Goal: Task Accomplishment & Management: Complete application form

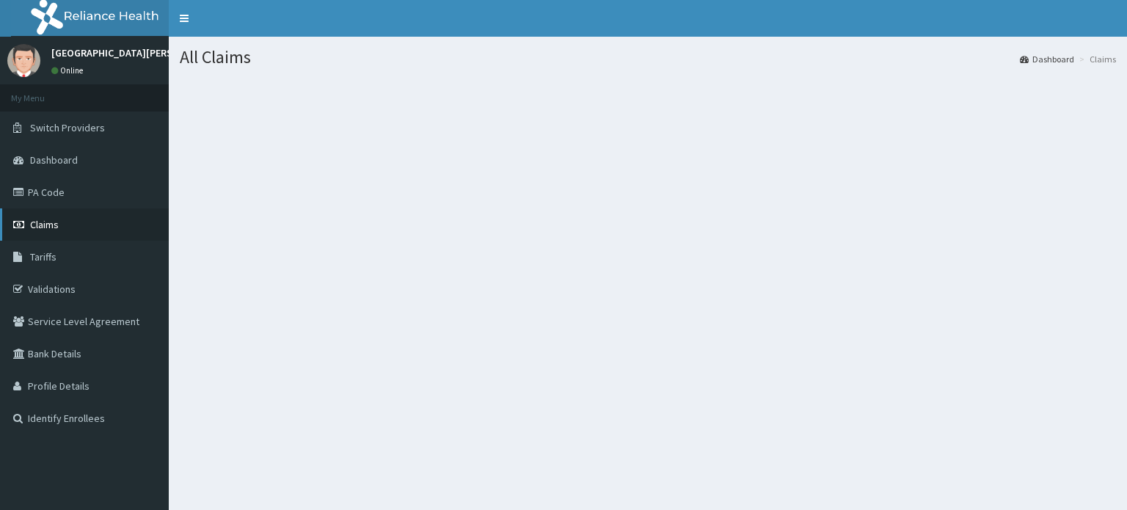
click at [64, 230] on link "Claims" at bounding box center [84, 224] width 169 height 32
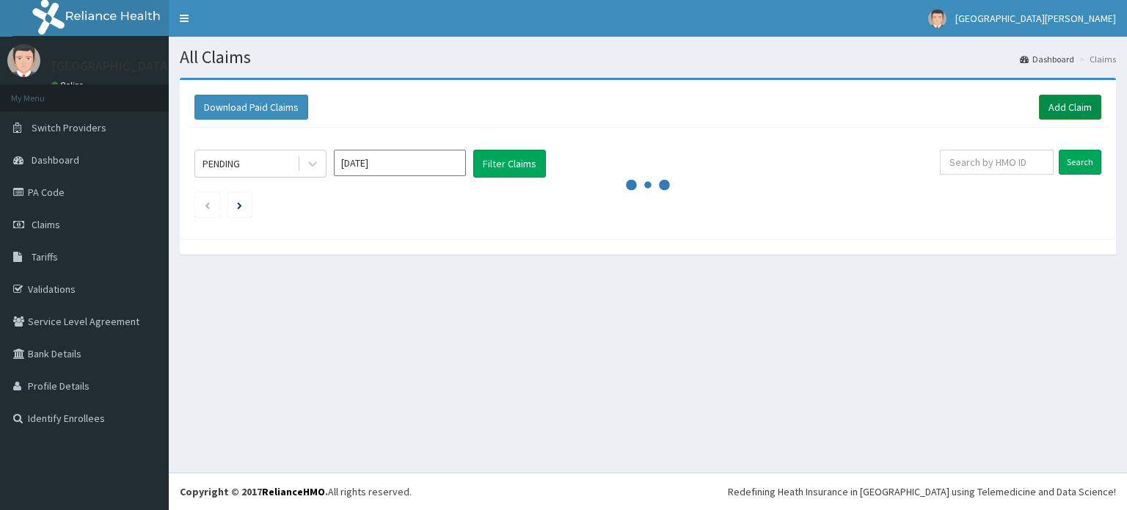
click at [1095, 109] on link "Add Claim" at bounding box center [1070, 107] width 62 height 25
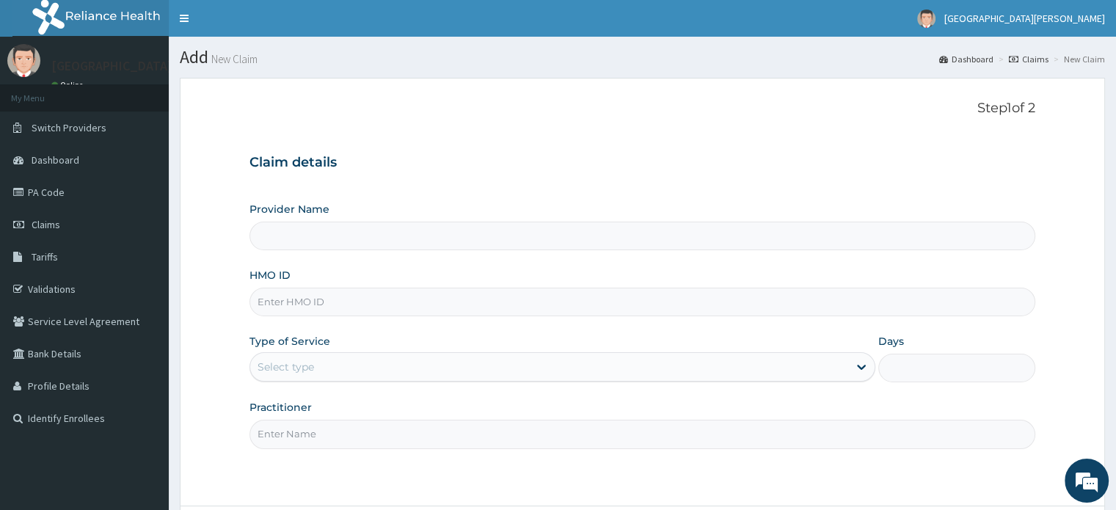
type input "[GEOGRAPHIC_DATA][PERSON_NAME]"
click at [783, 291] on input "HMO ID" at bounding box center [642, 302] width 785 height 29
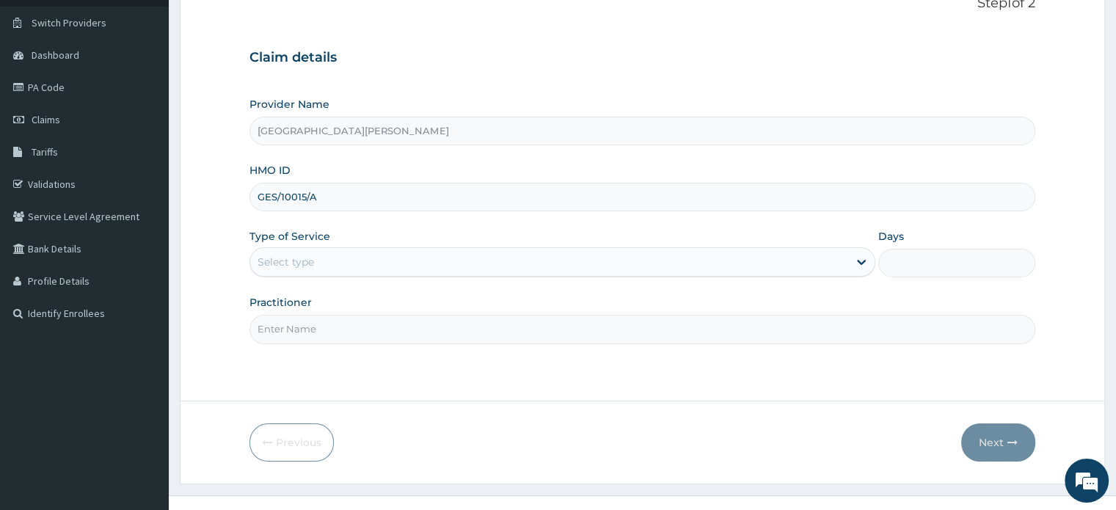
scroll to position [126, 0]
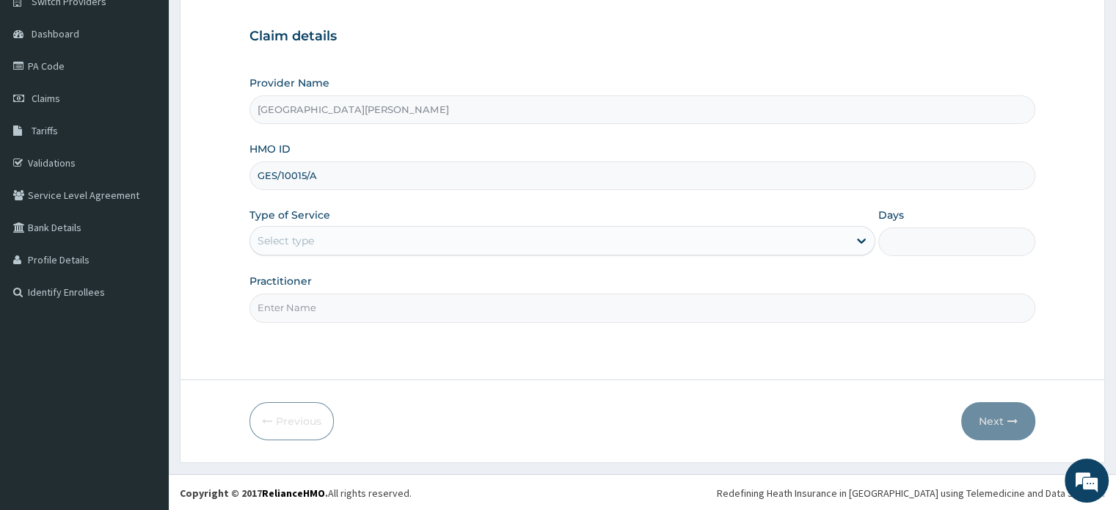
type input "GES/10015/A"
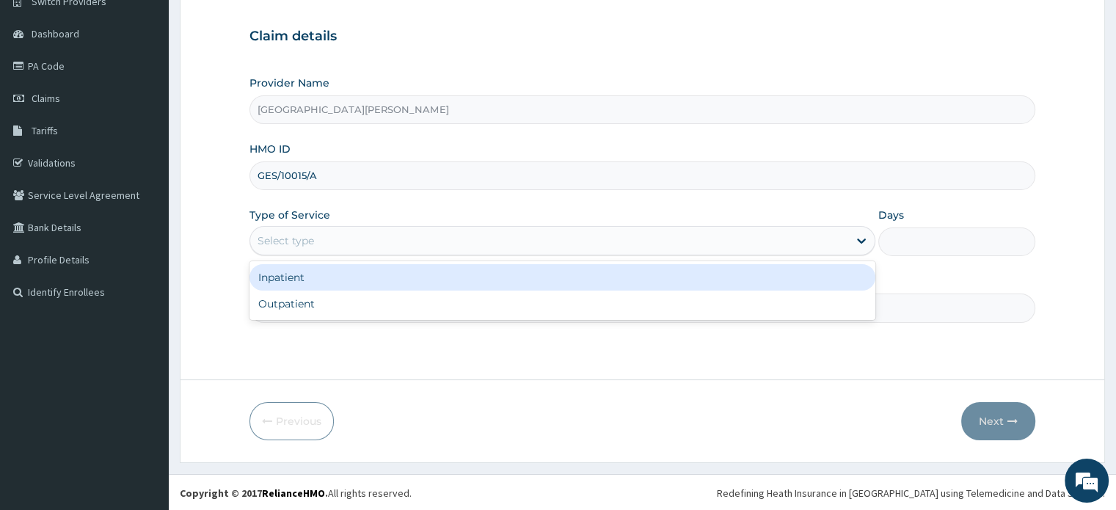
click at [640, 233] on div "Select type" at bounding box center [549, 240] width 598 height 23
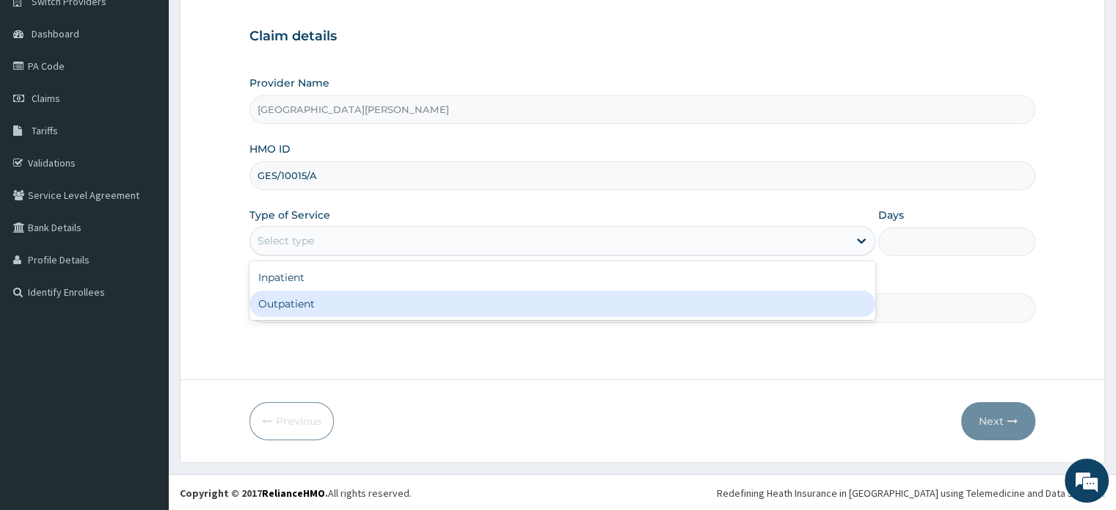
type input "1"
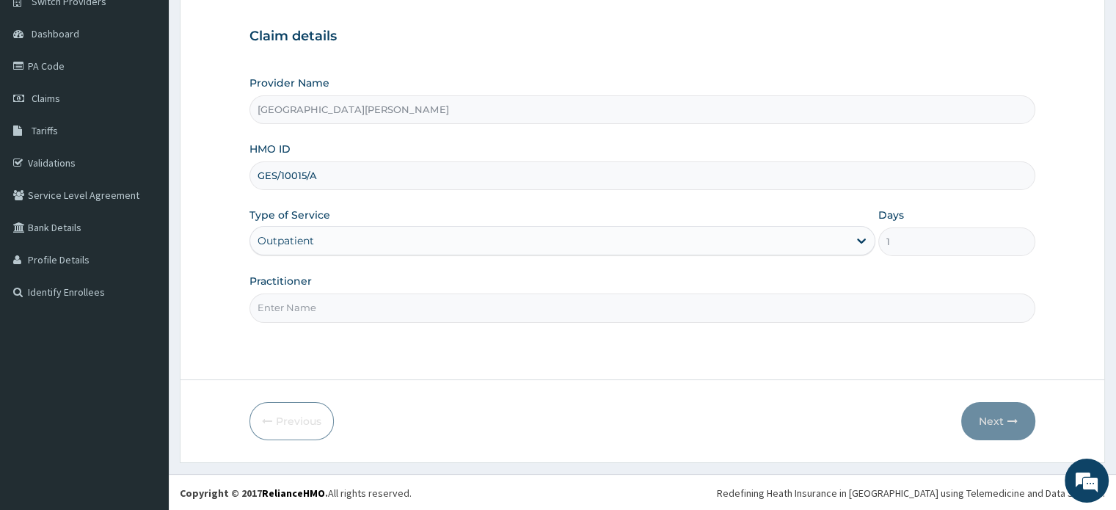
click at [613, 302] on input "Practitioner" at bounding box center [642, 308] width 785 height 29
click at [860, 298] on input "Dr Wuyi" at bounding box center [642, 308] width 785 height 29
type input "Dr Unaji"
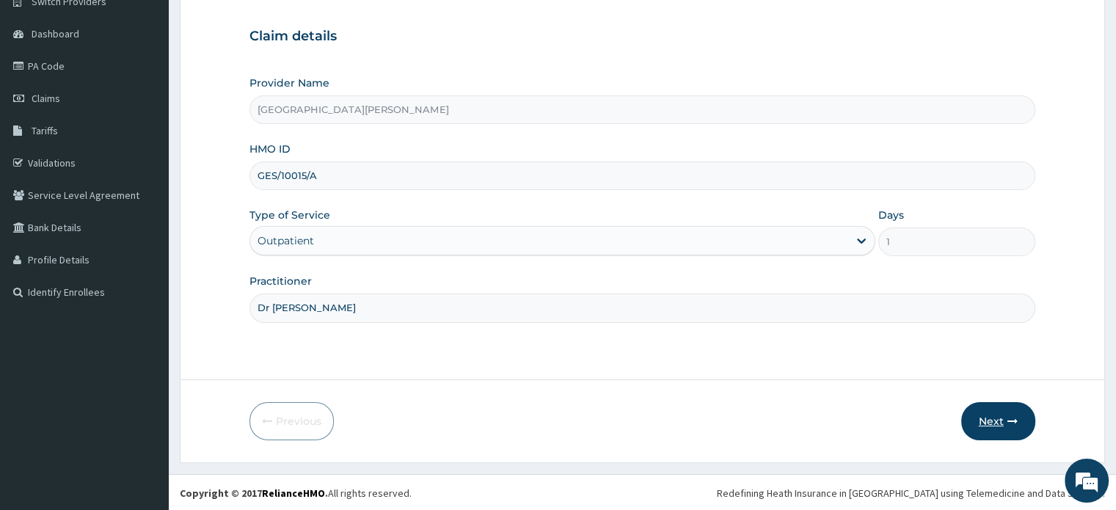
click at [1015, 416] on icon "button" at bounding box center [1013, 421] width 10 height 10
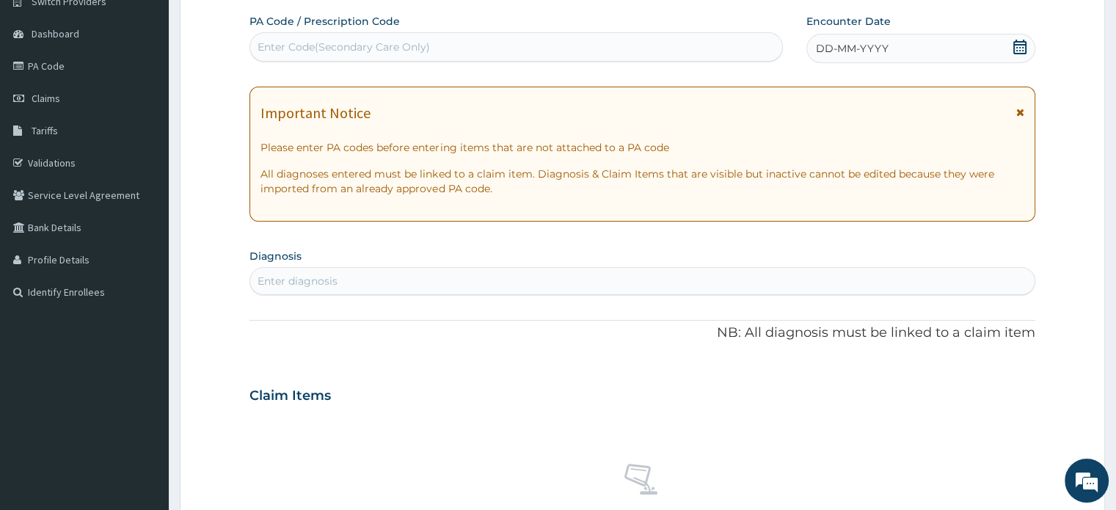
click at [1022, 46] on icon at bounding box center [1020, 47] width 13 height 15
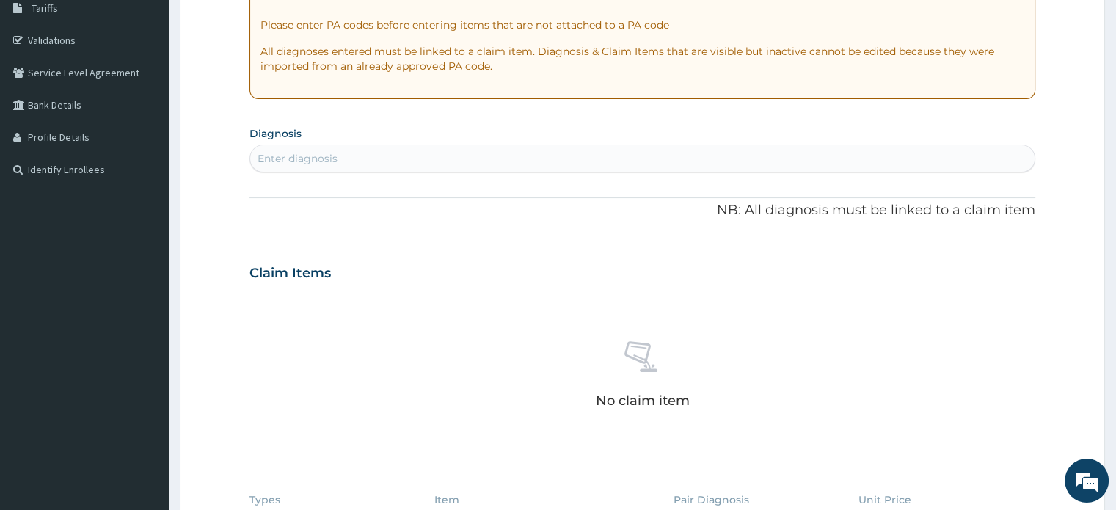
scroll to position [250, 0]
click at [893, 156] on div "Enter diagnosis" at bounding box center [642, 156] width 784 height 23
type input "malaria"
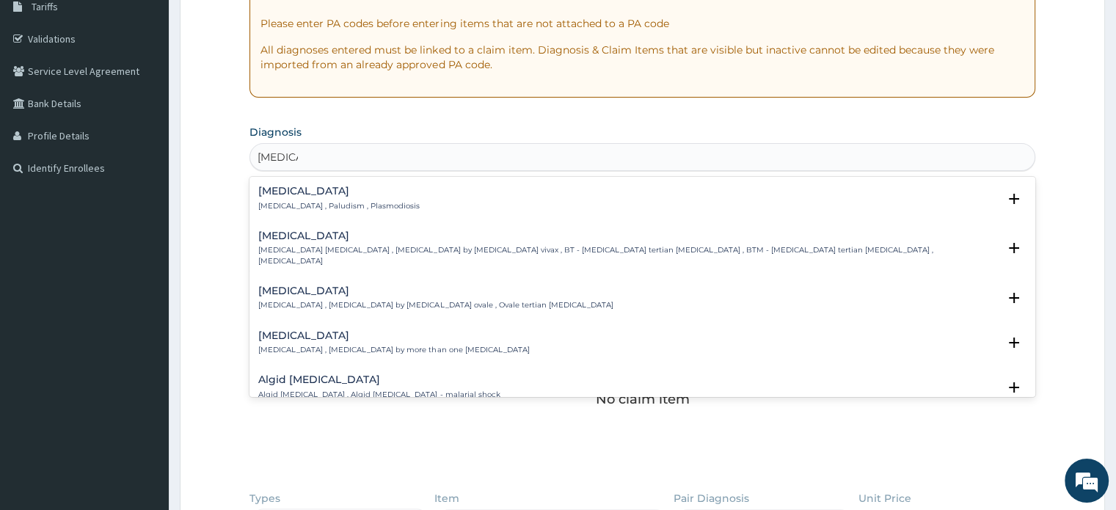
click at [291, 189] on h4 "Malaria" at bounding box center [338, 191] width 161 height 11
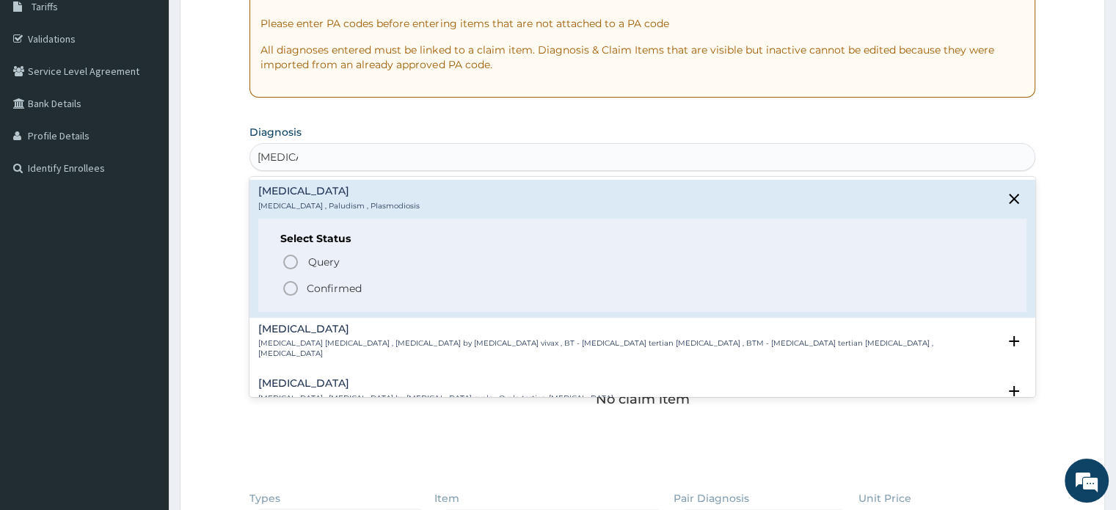
click at [299, 283] on span "Confirmed" at bounding box center [643, 289] width 722 height 18
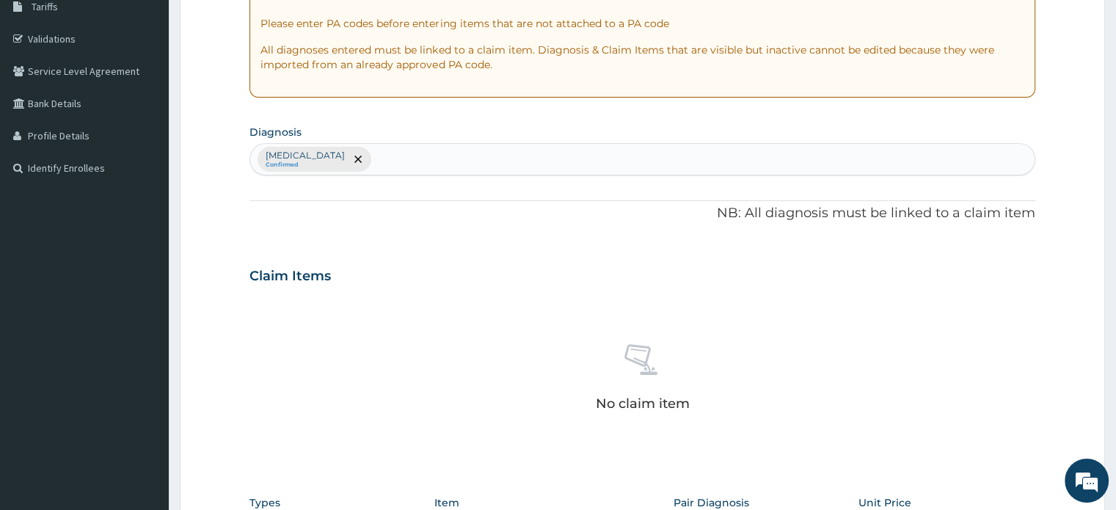
scroll to position [546, 0]
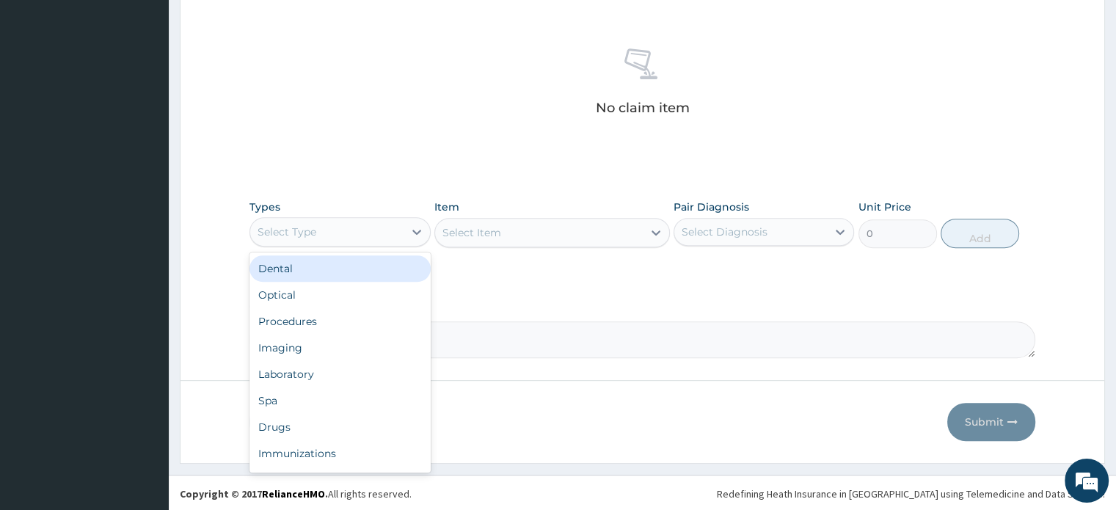
click at [367, 222] on div "Select Type" at bounding box center [326, 231] width 153 height 23
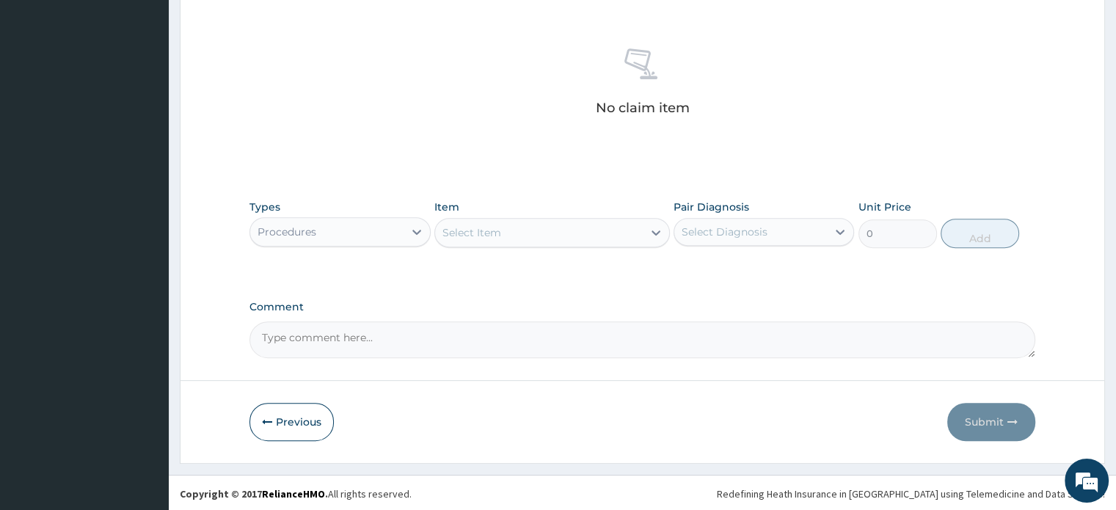
click at [518, 218] on div "Select Item" at bounding box center [552, 232] width 236 height 29
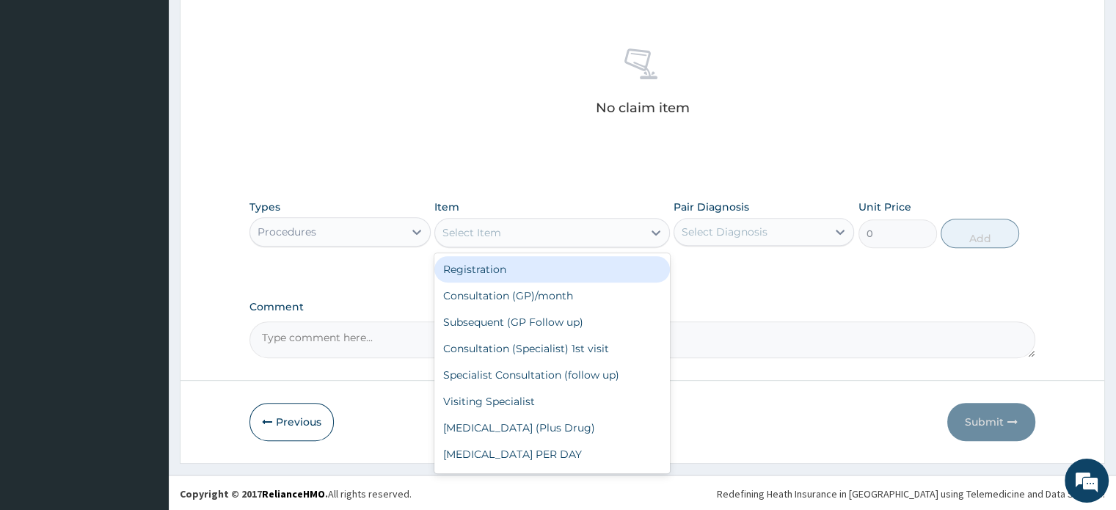
click at [512, 230] on div "Select Item" at bounding box center [539, 232] width 208 height 23
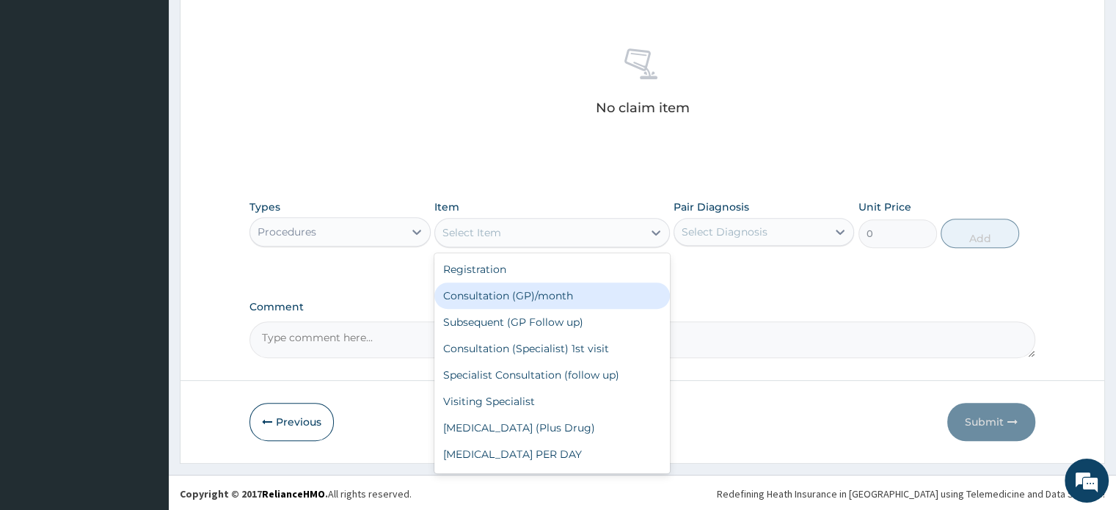
type input "2500"
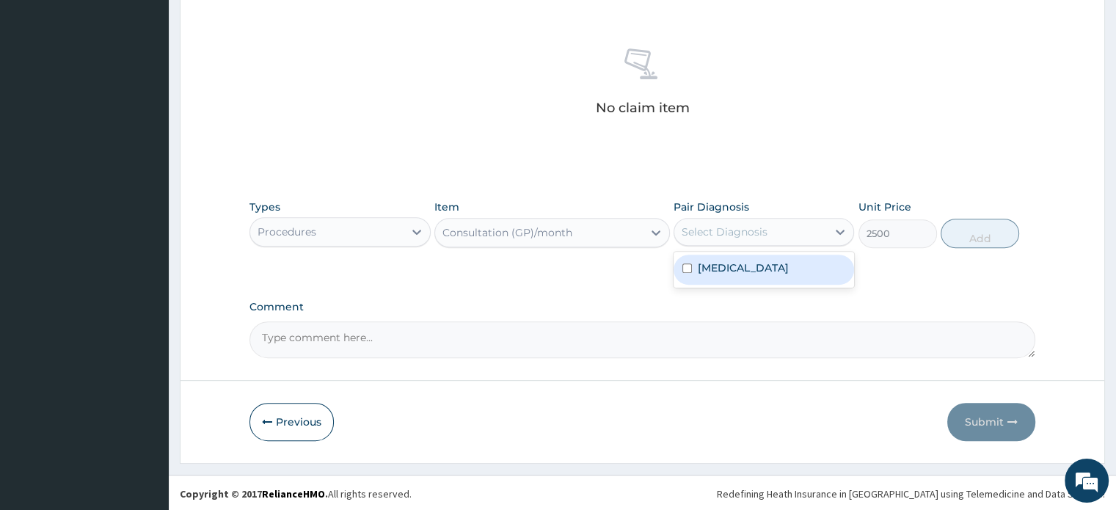
click at [740, 221] on div "Select Diagnosis" at bounding box center [750, 231] width 153 height 23
checkbox input "true"
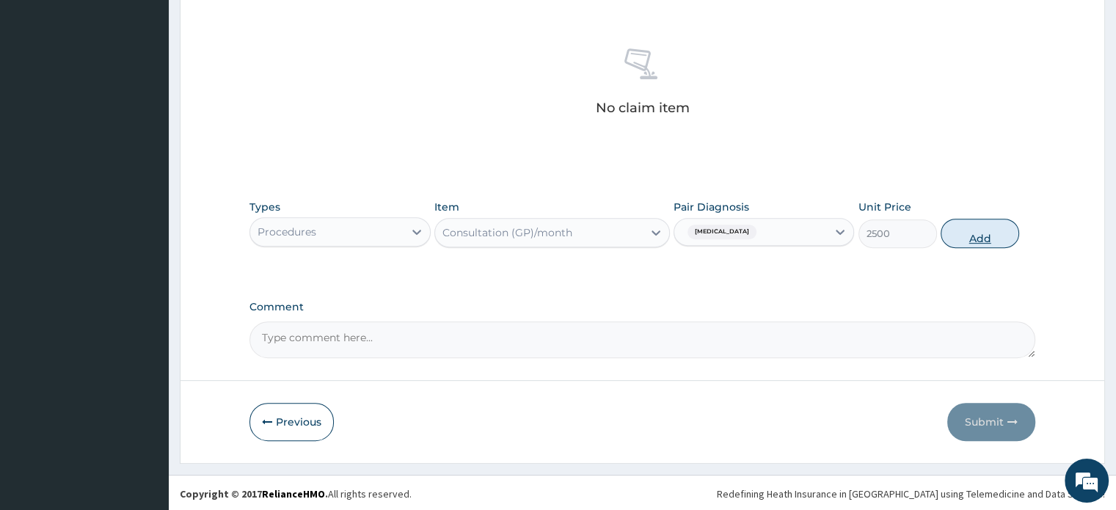
click at [977, 237] on button "Add" at bounding box center [980, 233] width 79 height 29
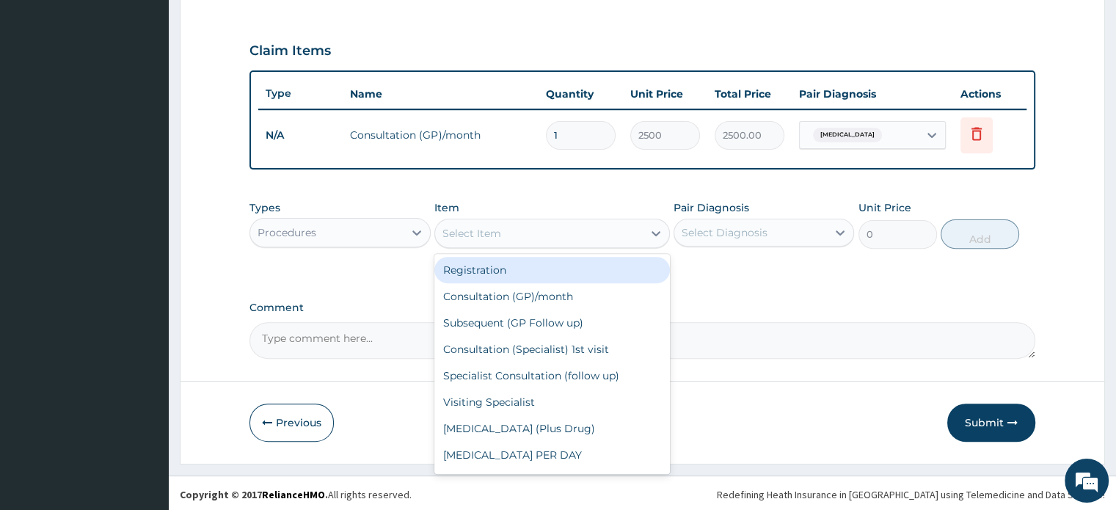
click at [466, 233] on div "Select Item" at bounding box center [472, 233] width 59 height 15
type input "1500"
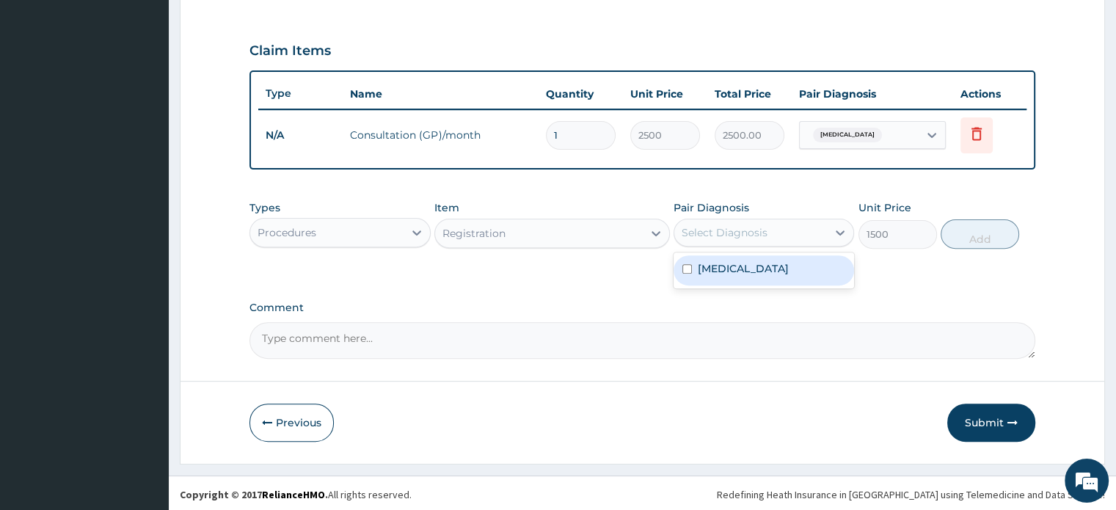
click at [724, 221] on div "Select Diagnosis" at bounding box center [750, 232] width 153 height 23
checkbox input "true"
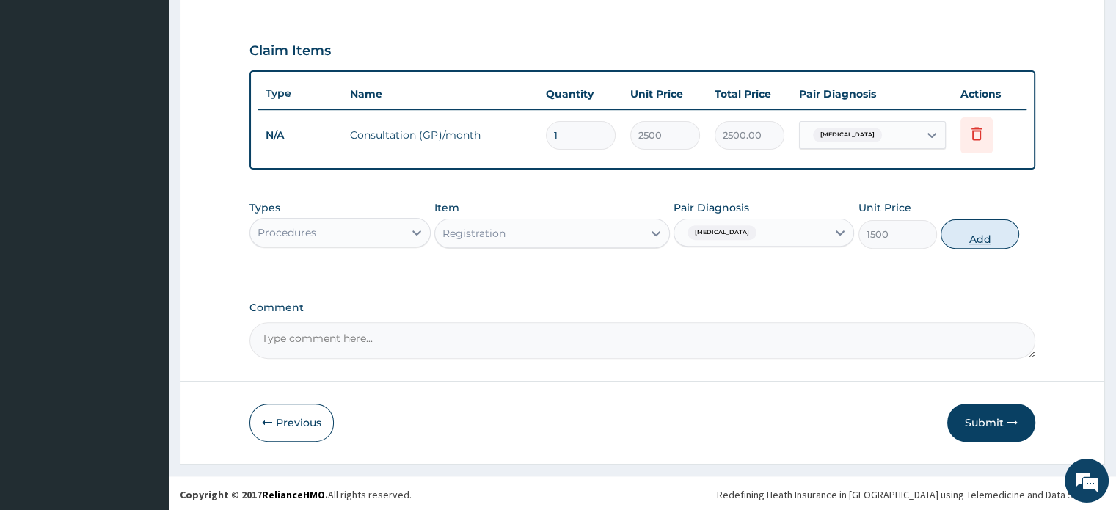
click at [973, 243] on button "Add" at bounding box center [980, 233] width 79 height 29
type input "0"
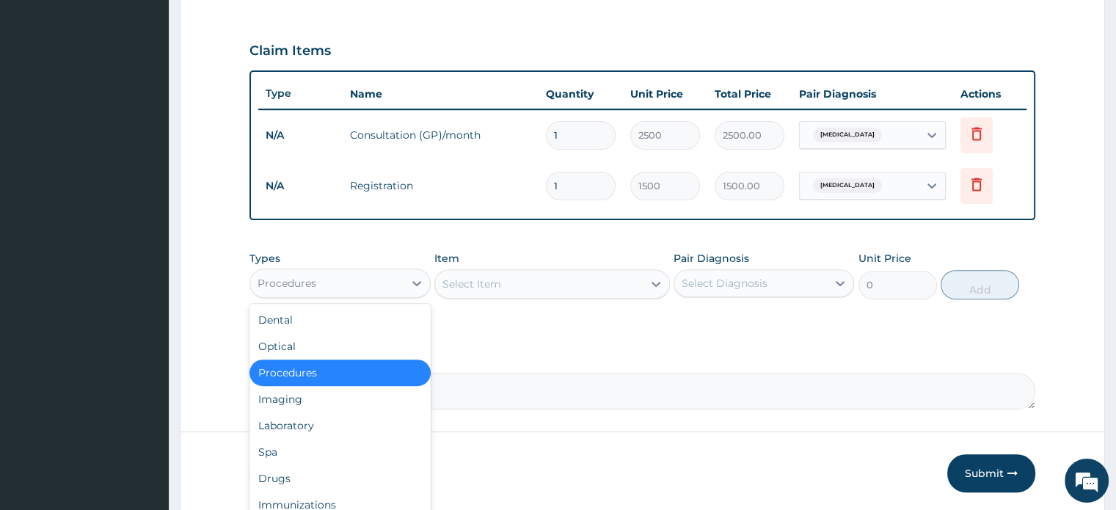
click at [349, 272] on div "Procedures" at bounding box center [326, 283] width 153 height 23
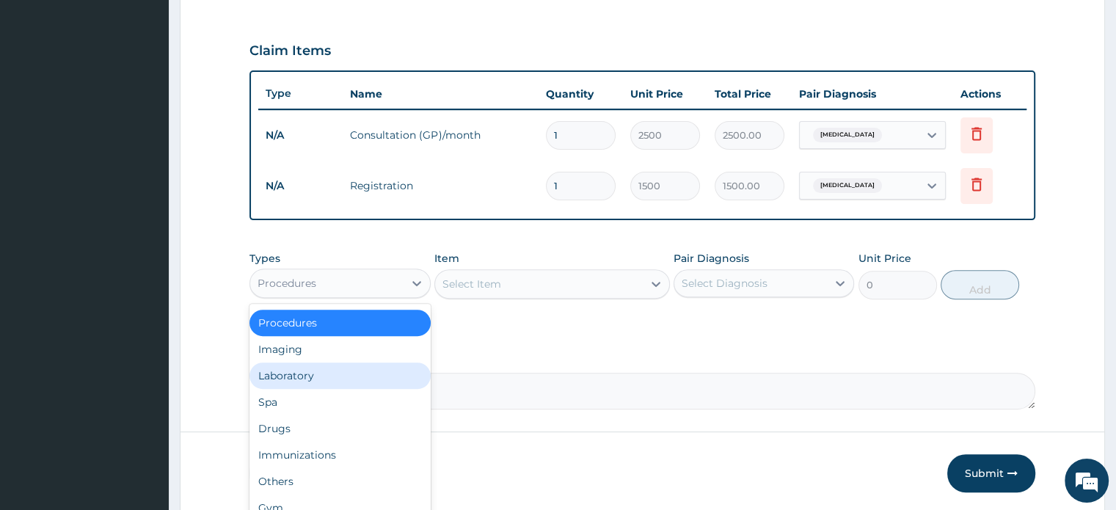
click at [320, 375] on div "Laboratory" at bounding box center [340, 376] width 181 height 26
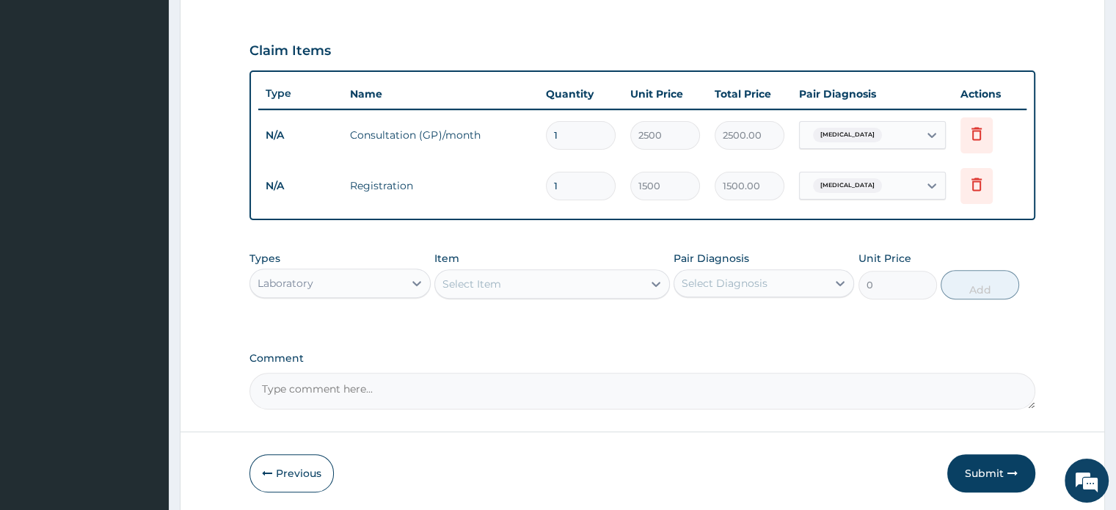
click at [517, 285] on div "Select Item" at bounding box center [552, 283] width 236 height 29
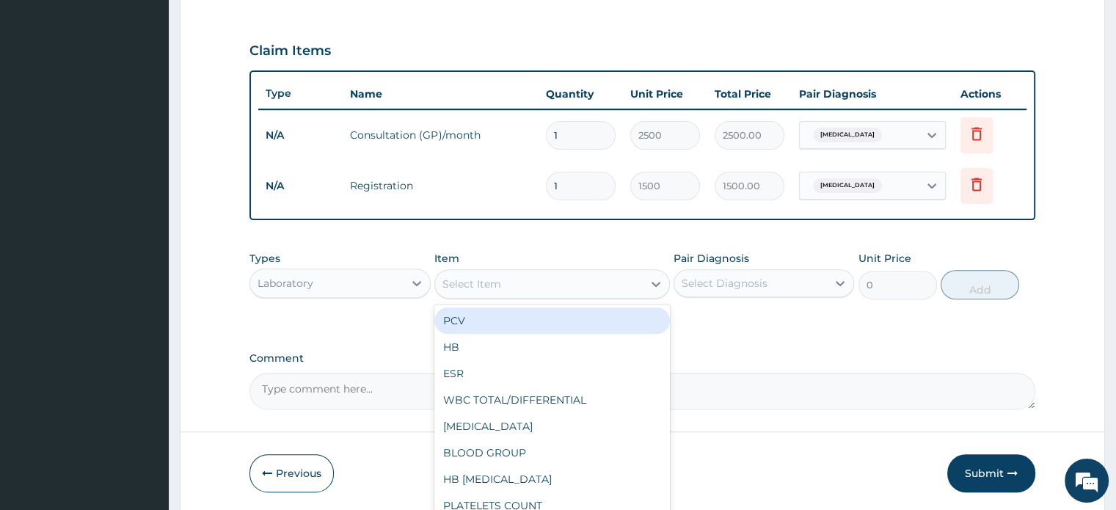
click at [517, 285] on div "Select Item" at bounding box center [539, 283] width 208 height 23
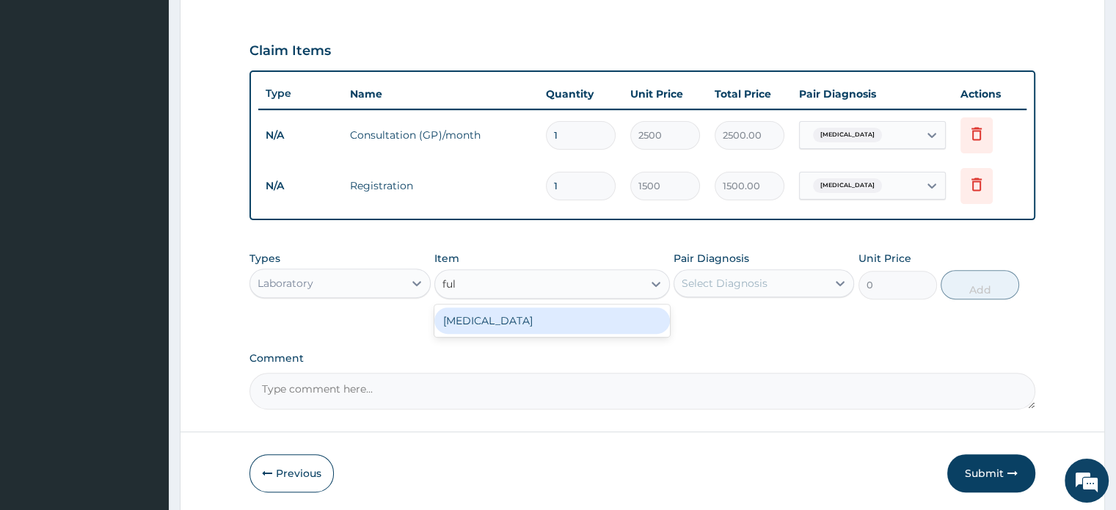
type input "full"
type input "3000"
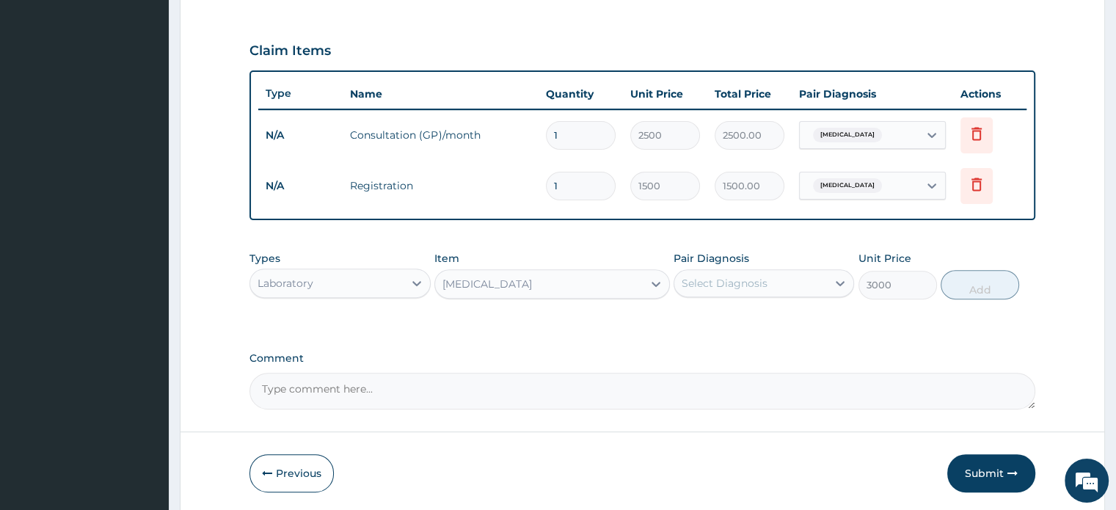
click at [816, 292] on div "Select Diagnosis" at bounding box center [750, 283] width 153 height 23
checkbox input "true"
click at [996, 285] on button "Add" at bounding box center [980, 284] width 79 height 29
type input "0"
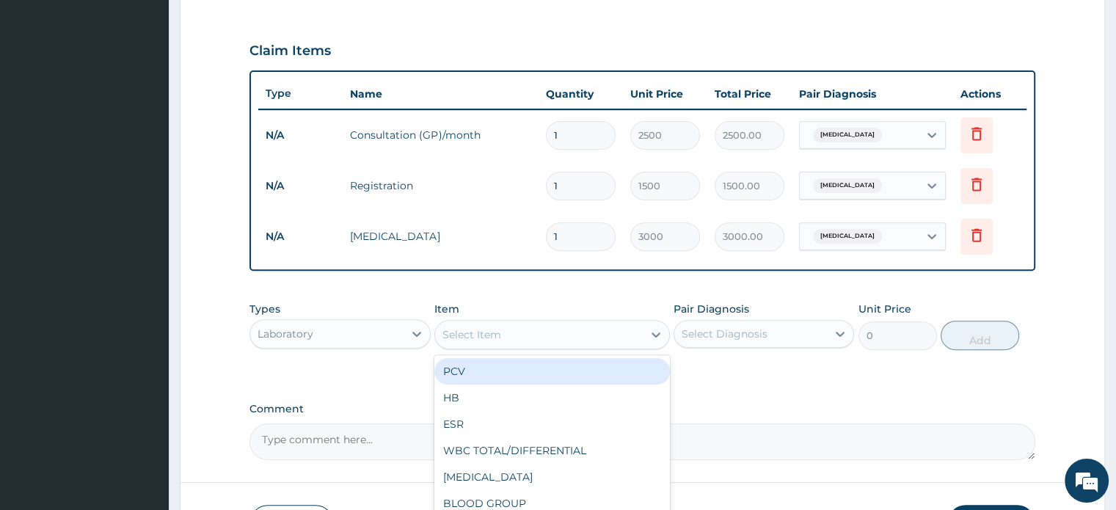
click at [529, 344] on div "Select Item" at bounding box center [552, 334] width 236 height 29
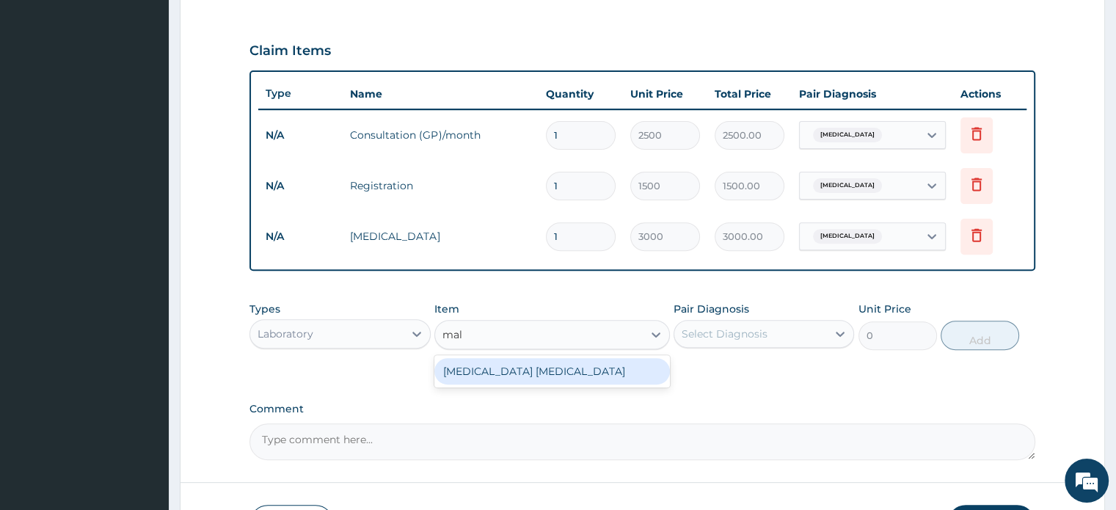
type input "mala"
type input "1500"
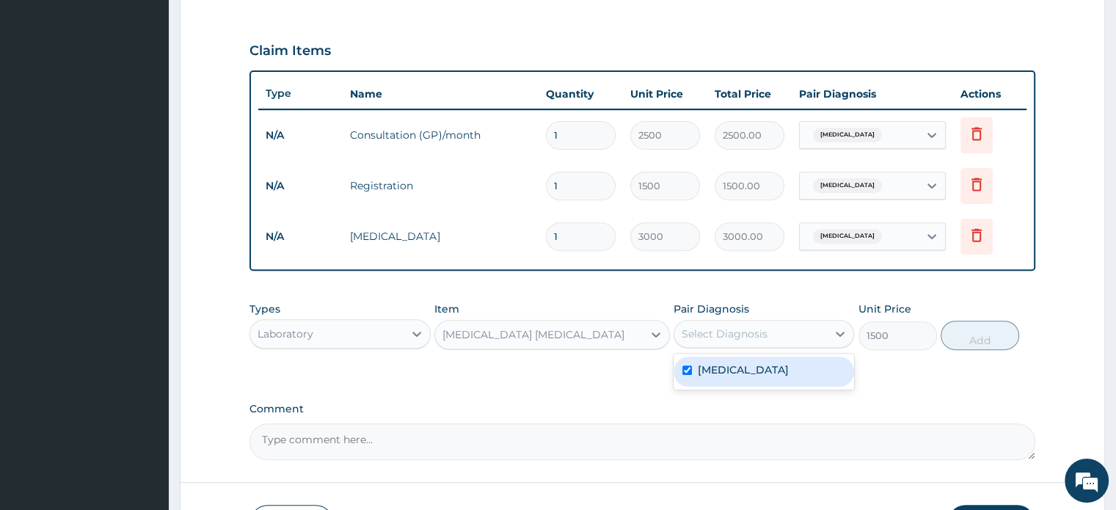
checkbox input "true"
click at [777, 338] on div "Select Diagnosis" at bounding box center [750, 333] width 153 height 23
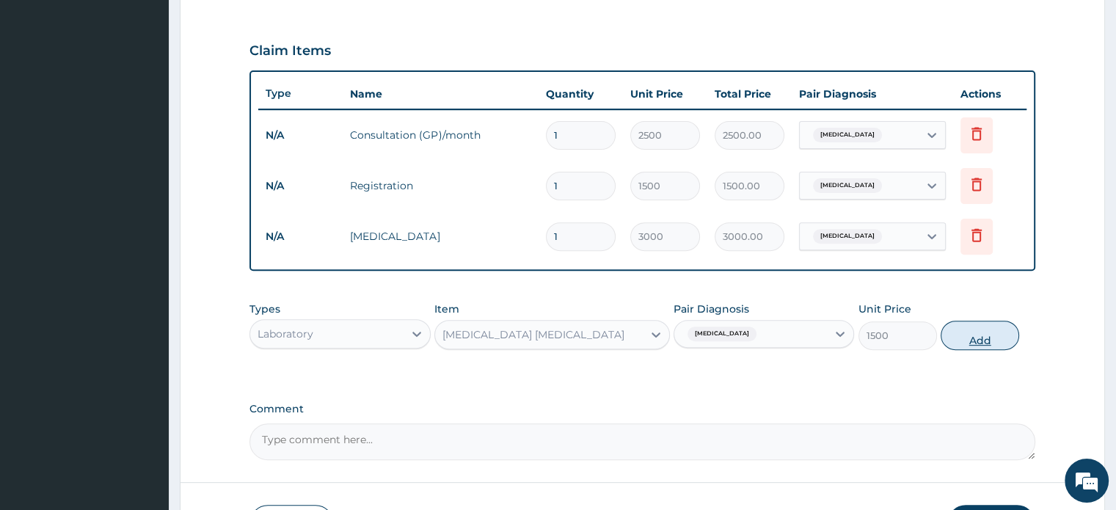
click at [977, 334] on button "Add" at bounding box center [980, 335] width 79 height 29
type input "0"
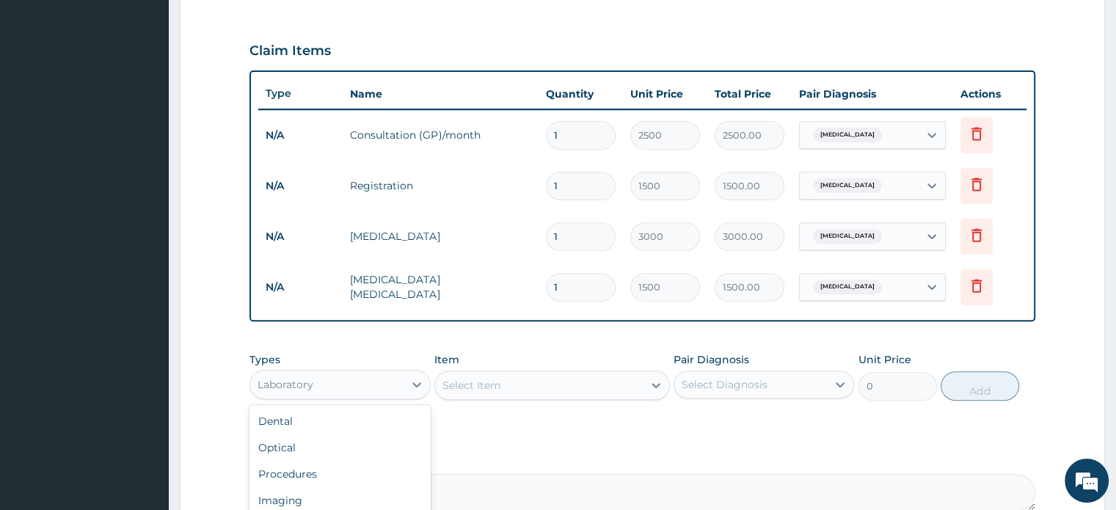
click at [324, 386] on div "Laboratory" at bounding box center [326, 384] width 153 height 23
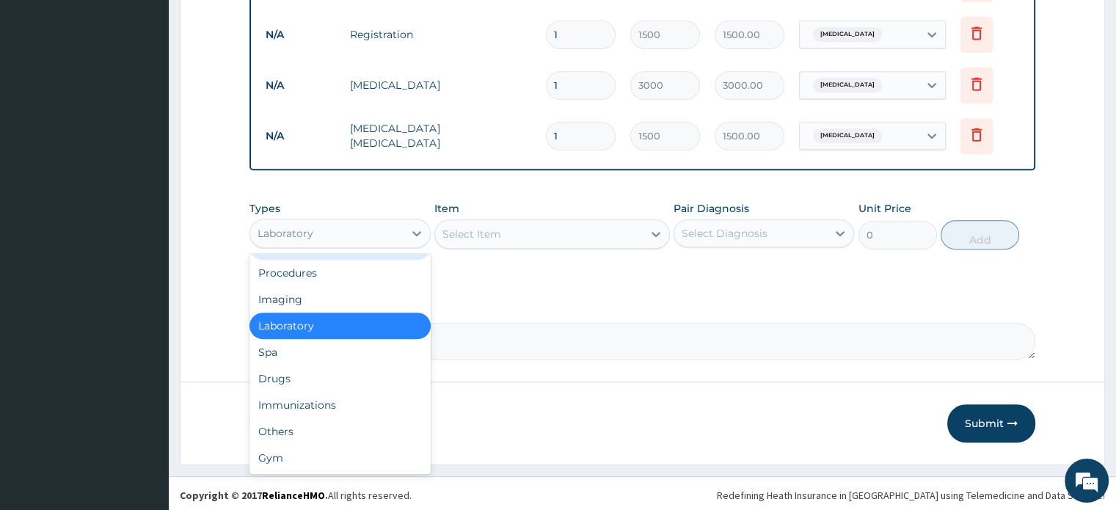
scroll to position [628, 0]
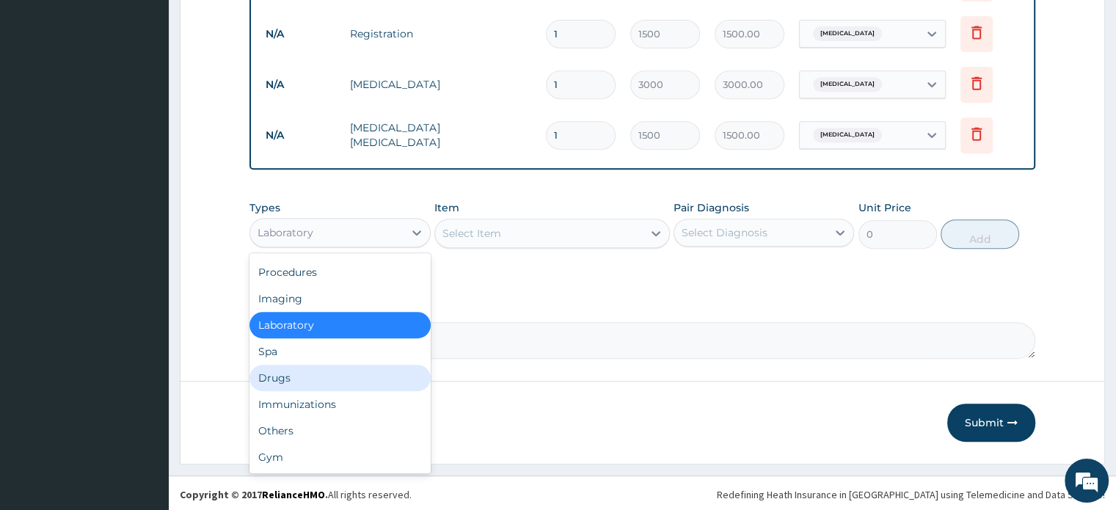
click at [316, 365] on div "Drugs" at bounding box center [340, 378] width 181 height 26
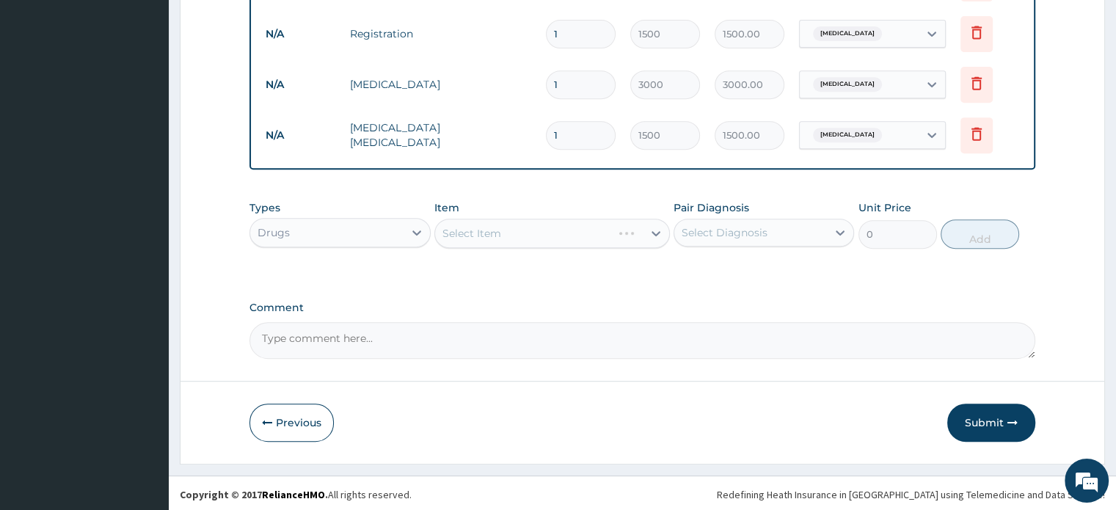
click at [528, 228] on div "Select Item" at bounding box center [552, 233] width 236 height 29
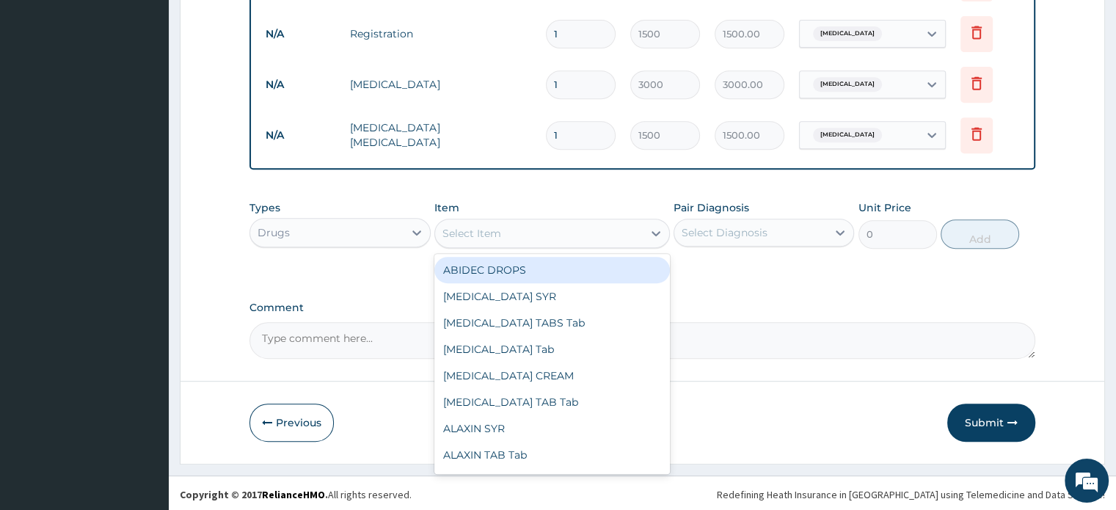
click at [528, 228] on div "Select Item" at bounding box center [539, 233] width 208 height 23
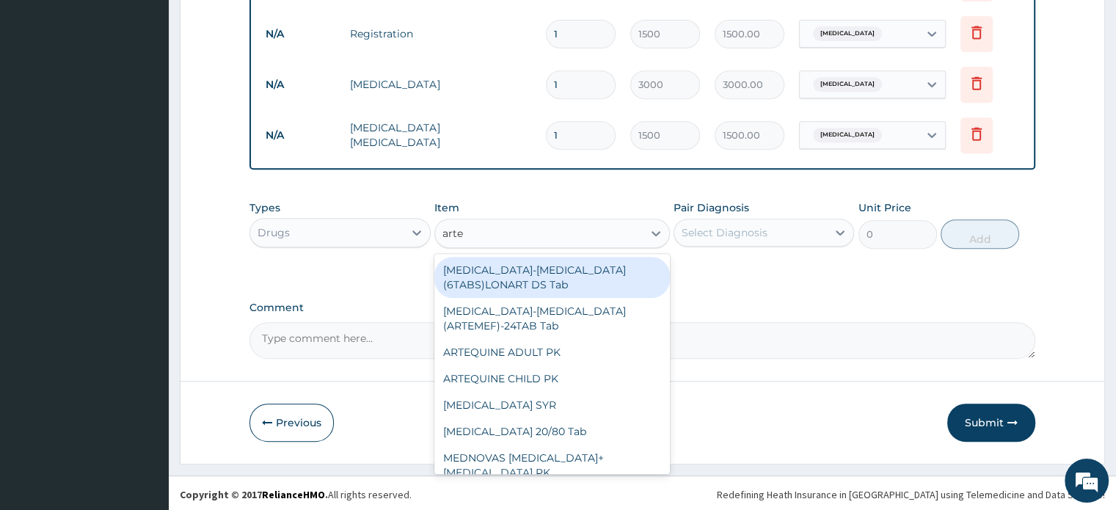
type input "artem"
type input "260"
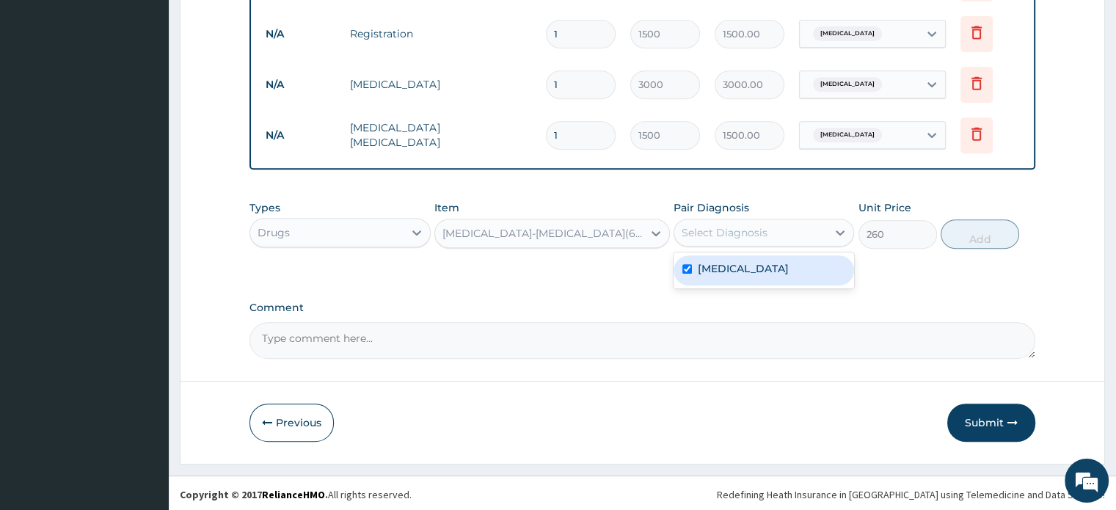
checkbox input "true"
click at [775, 228] on div "Select Diagnosis" at bounding box center [750, 232] width 153 height 23
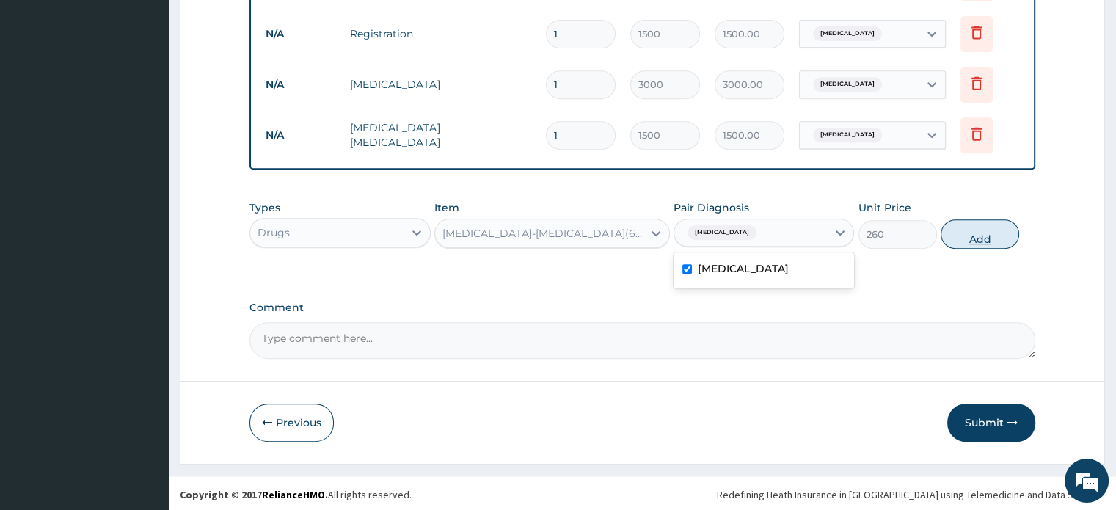
click at [958, 236] on button "Add" at bounding box center [980, 233] width 79 height 29
type input "0"
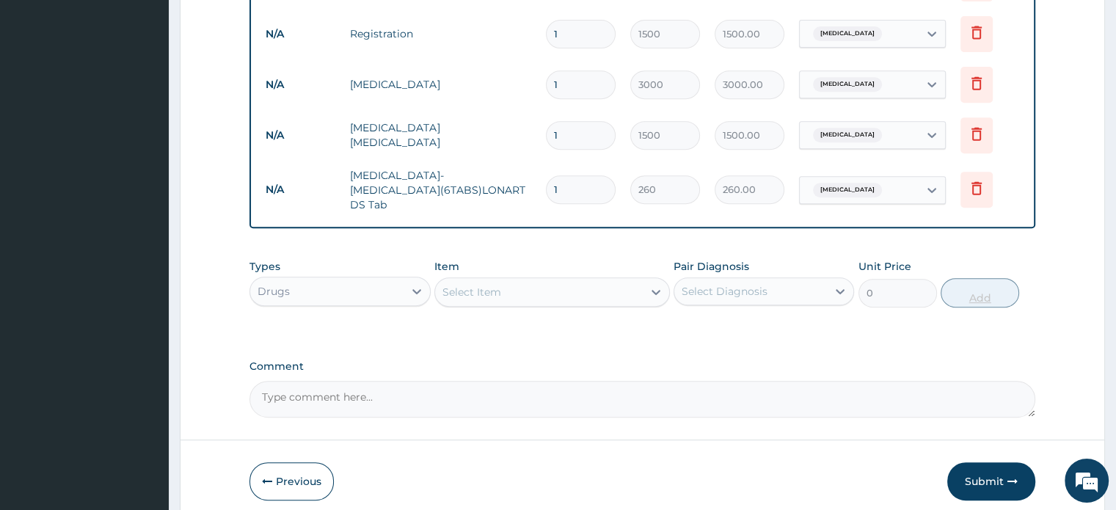
type input "0.00"
type input "6"
type input "1560.00"
type input "6"
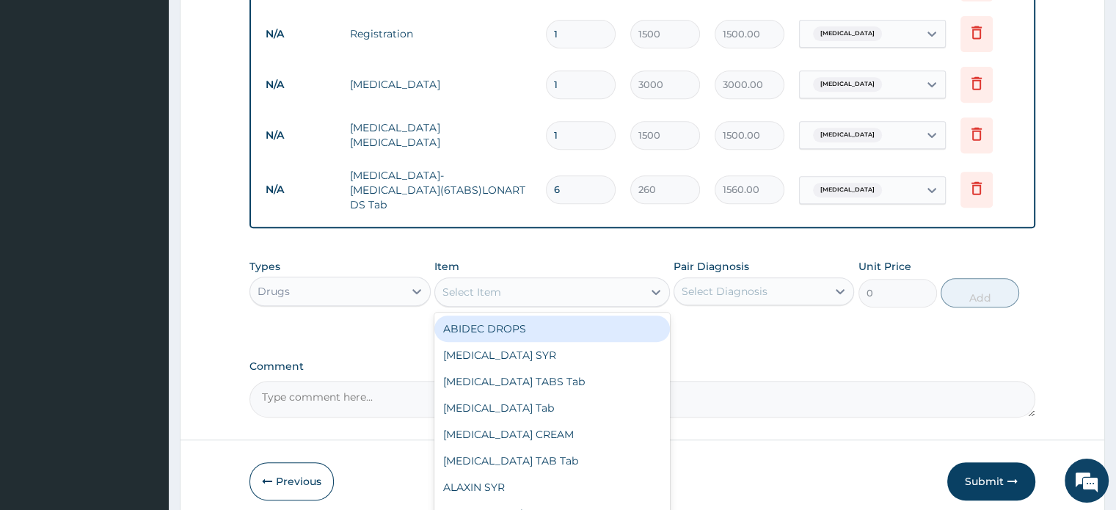
click at [528, 289] on div "Select Item" at bounding box center [539, 291] width 208 height 23
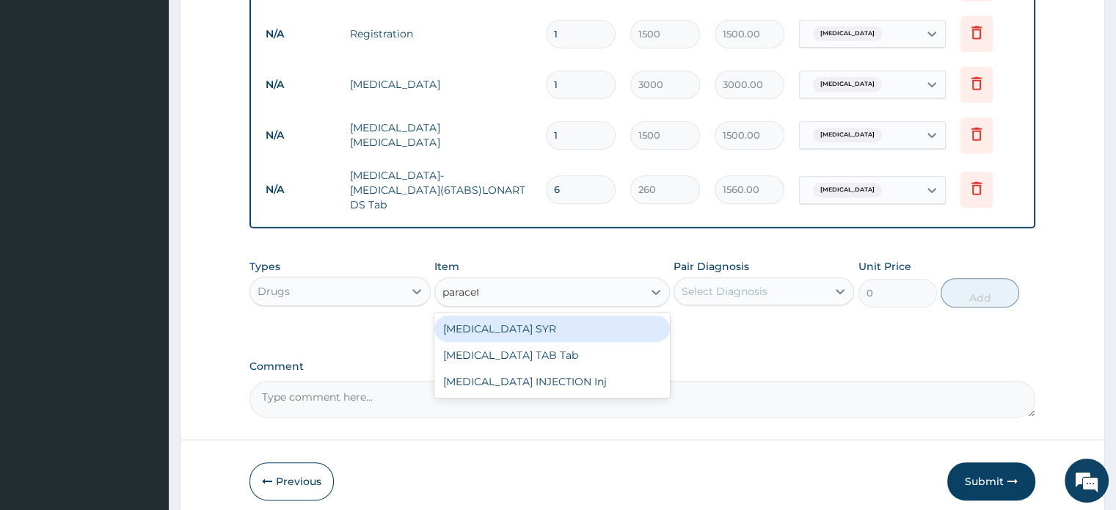
type input "paraceta"
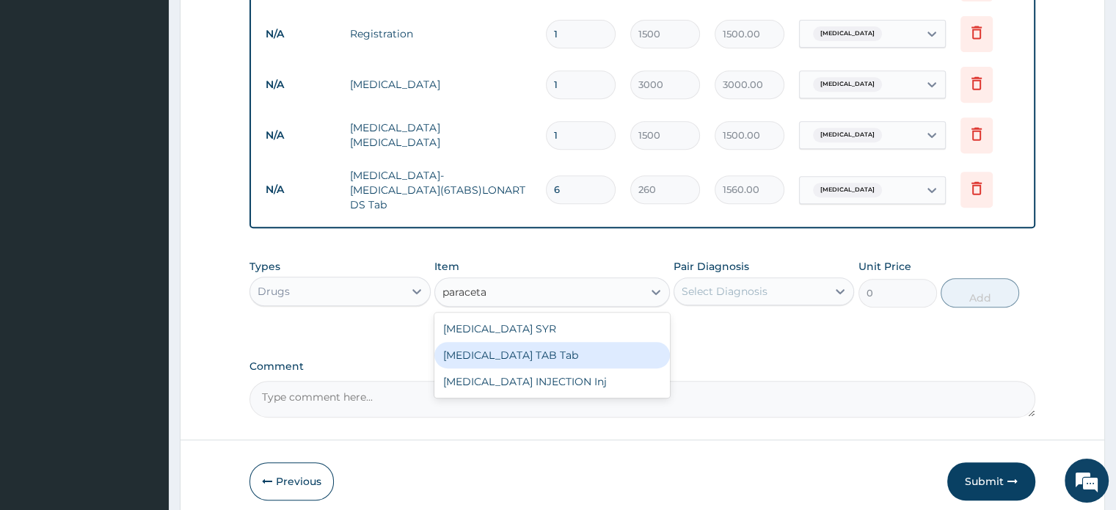
type input "15"
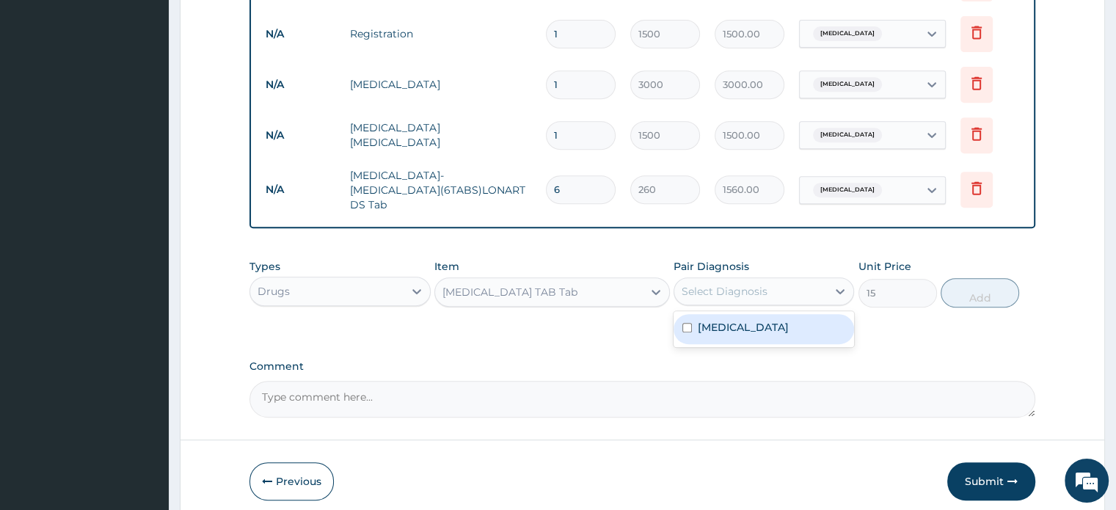
click at [787, 283] on div "Select Diagnosis" at bounding box center [750, 291] width 153 height 23
checkbox input "true"
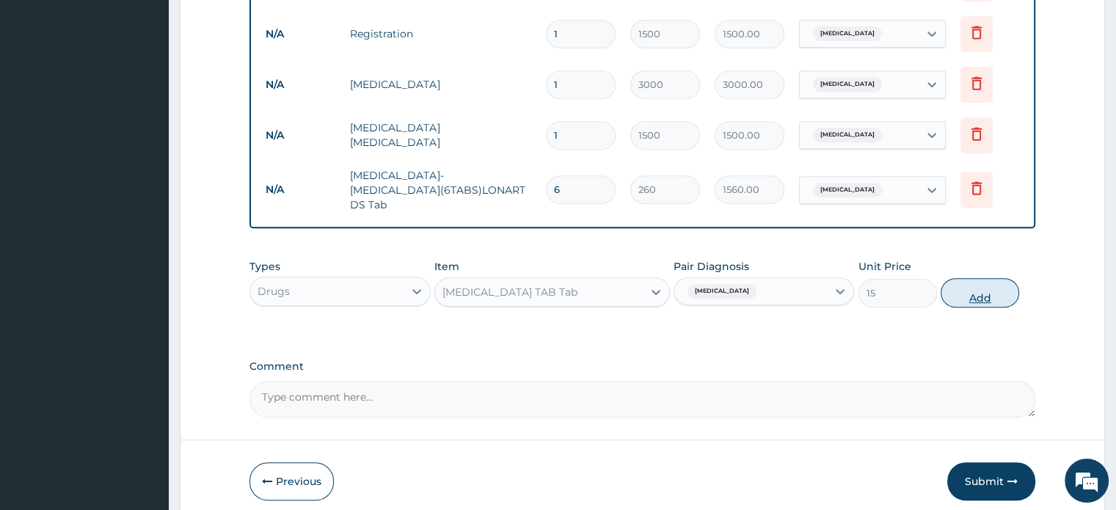
click at [953, 285] on button "Add" at bounding box center [980, 292] width 79 height 29
type input "0"
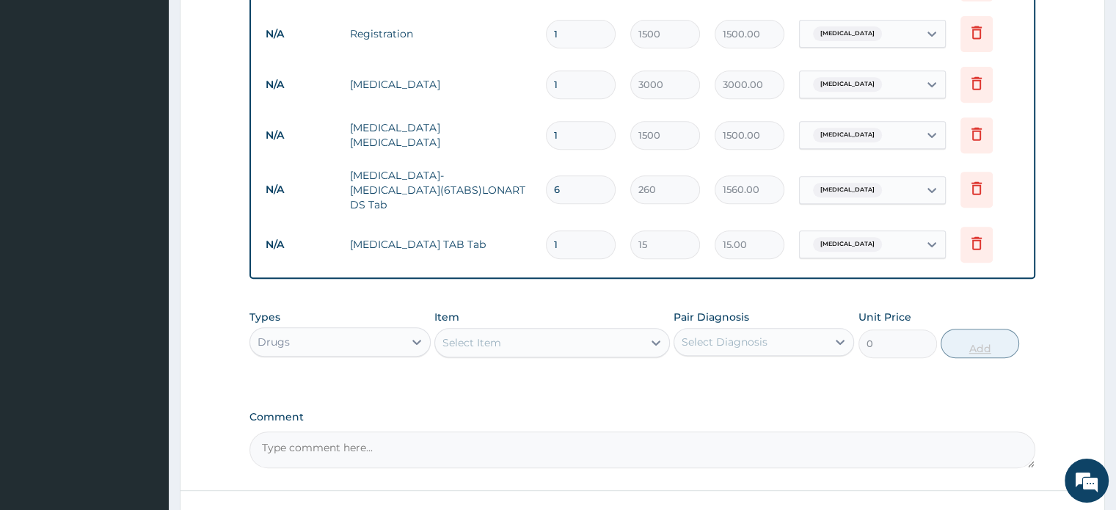
type input "18"
type input "270.00"
type input "18"
click at [1073, 165] on form "Step 2 of 2 PA Code / Prescription Code Enter Code(Secondary Care Only) Encount…" at bounding box center [643, 11] width 926 height 1123
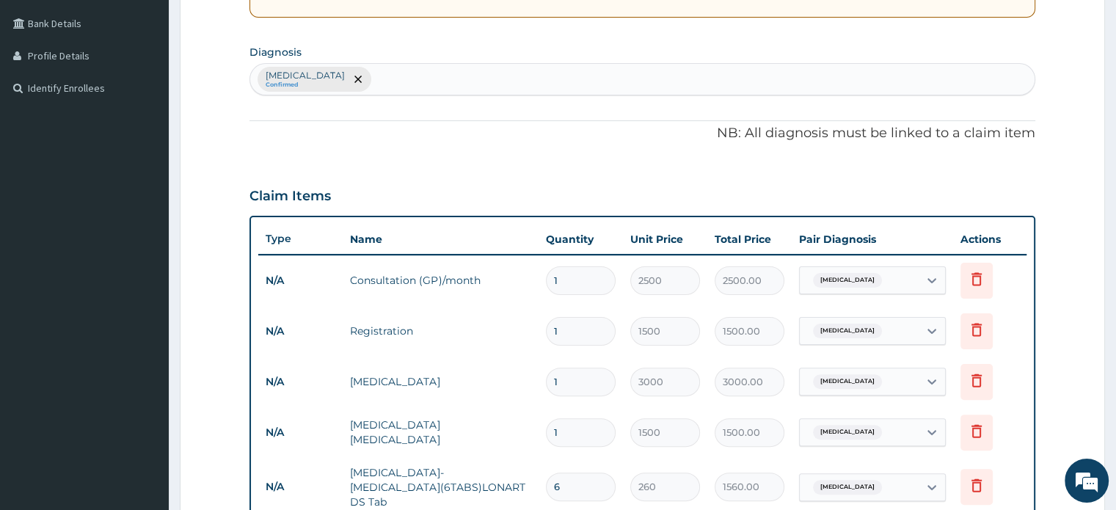
scroll to position [327, 0]
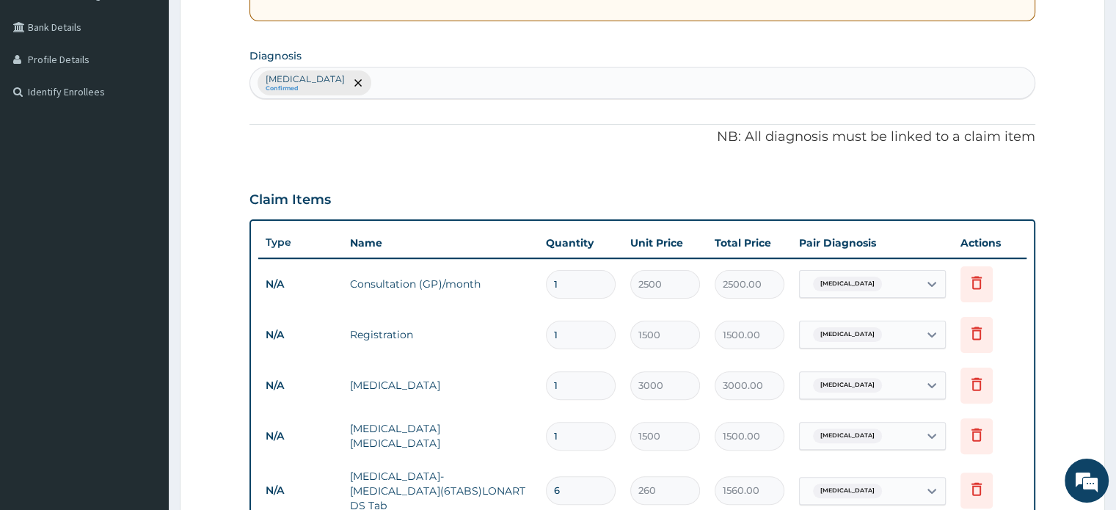
click at [831, 70] on div "Malaria Confirmed" at bounding box center [642, 83] width 784 height 31
type input "sepsis"
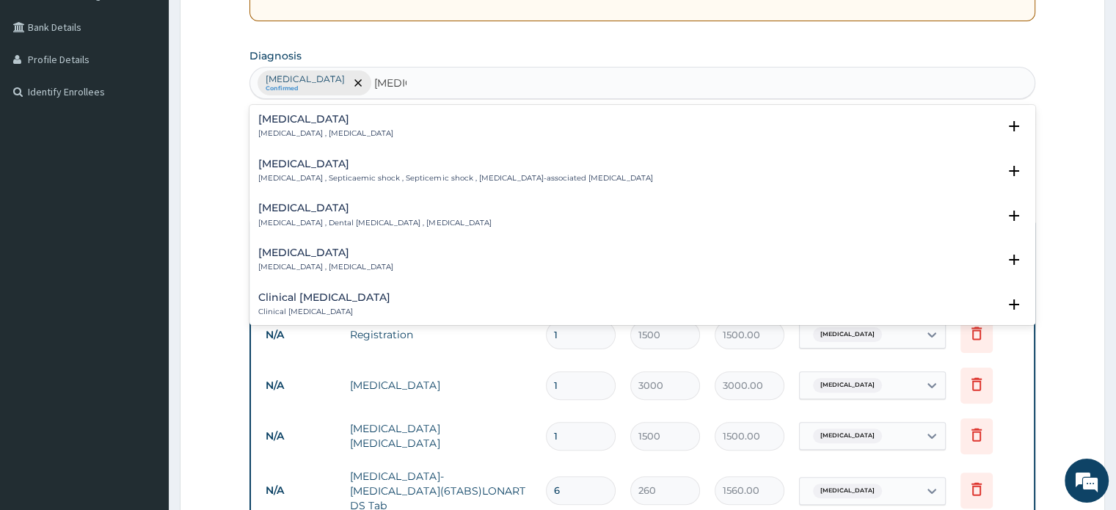
click at [335, 128] on p "Systemic infection , Sepsis" at bounding box center [325, 133] width 135 height 10
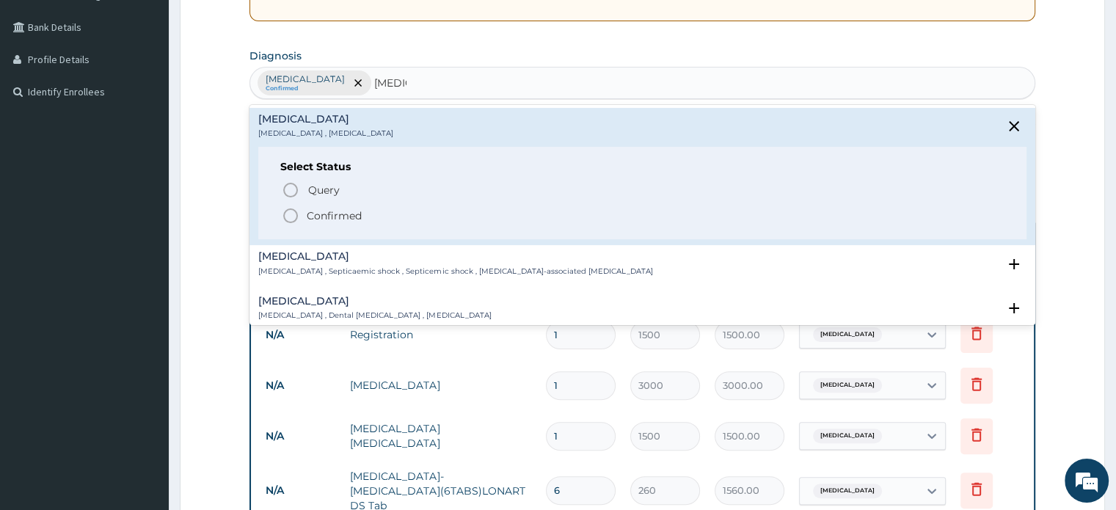
click at [297, 207] on icon "status option filled" at bounding box center [291, 216] width 18 height 18
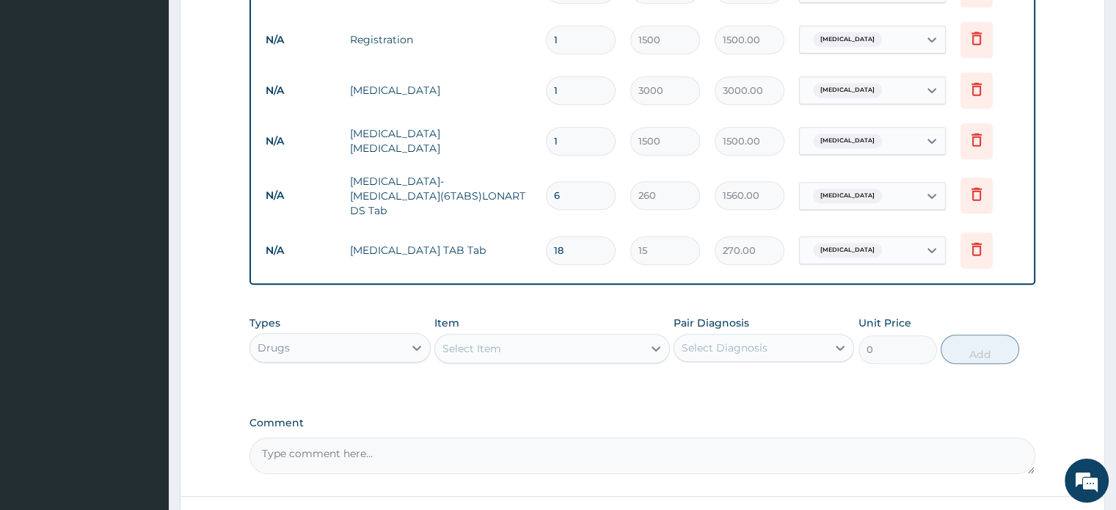
scroll to position [609, 0]
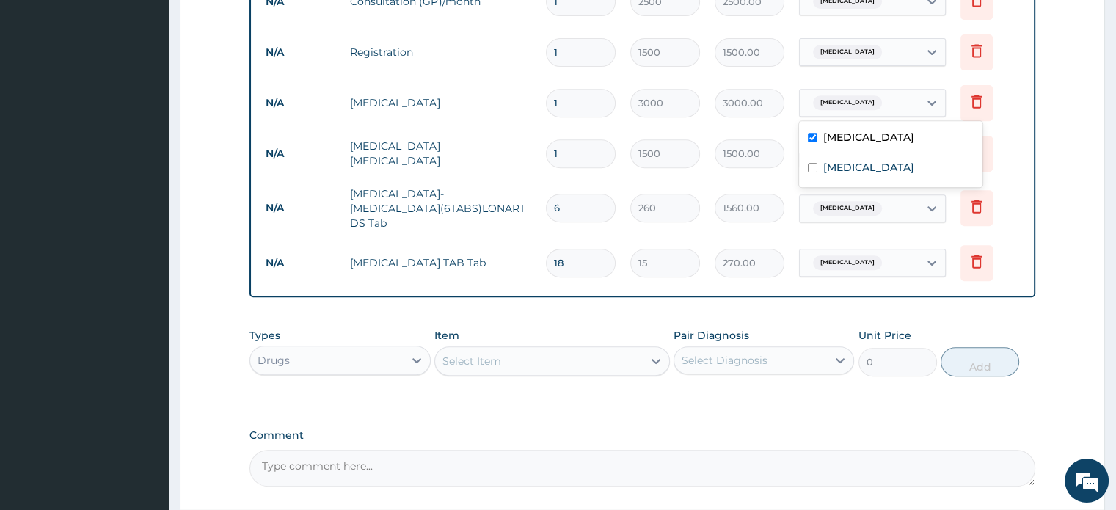
click at [844, 108] on div "Malaria" at bounding box center [845, 102] width 77 height 19
click at [840, 170] on label "Sepsis" at bounding box center [868, 167] width 91 height 15
checkbox input "true"
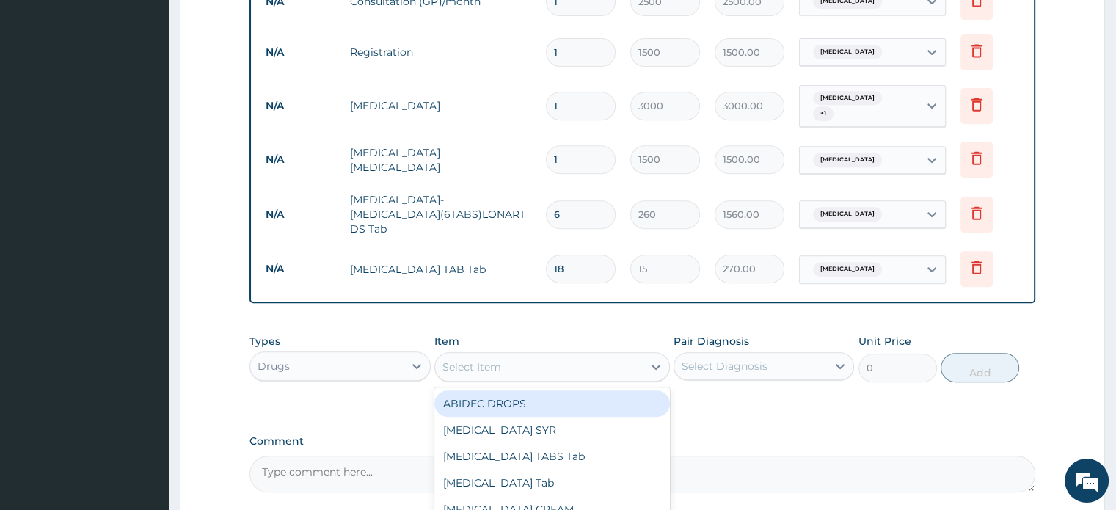
click at [476, 360] on div "Select Item" at bounding box center [472, 367] width 59 height 15
type input "amox"
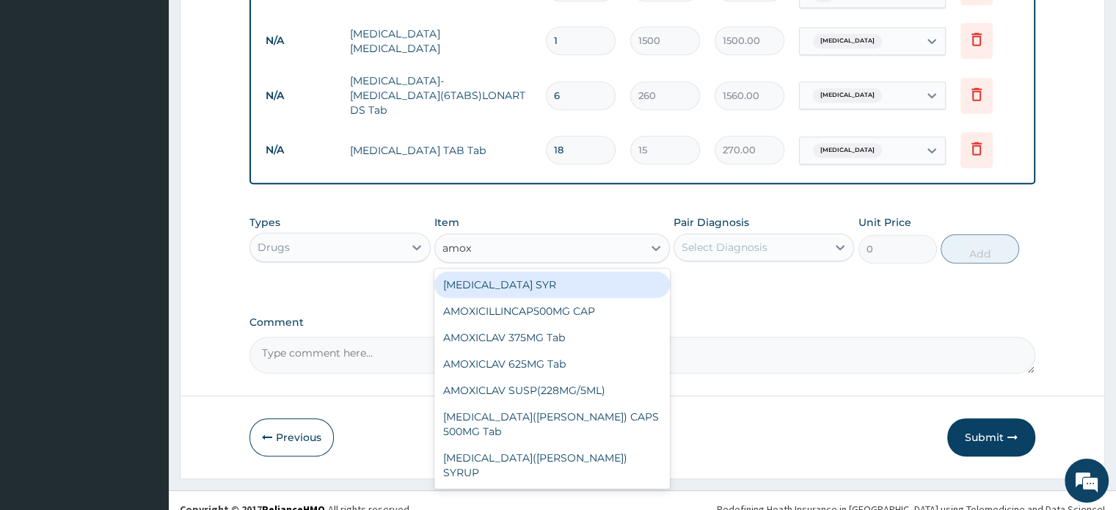
scroll to position [737, 0]
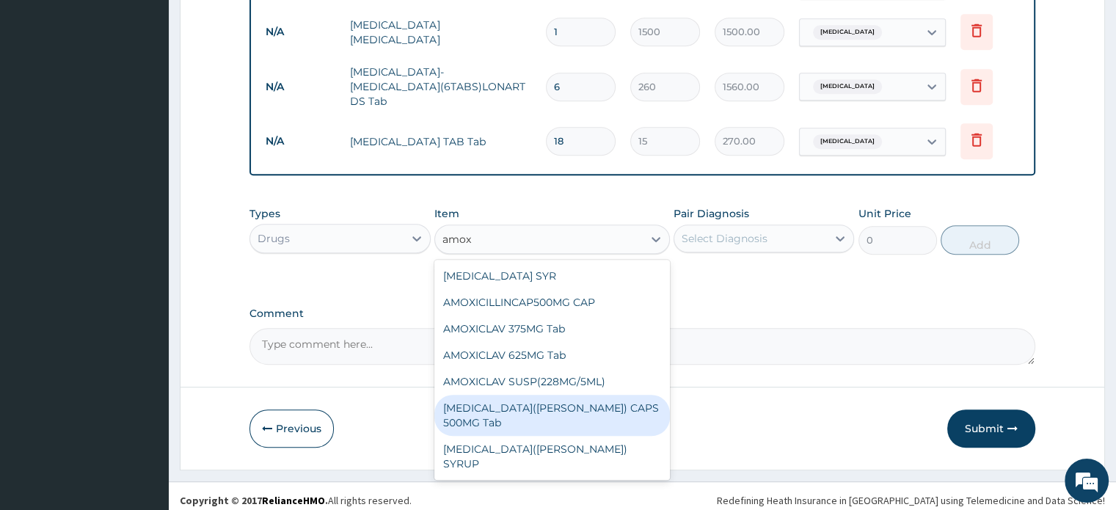
click at [496, 395] on div "AMOXIL(BEECHAM) CAPS 500MG Tab" at bounding box center [552, 415] width 236 height 41
type input "70"
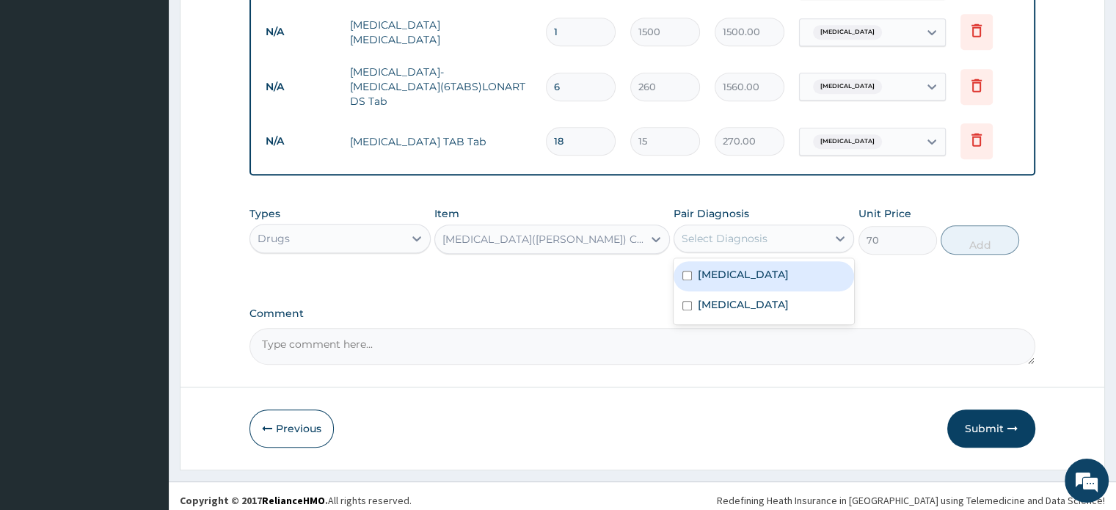
click at [766, 231] on div "Select Diagnosis" at bounding box center [725, 238] width 86 height 15
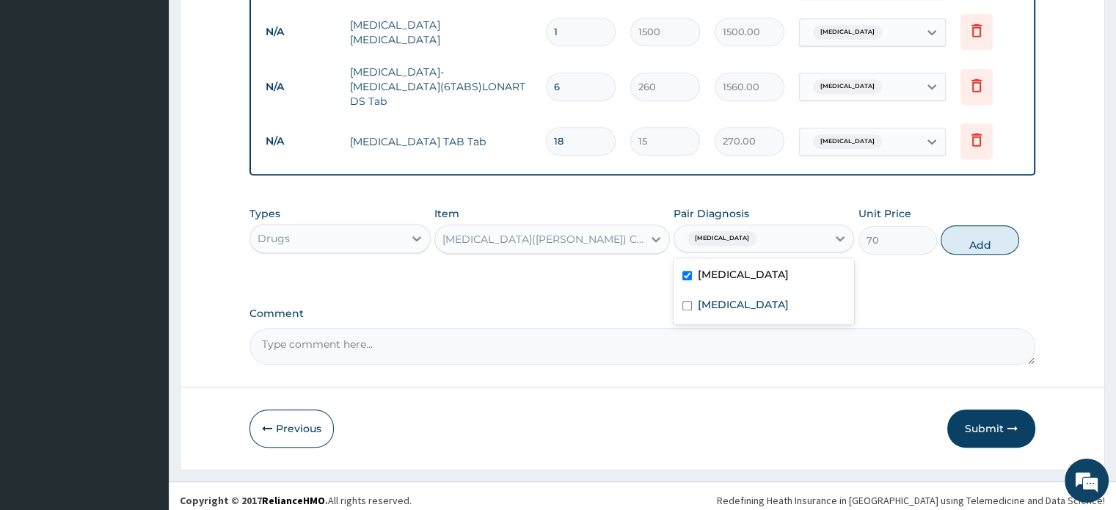
checkbox input "false"
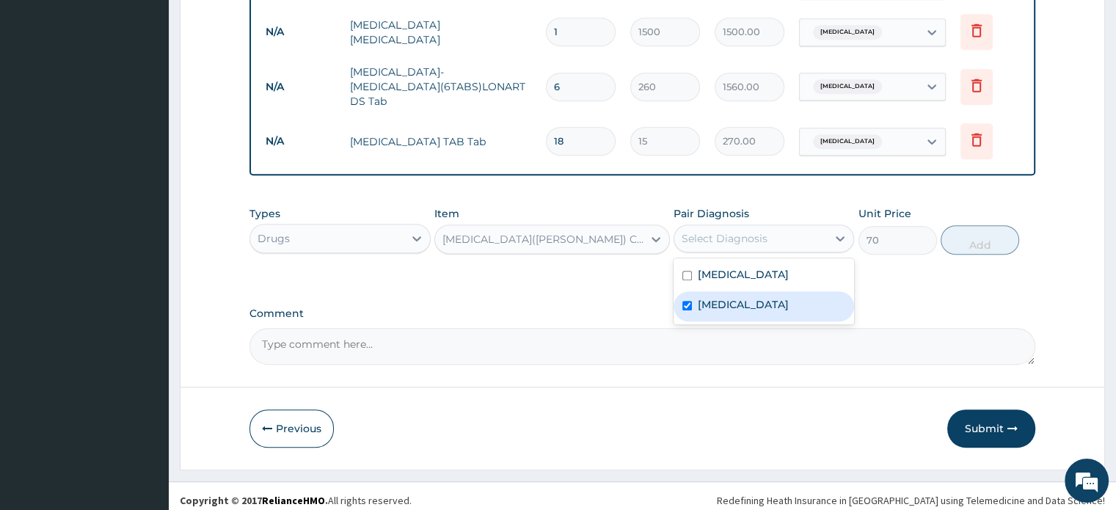
checkbox input "true"
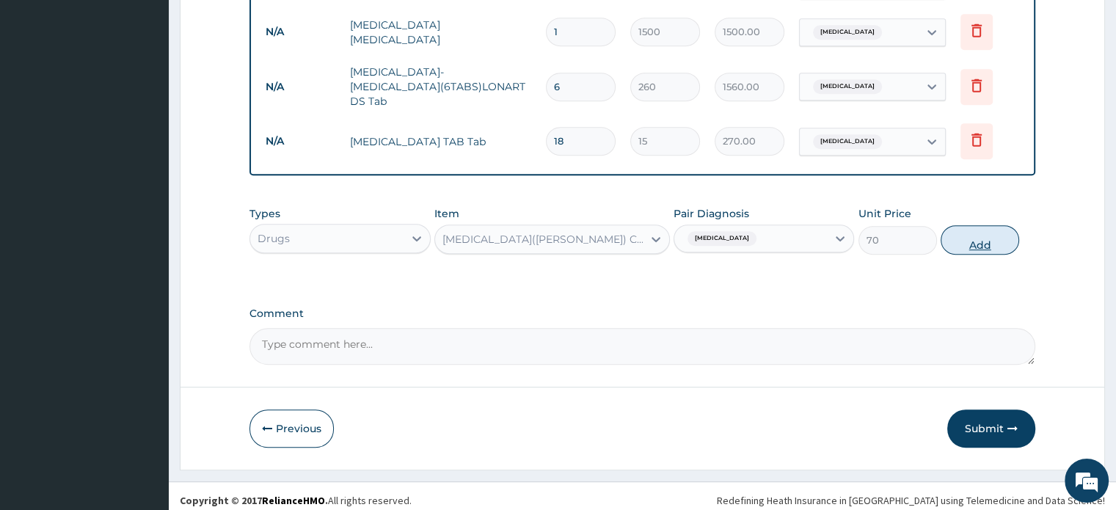
click at [1005, 228] on button "Add" at bounding box center [980, 239] width 79 height 29
type input "0"
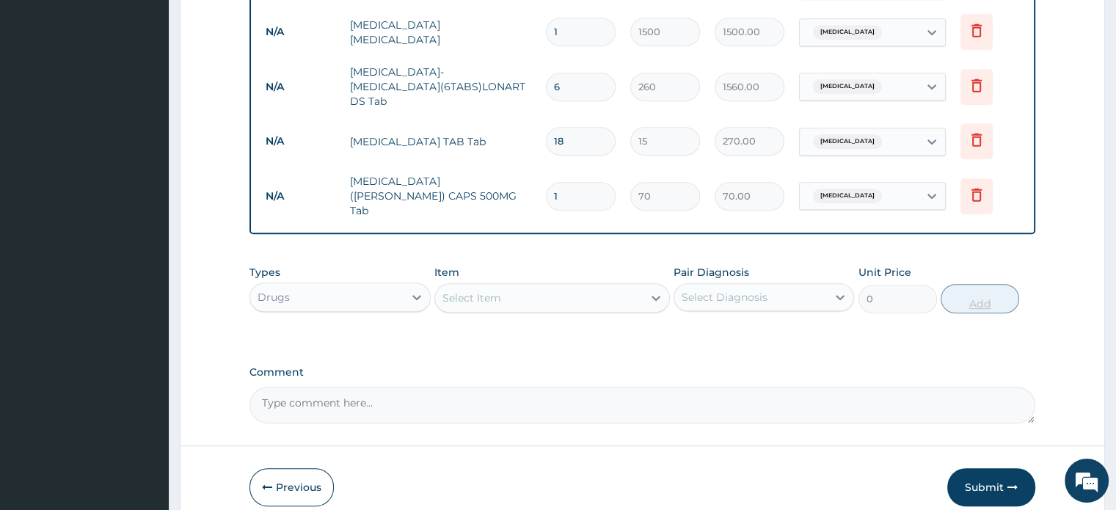
type input "15"
type input "1050.00"
type input "15"
click at [976, 468] on button "Submit" at bounding box center [992, 487] width 88 height 38
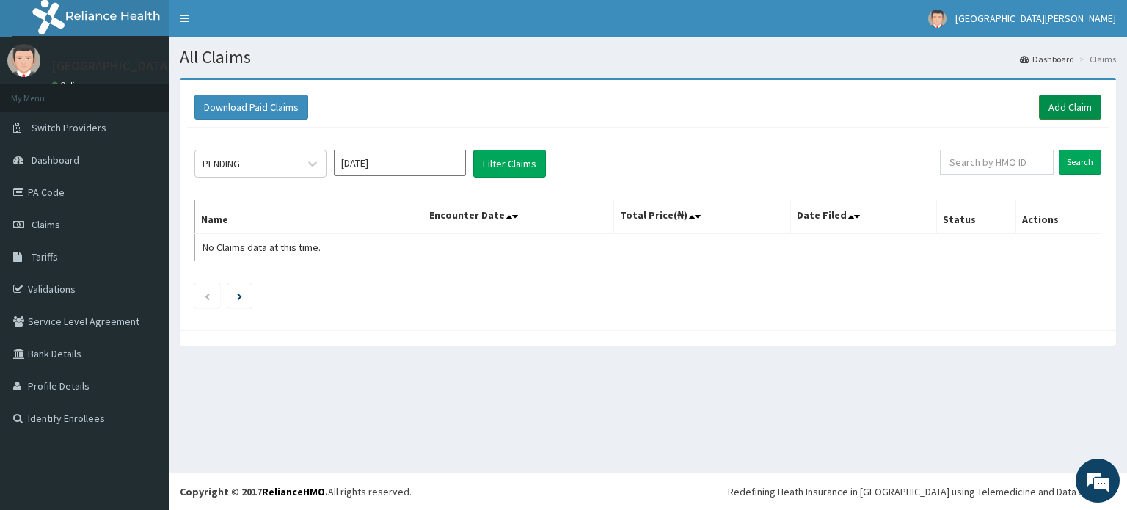
click at [1072, 114] on link "Add Claim" at bounding box center [1070, 107] width 62 height 25
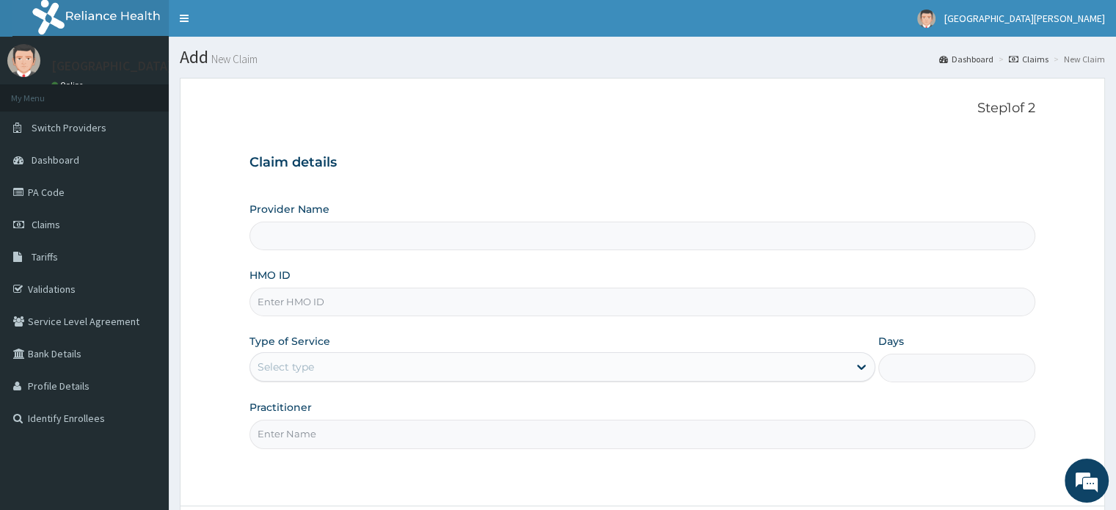
type input "[GEOGRAPHIC_DATA][PERSON_NAME]"
click at [636, 305] on input "HMO ID" at bounding box center [642, 302] width 785 height 29
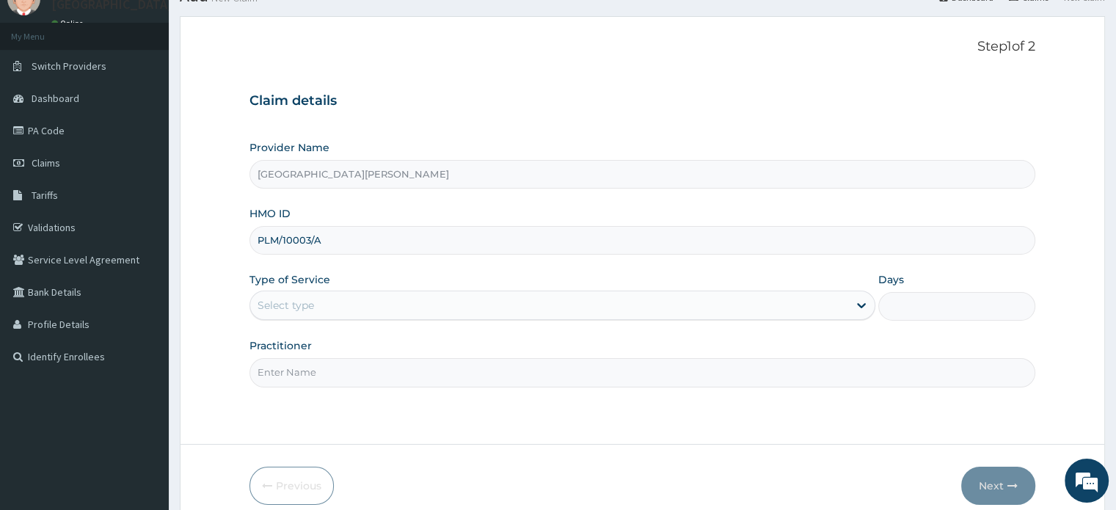
scroll to position [126, 0]
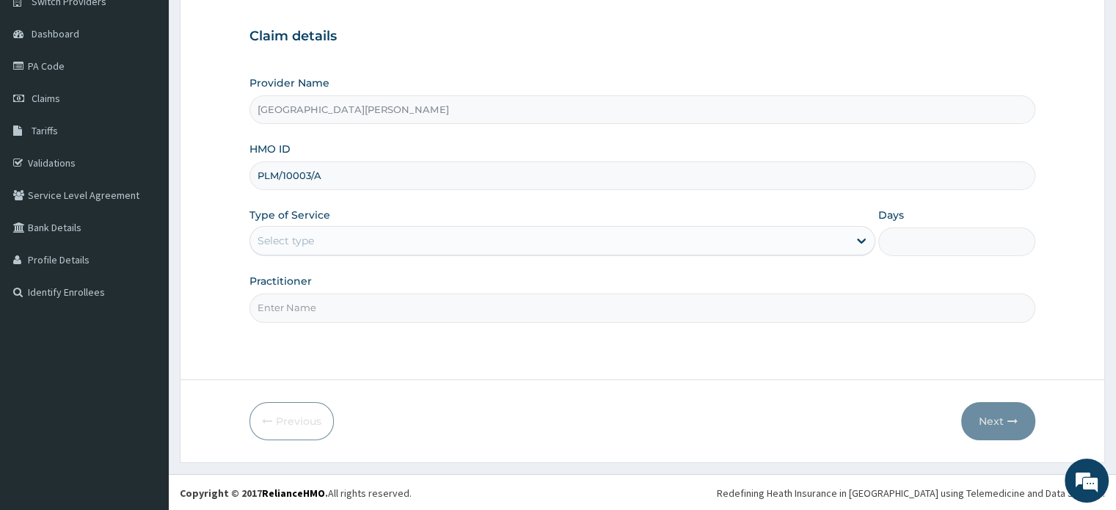
type input "PLM/10003/A"
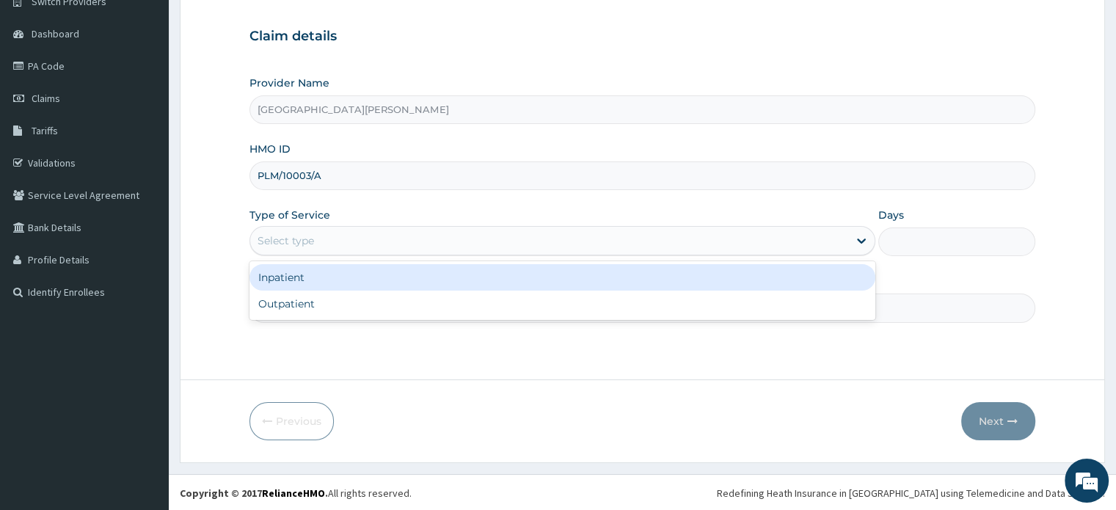
click at [654, 240] on div "Select type" at bounding box center [549, 240] width 598 height 23
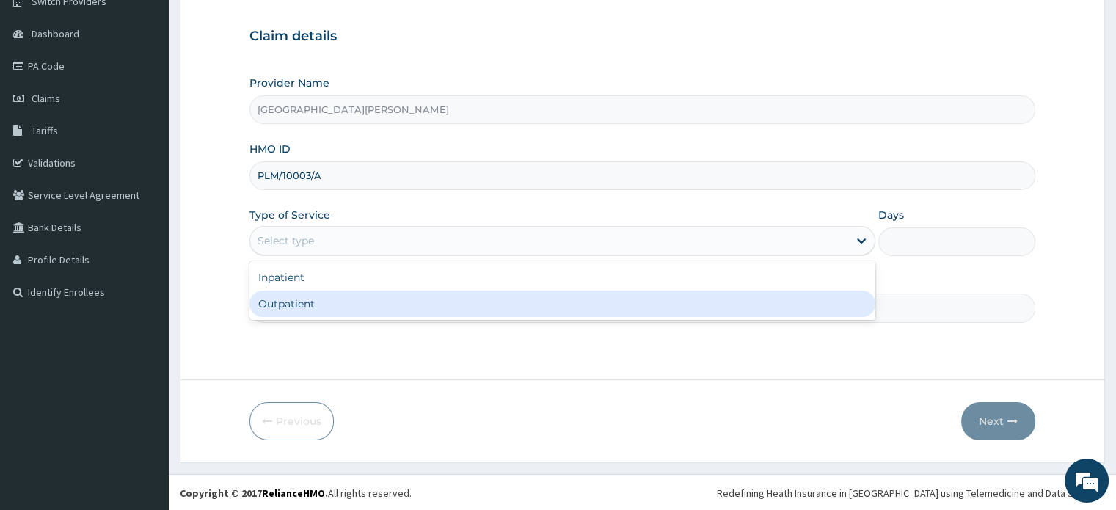
type input "1"
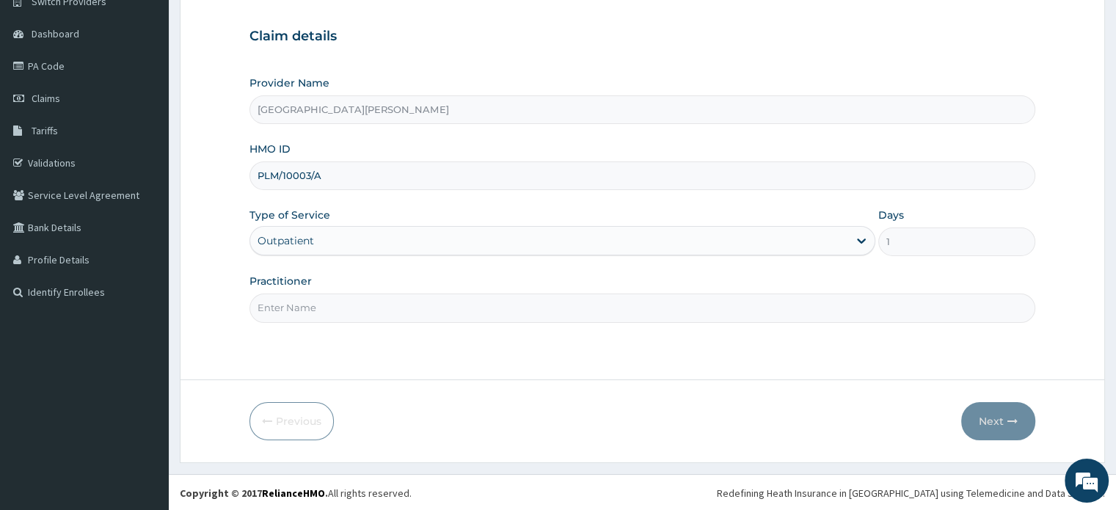
click at [649, 306] on input "Practitioner" at bounding box center [642, 308] width 785 height 29
type input "Dr Enike"
click at [1007, 407] on button "Next" at bounding box center [998, 421] width 74 height 38
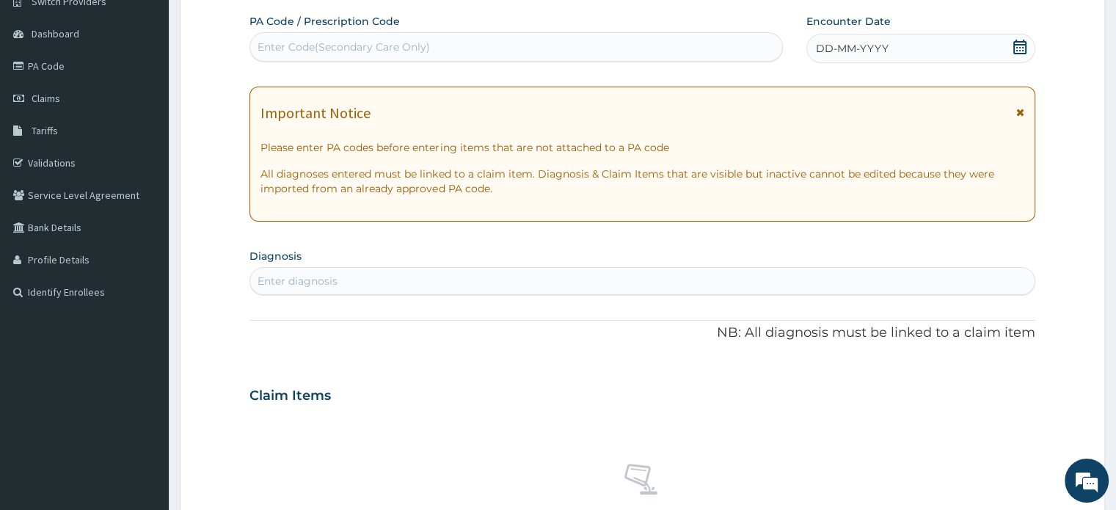
click at [1019, 40] on icon at bounding box center [1020, 47] width 15 height 15
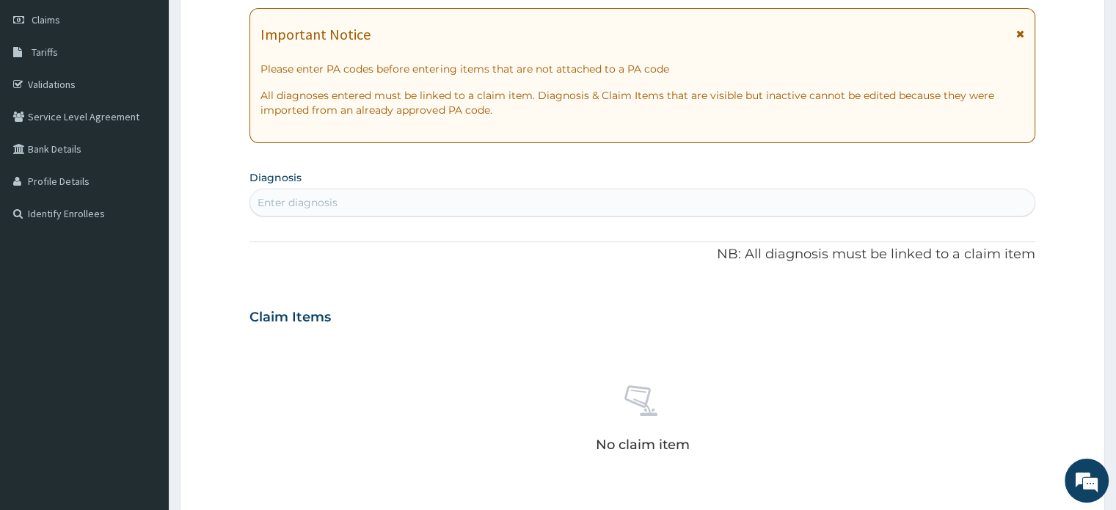
scroll to position [222, 0]
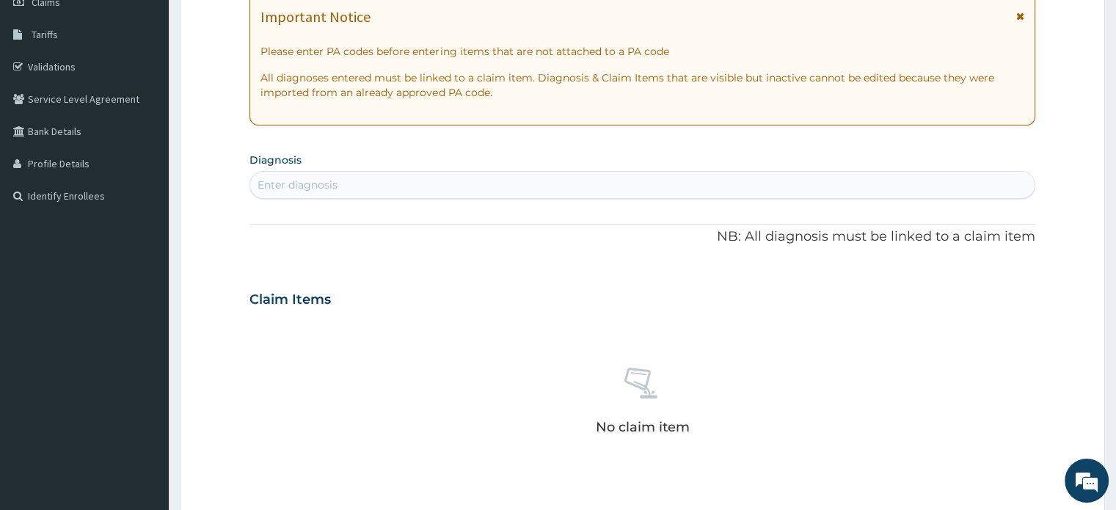
click at [823, 184] on div "Enter diagnosis" at bounding box center [642, 184] width 784 height 23
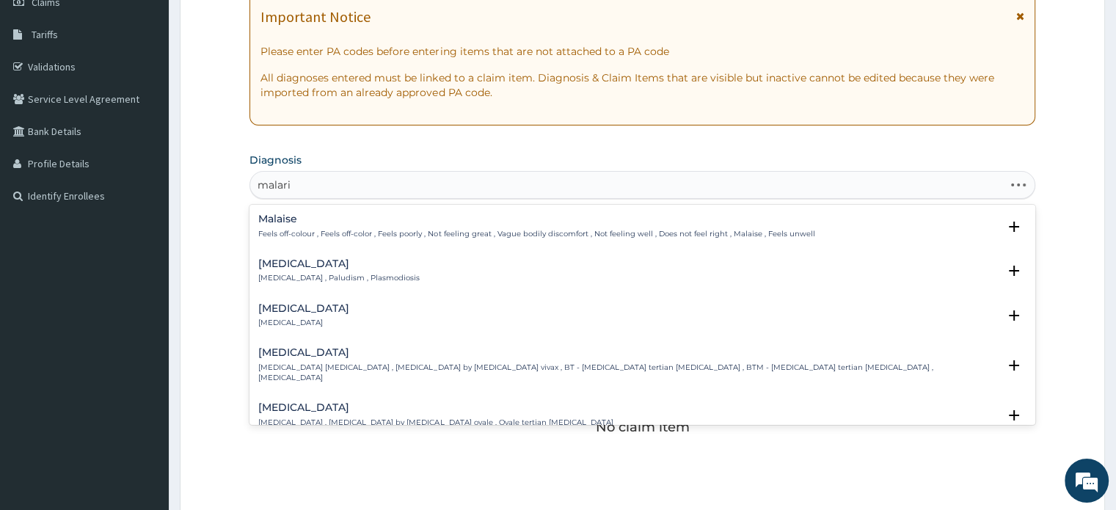
type input "malaria"
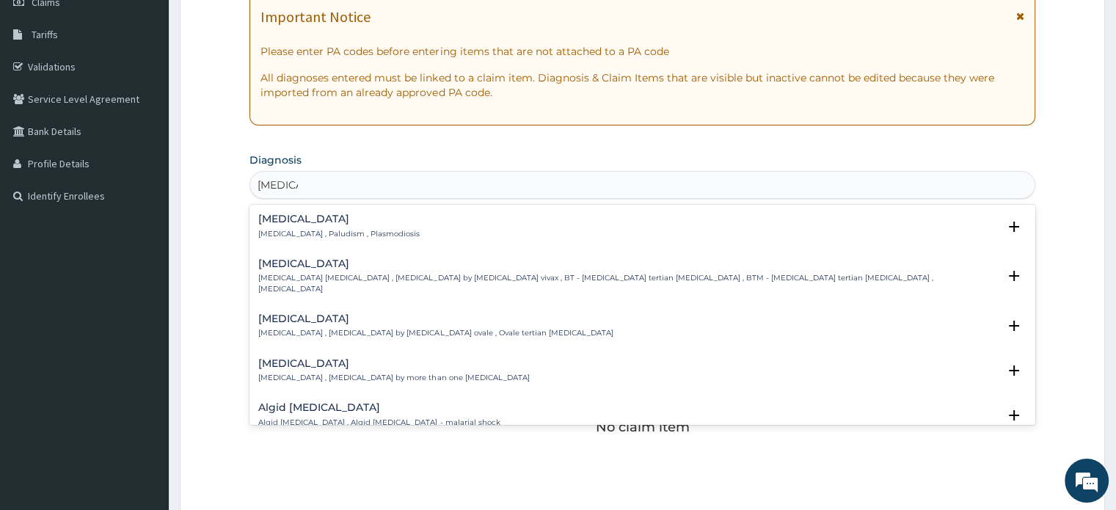
click at [299, 225] on div "Malaria Malaria , Paludism , Plasmodiosis" at bounding box center [338, 227] width 161 height 26
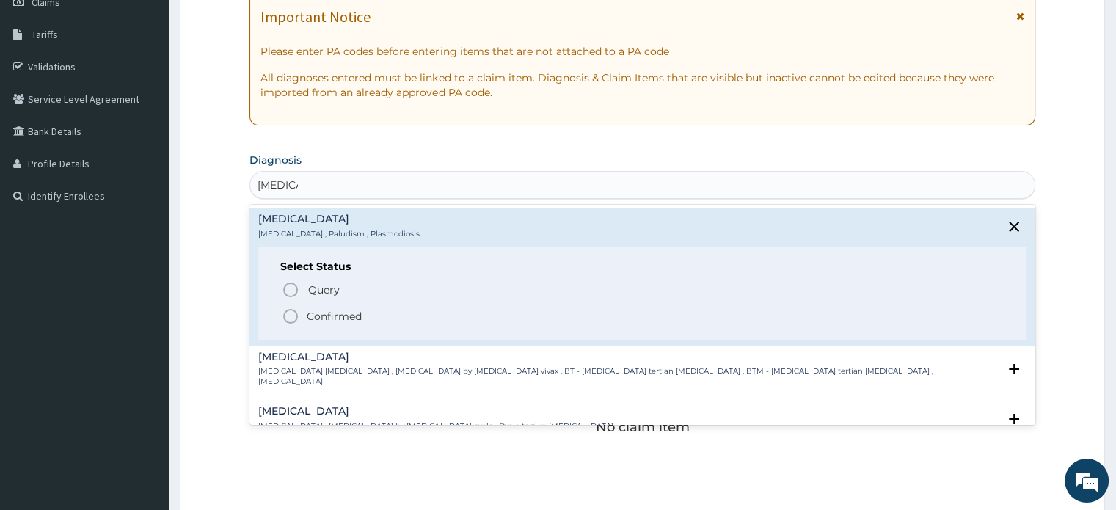
click at [312, 317] on p "Confirmed" at bounding box center [334, 316] width 55 height 15
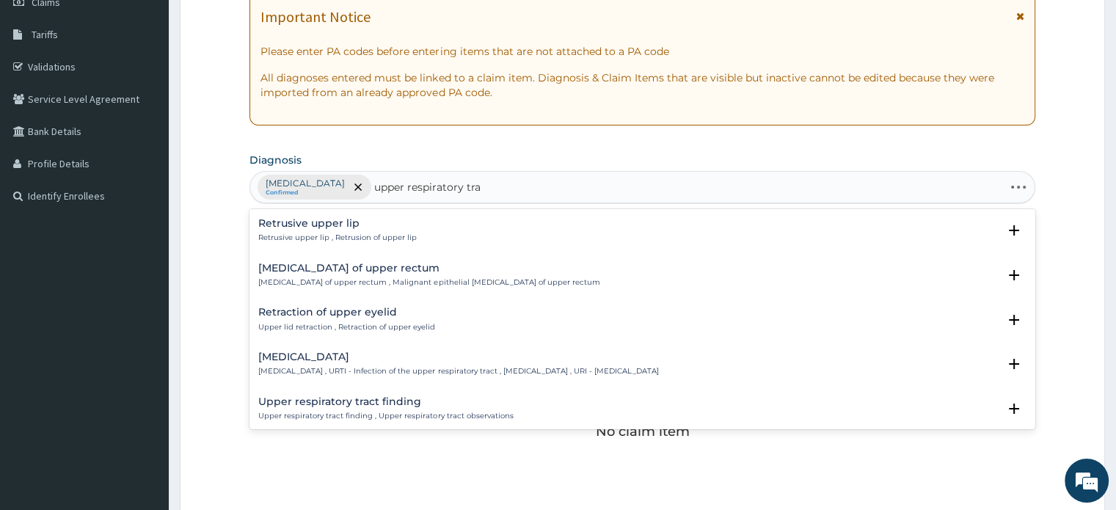
type input "upper respiratory tract"
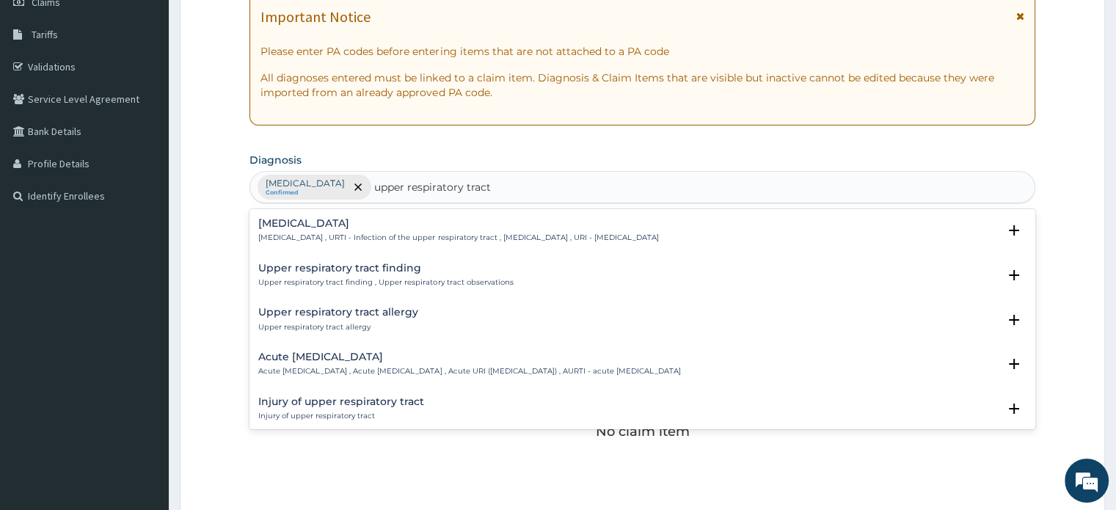
click at [295, 239] on p "Upper respiratory infection , URTI - Infection of the upper respiratory tract ,…" at bounding box center [458, 238] width 400 height 10
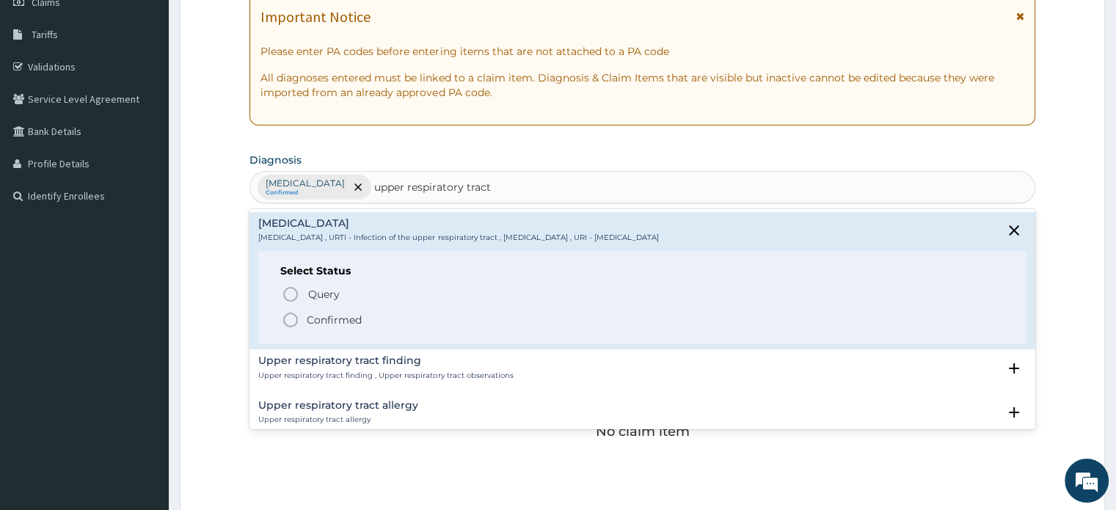
click at [297, 319] on circle "status option filled" at bounding box center [290, 319] width 13 height 13
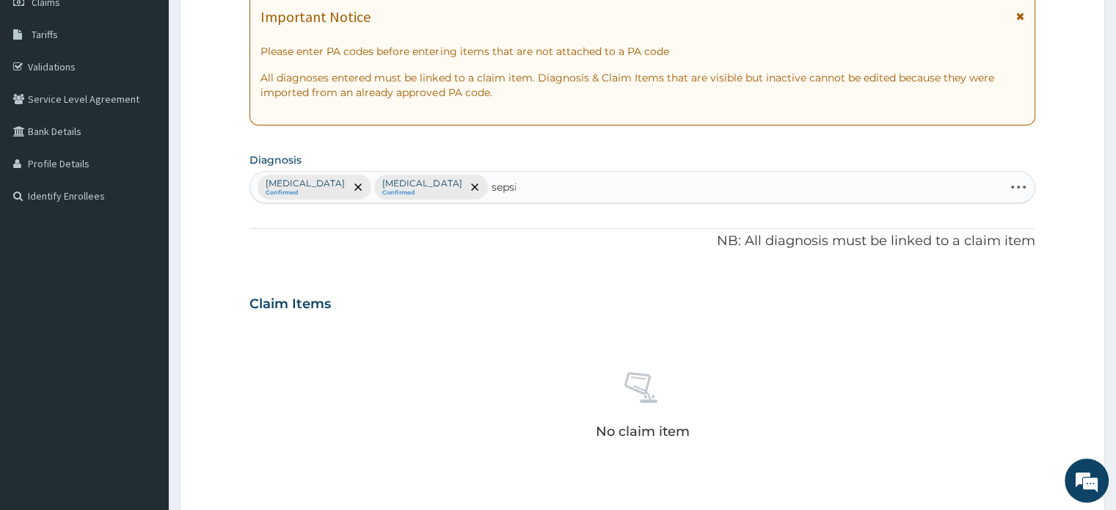
type input "sepsis"
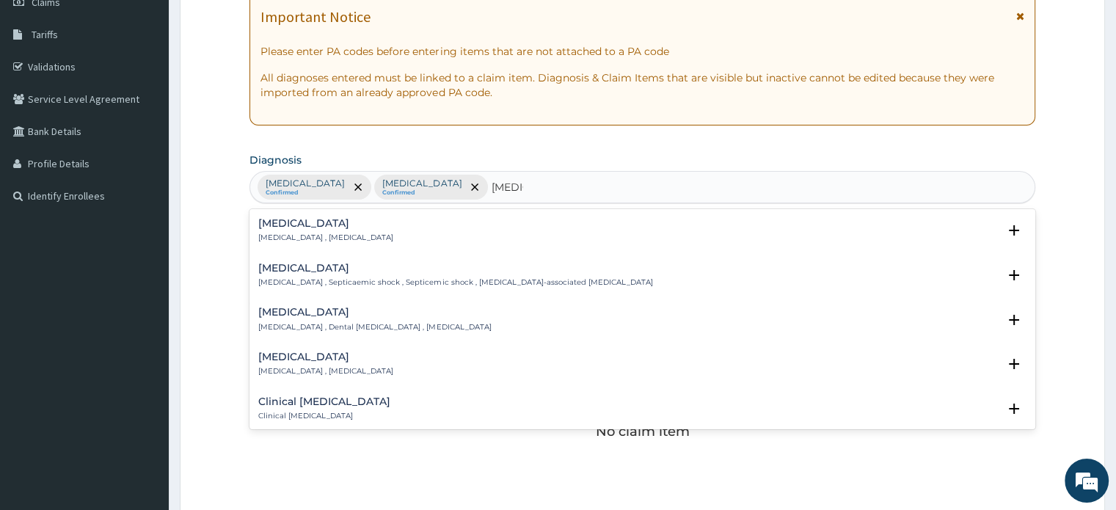
click at [299, 226] on h4 "Sepsis" at bounding box center [325, 223] width 135 height 11
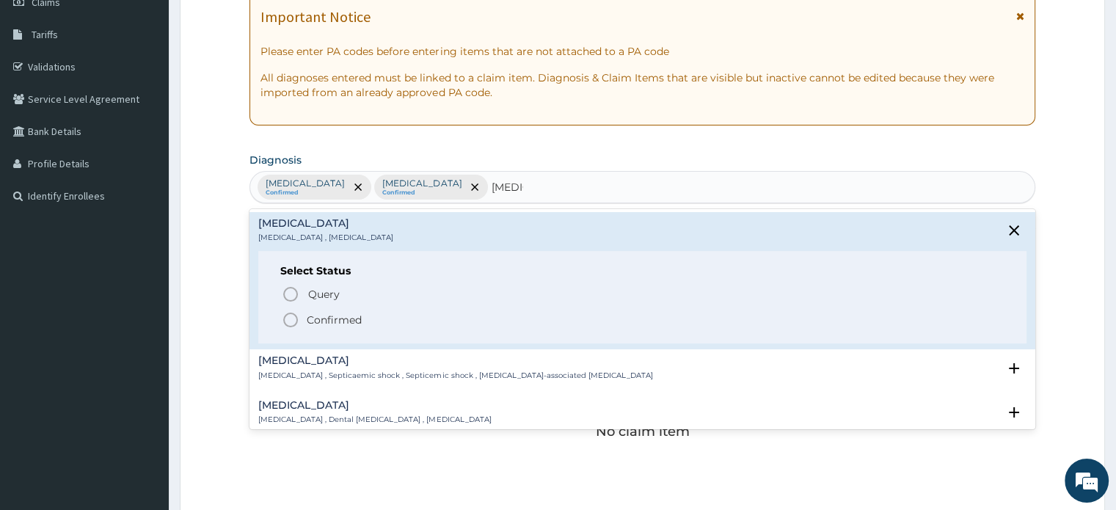
click at [310, 316] on p "Confirmed" at bounding box center [334, 320] width 55 height 15
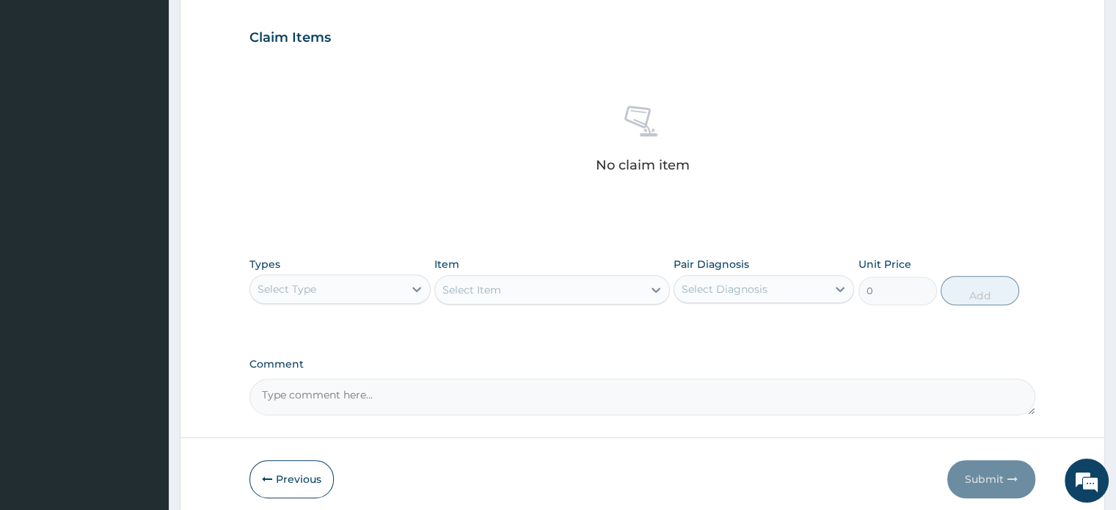
scroll to position [546, 0]
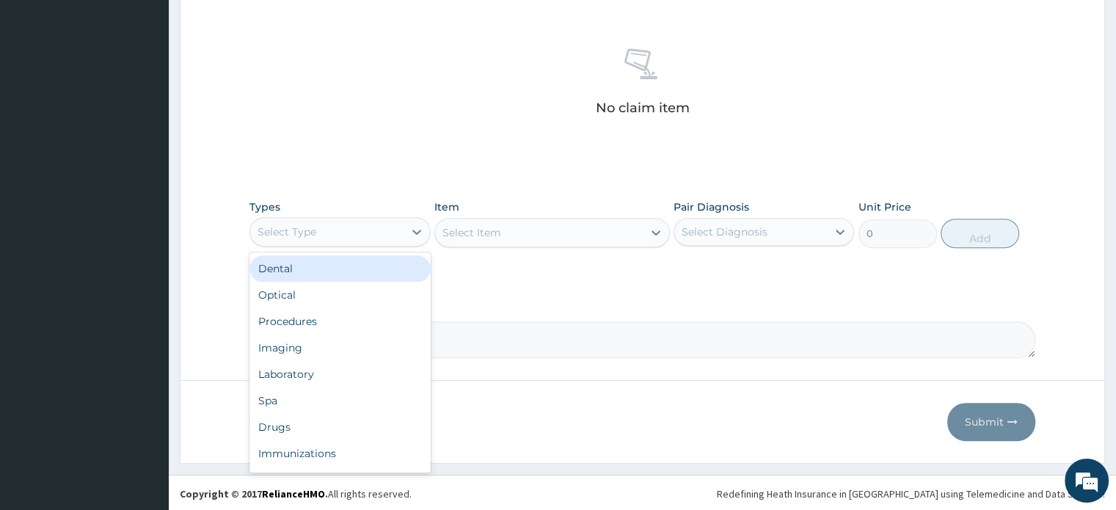
click at [376, 230] on div "Select Type" at bounding box center [326, 231] width 153 height 23
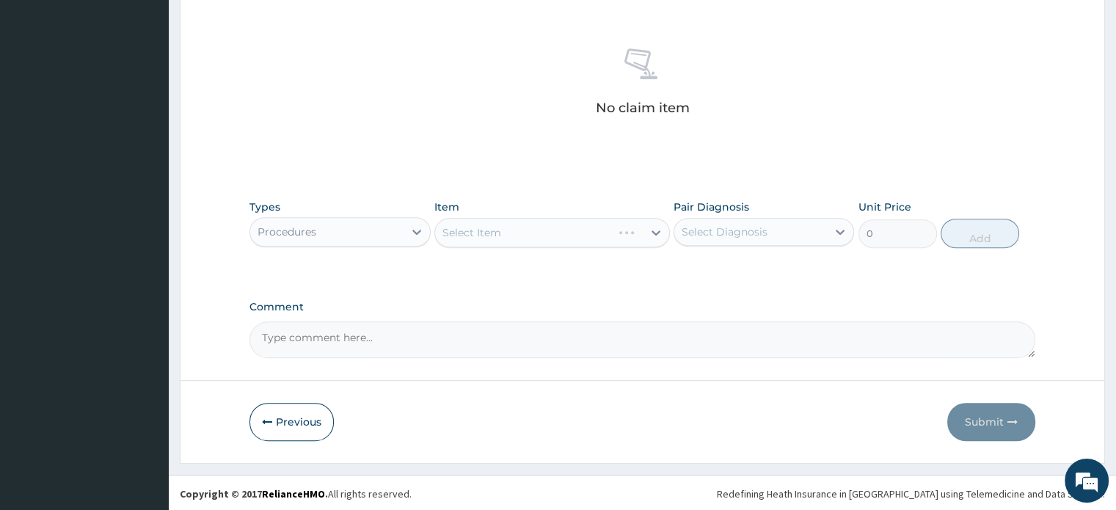
click at [493, 242] on div "Select Item" at bounding box center [552, 232] width 236 height 29
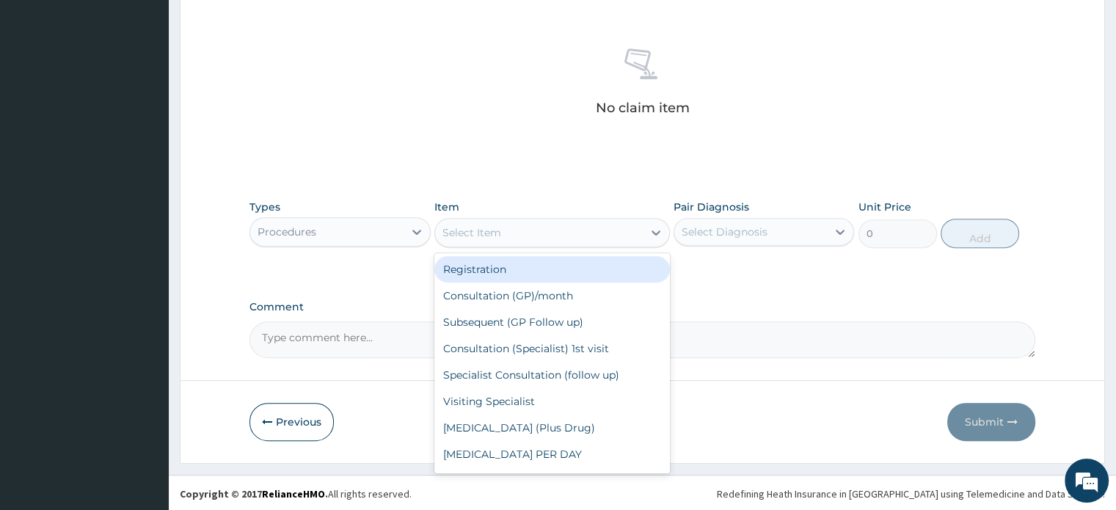
click at [493, 242] on div "Select Item" at bounding box center [539, 232] width 208 height 23
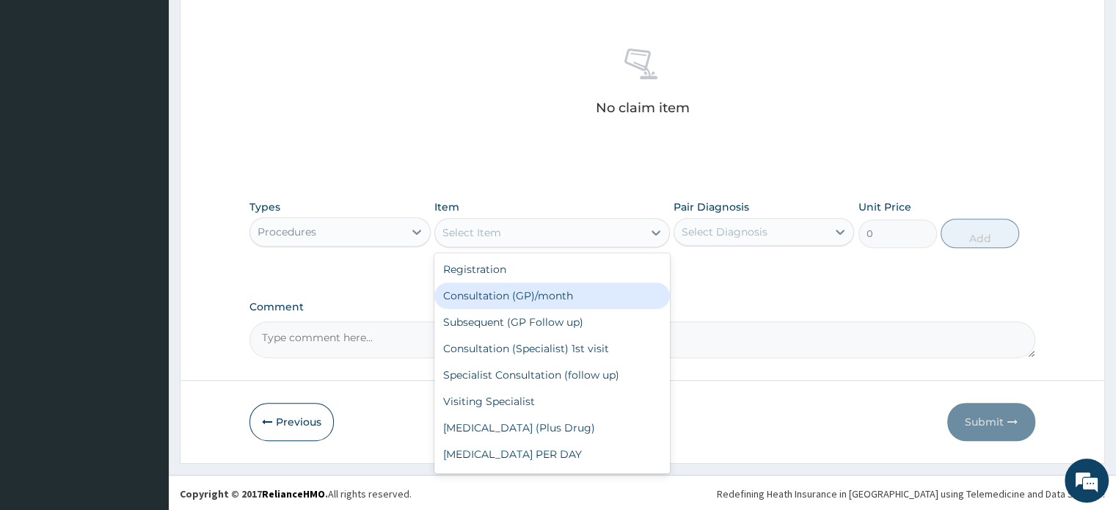
type input "2500"
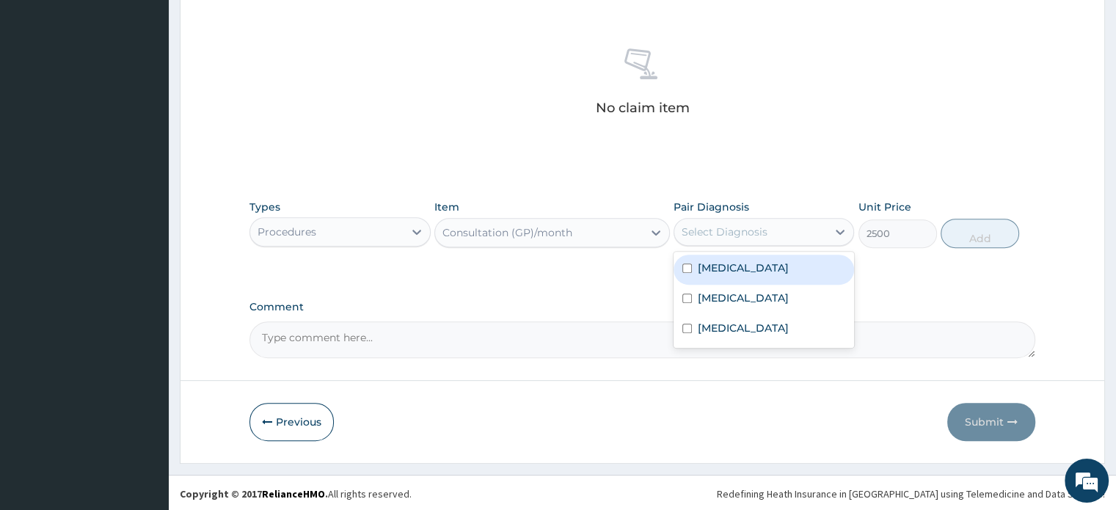
click at [775, 237] on div "Select Diagnosis" at bounding box center [750, 231] width 153 height 23
checkbox input "true"
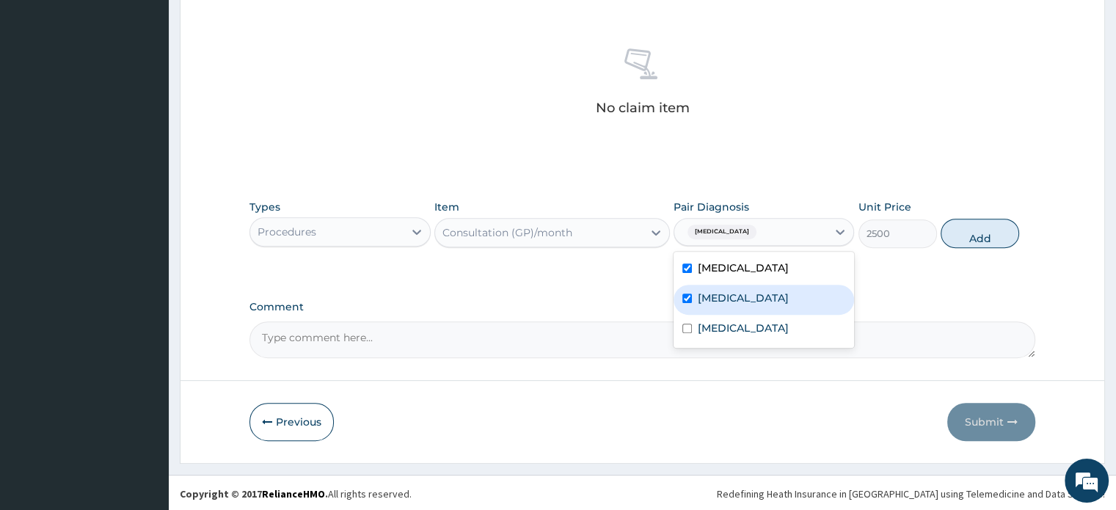
checkbox input "true"
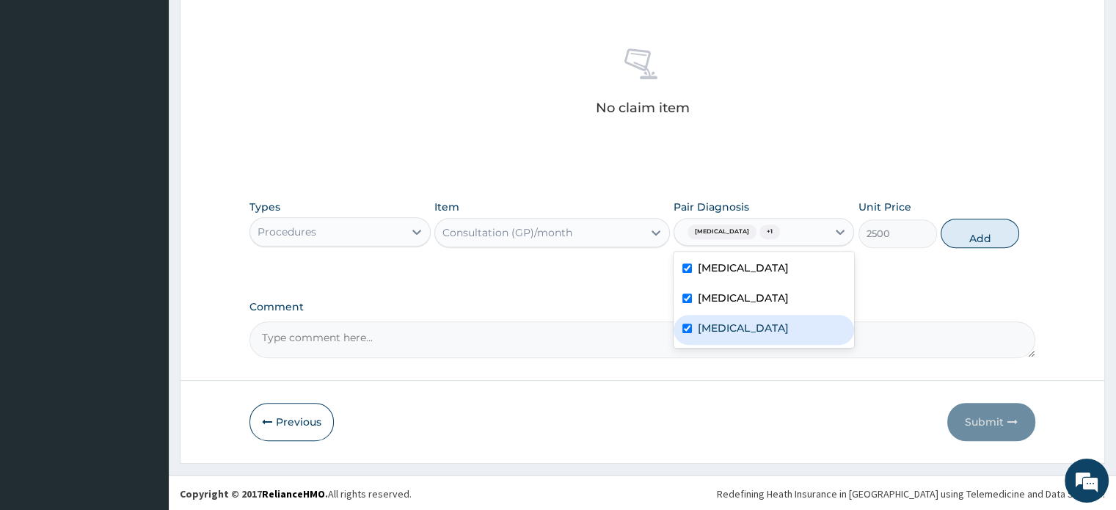
checkbox input "true"
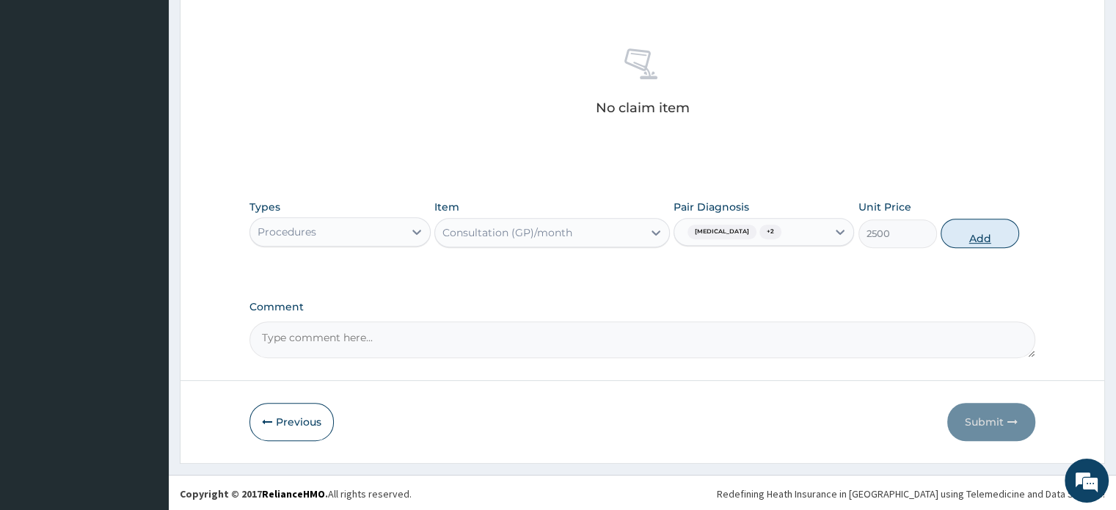
click at [1007, 228] on button "Add" at bounding box center [980, 233] width 79 height 29
type input "0"
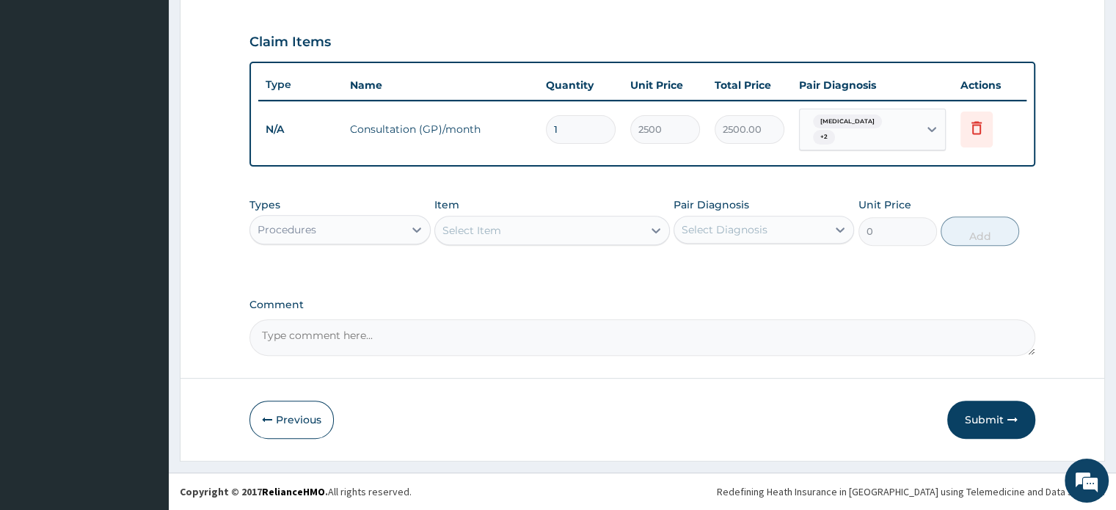
scroll to position [476, 0]
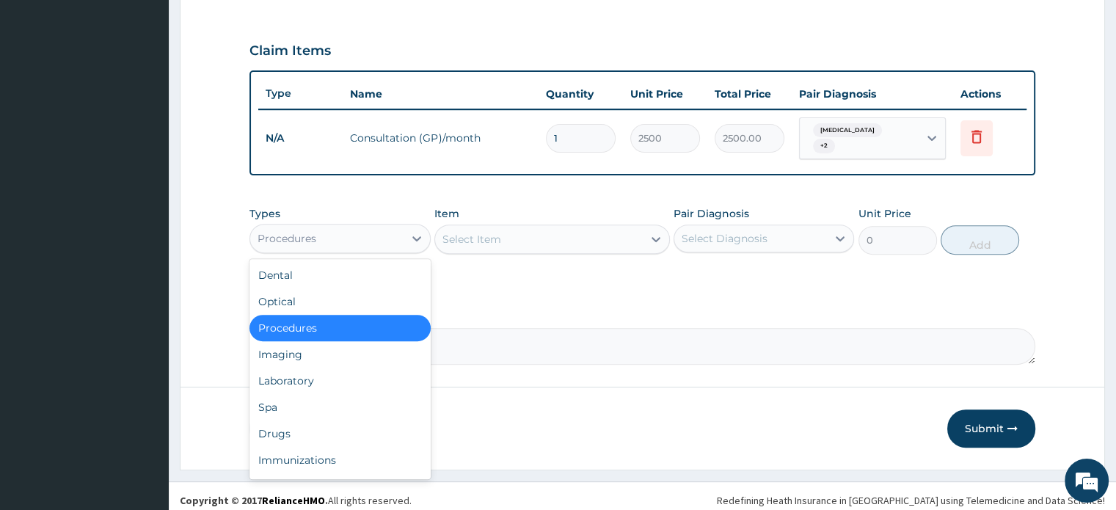
click at [373, 228] on div "Procedures" at bounding box center [326, 238] width 153 height 23
click at [326, 373] on div "Laboratory" at bounding box center [340, 381] width 181 height 26
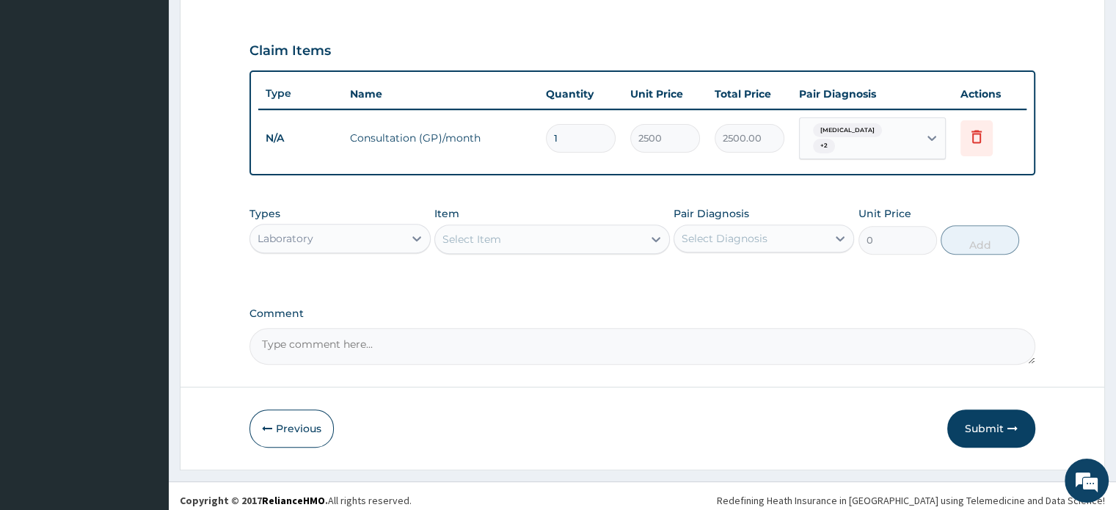
click at [537, 240] on div "Select Item" at bounding box center [539, 239] width 208 height 23
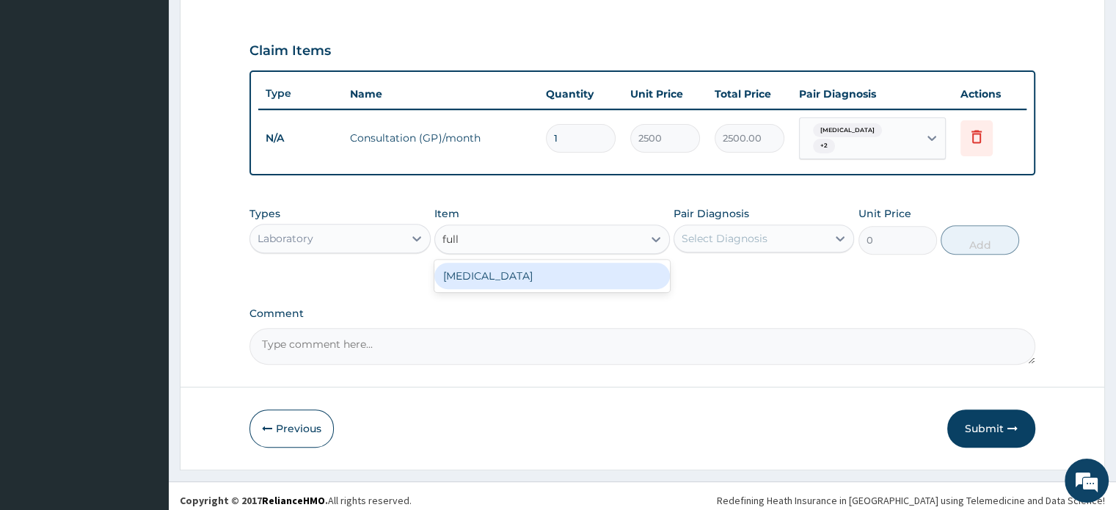
type input "full"
type input "3000"
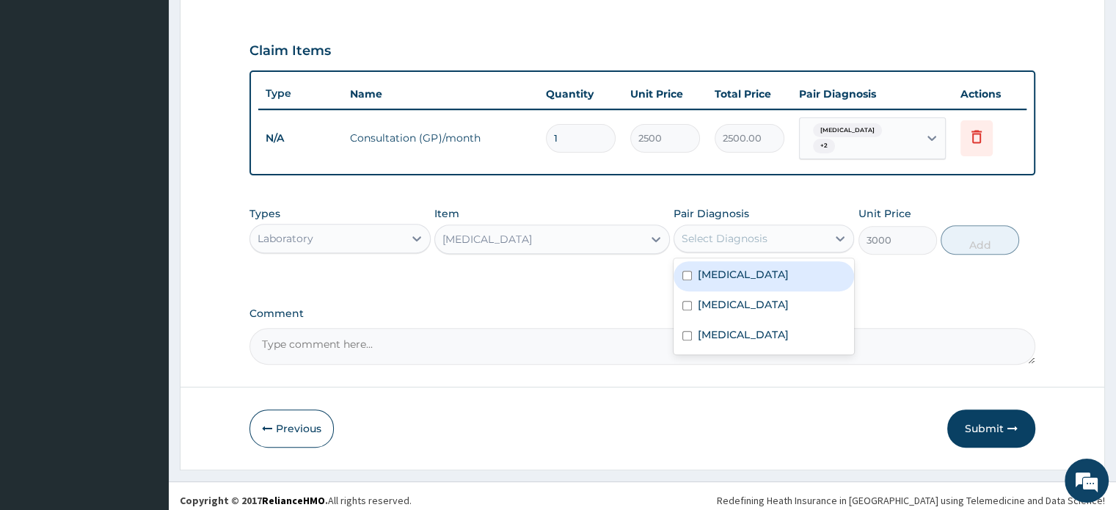
click at [728, 231] on div "Select Diagnosis" at bounding box center [725, 238] width 86 height 15
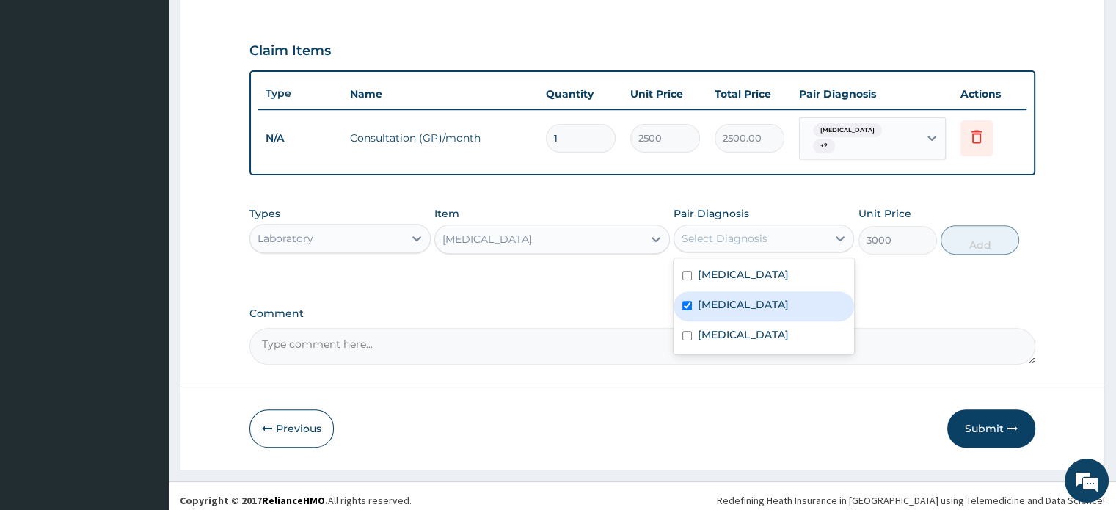
checkbox input "true"
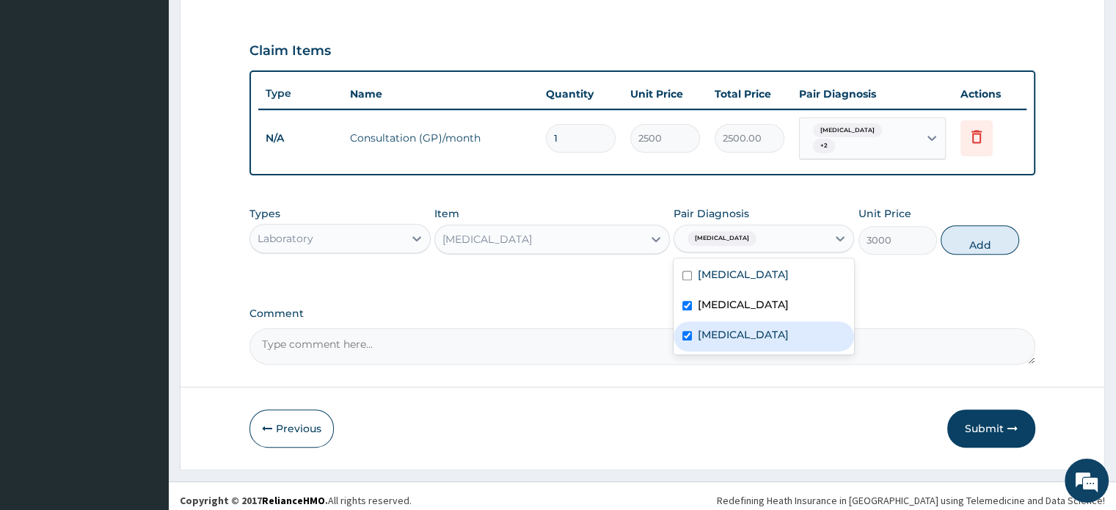
checkbox input "true"
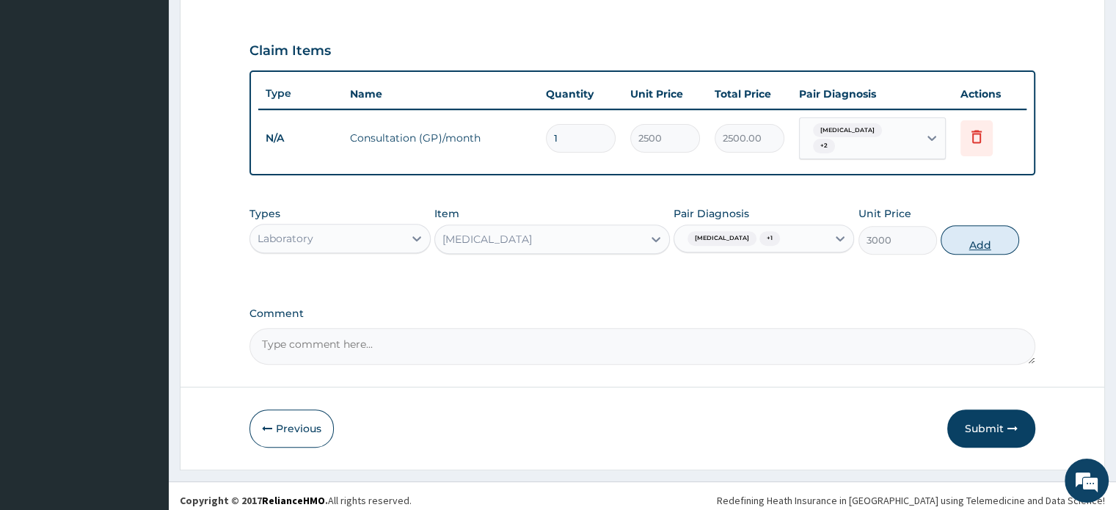
click at [973, 232] on button "Add" at bounding box center [980, 239] width 79 height 29
type input "0"
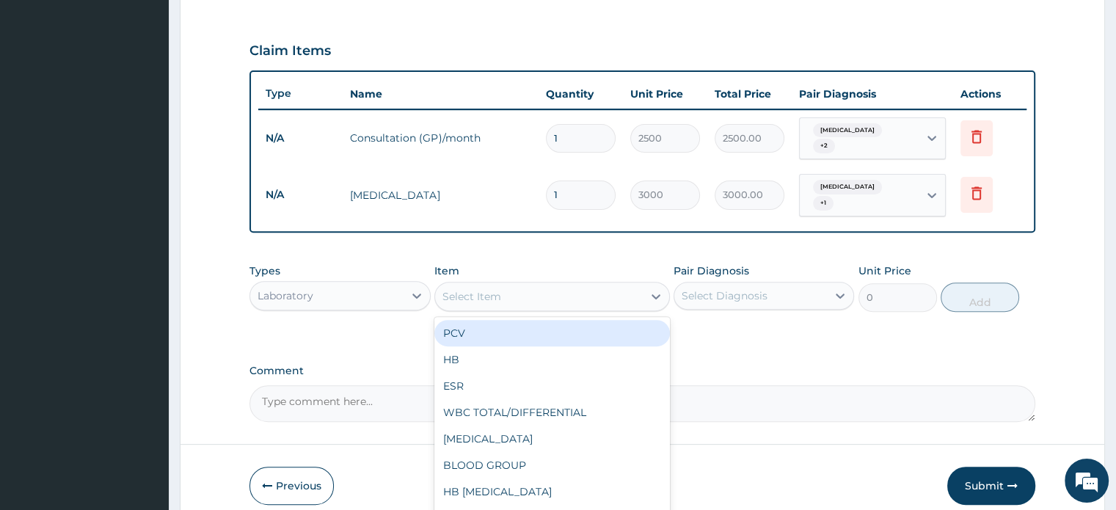
click at [544, 285] on div "Select Item" at bounding box center [539, 296] width 208 height 23
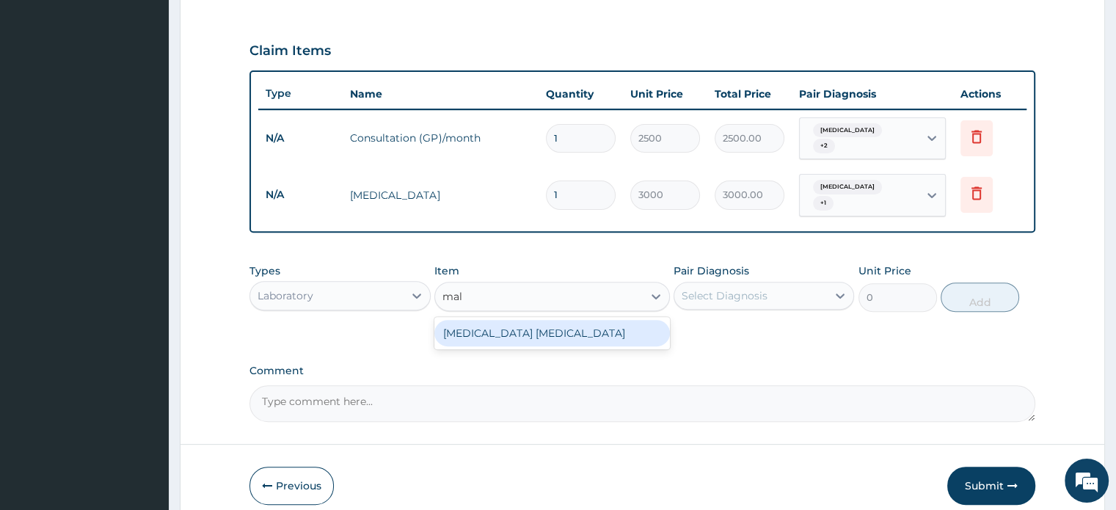
type input "mala"
type input "1500"
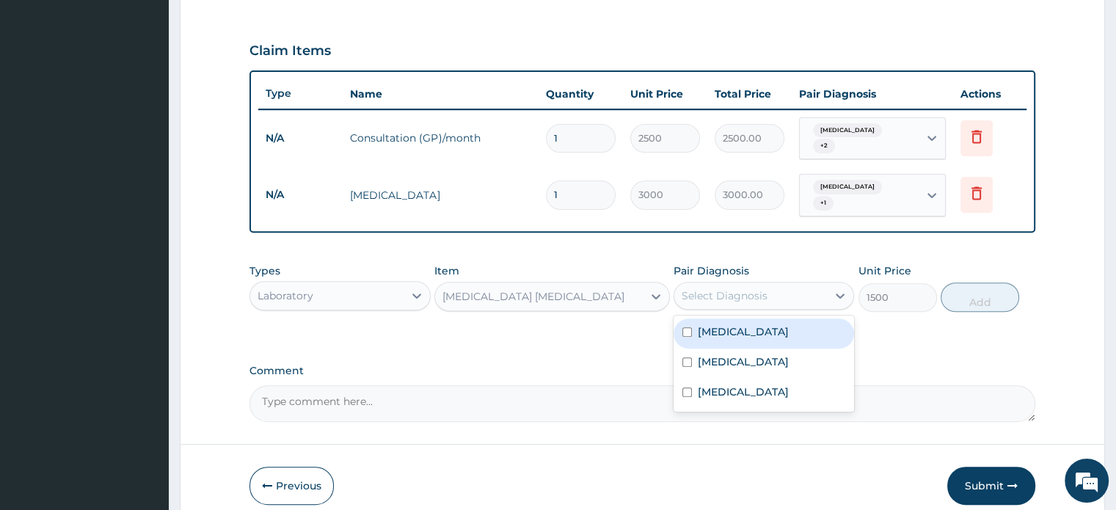
click at [787, 284] on div "Select Diagnosis" at bounding box center [750, 295] width 153 height 23
checkbox input "true"
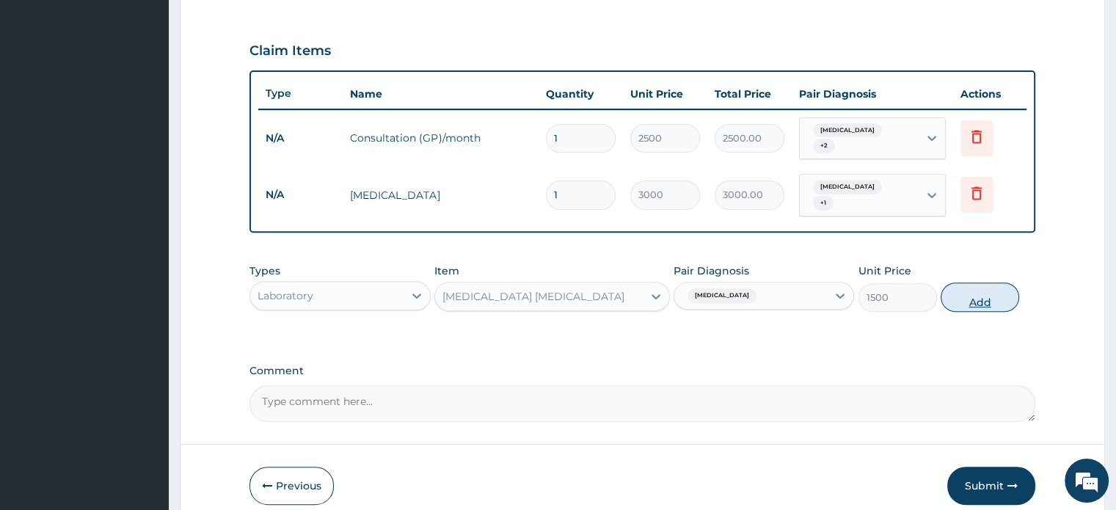
click at [988, 291] on button "Add" at bounding box center [980, 297] width 79 height 29
type input "0"
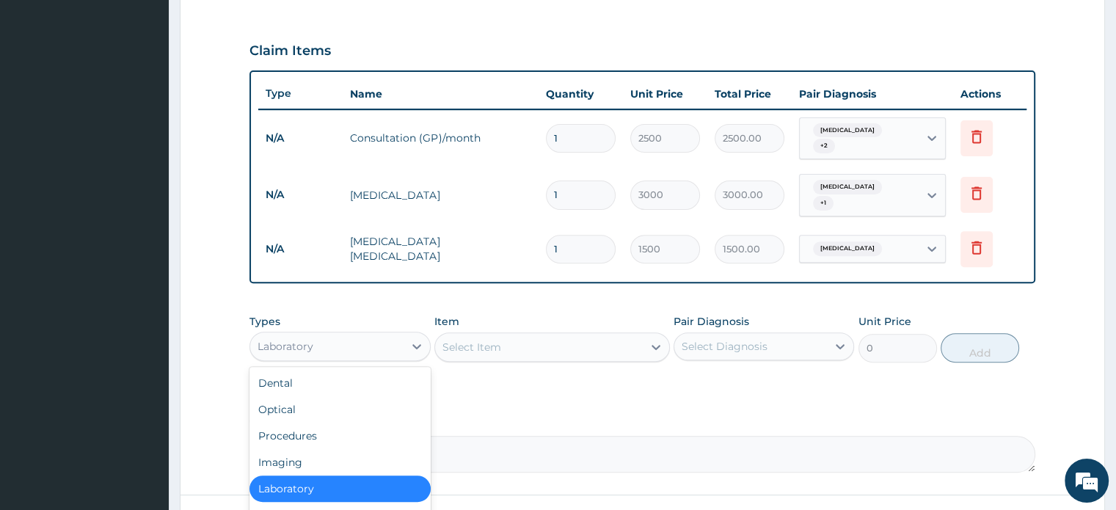
click at [354, 339] on div "Laboratory" at bounding box center [326, 346] width 153 height 23
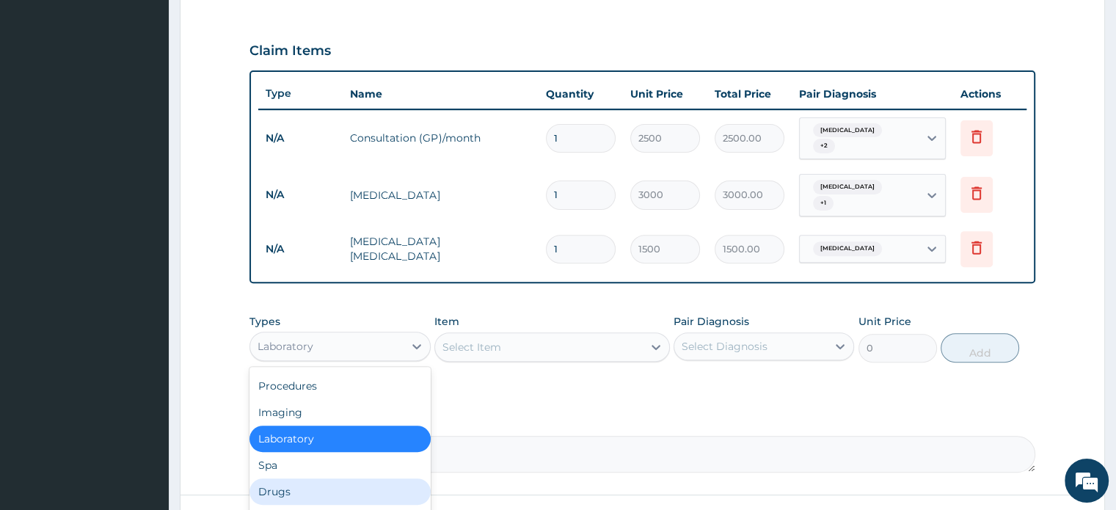
click at [323, 483] on div "Drugs" at bounding box center [340, 492] width 181 height 26
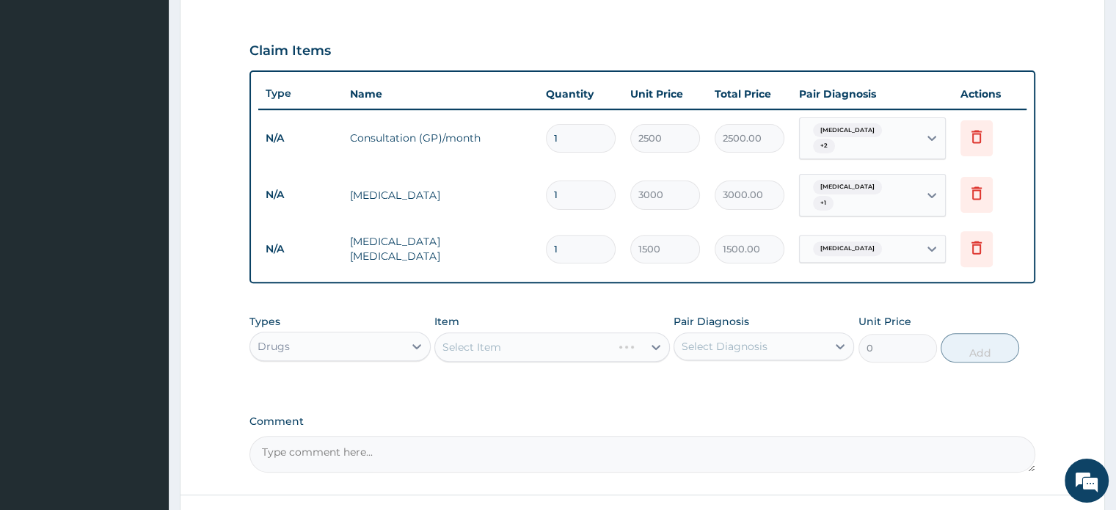
click at [531, 341] on div "Select Item" at bounding box center [552, 346] width 236 height 29
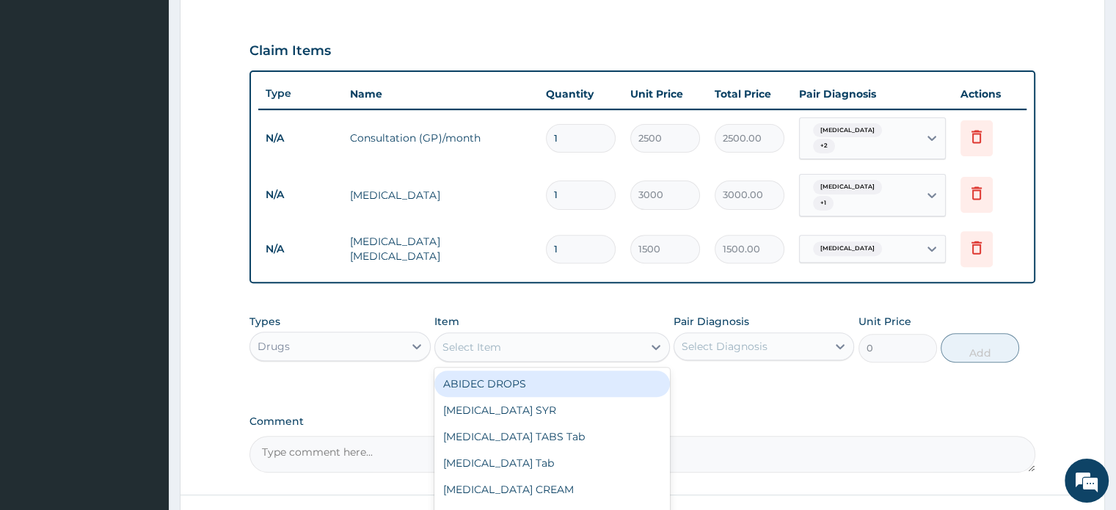
click at [531, 341] on div "Select Item" at bounding box center [539, 346] width 208 height 23
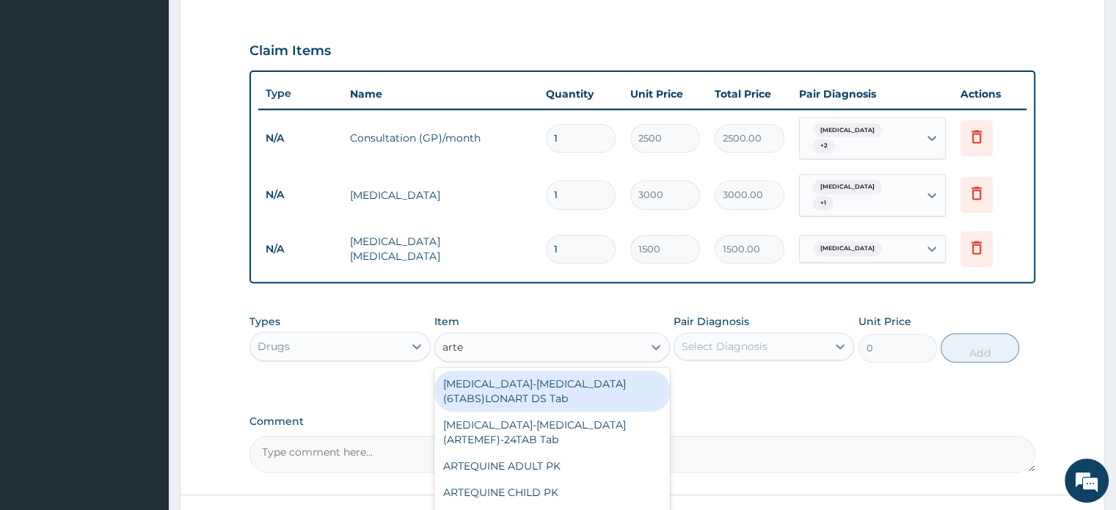
type input "artem"
type input "260"
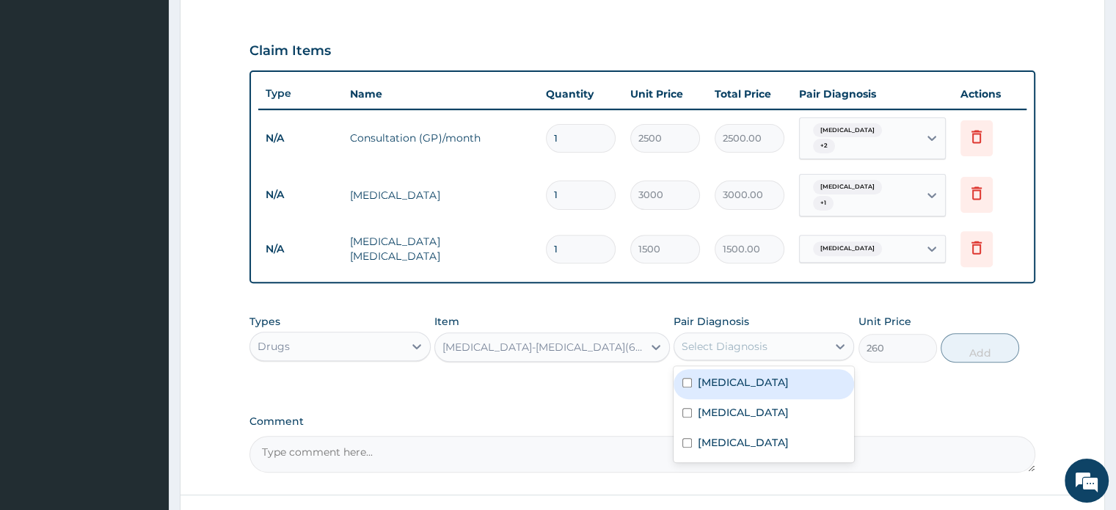
click at [719, 335] on div "Select Diagnosis" at bounding box center [750, 346] width 153 height 23
checkbox input "true"
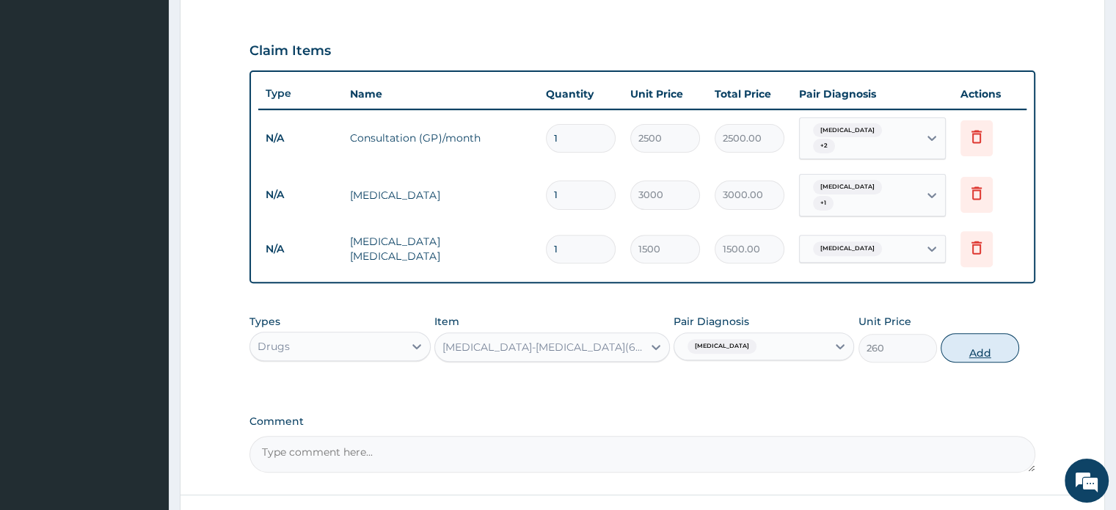
click at [1001, 333] on button "Add" at bounding box center [980, 347] width 79 height 29
type input "0"
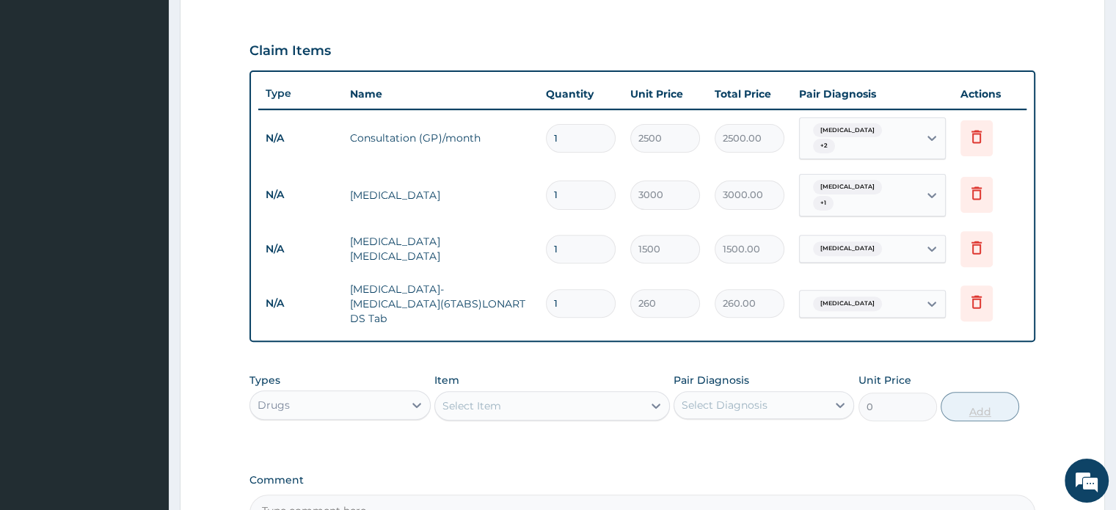
type input "0.00"
type input "6"
type input "1560.00"
type input "6"
click at [494, 394] on div "Select Item" at bounding box center [539, 405] width 208 height 23
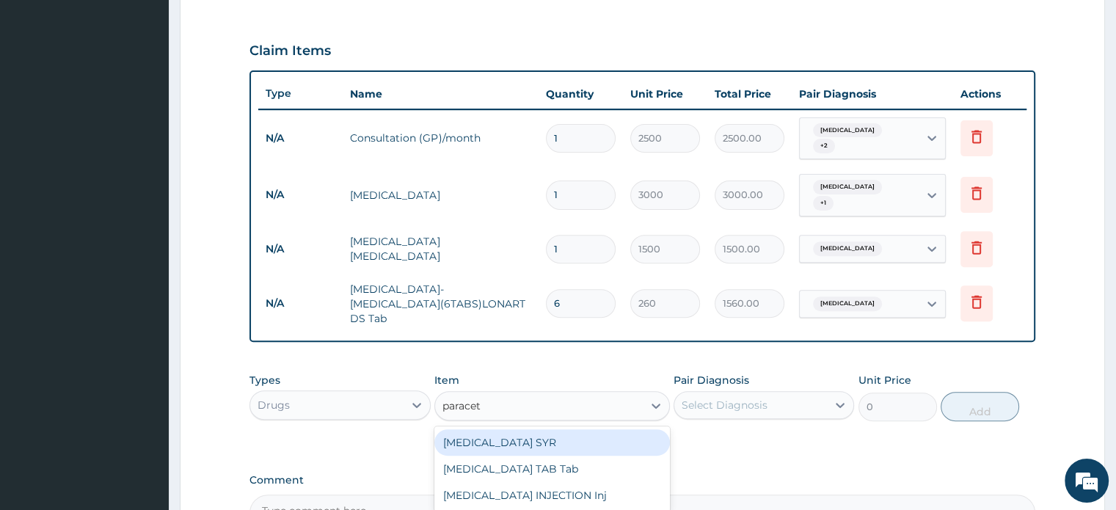
type input "paraceta"
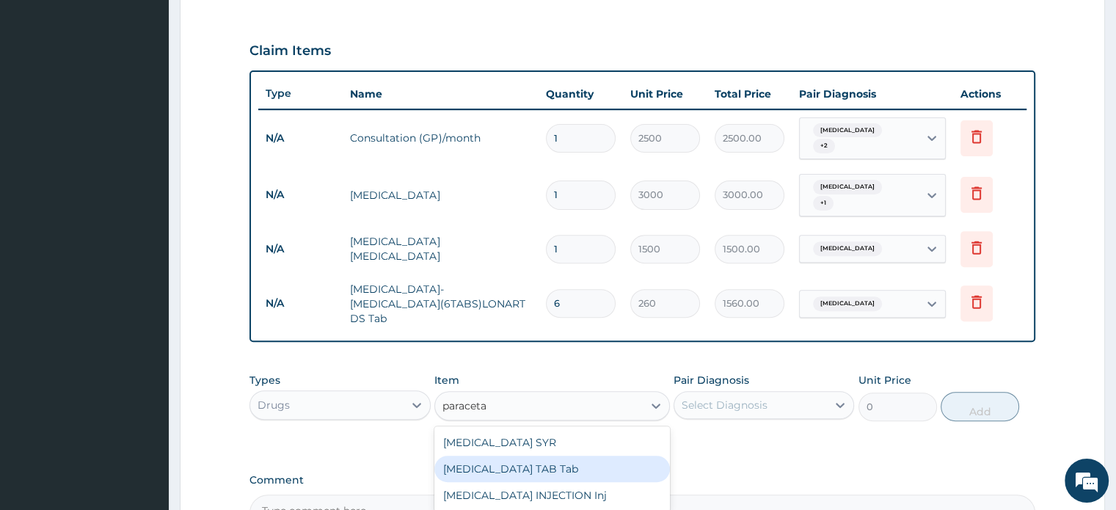
type input "15"
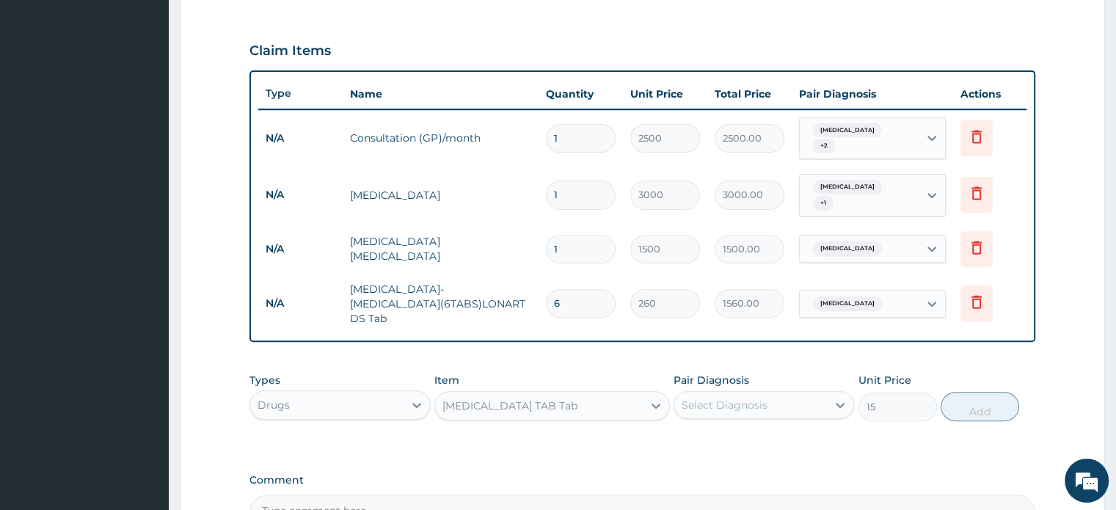
click at [800, 406] on div "Select Diagnosis" at bounding box center [750, 404] width 153 height 23
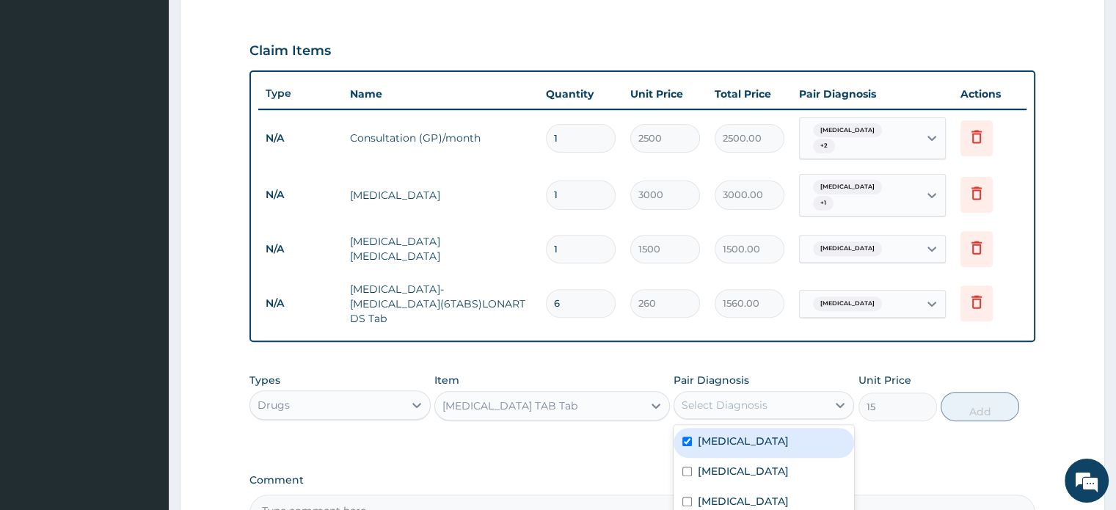
checkbox input "true"
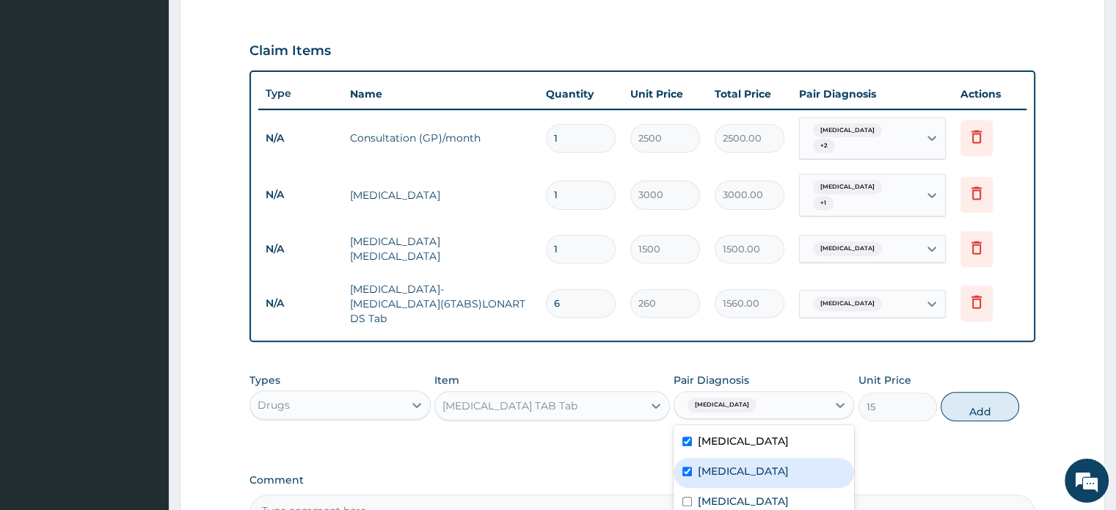
checkbox input "true"
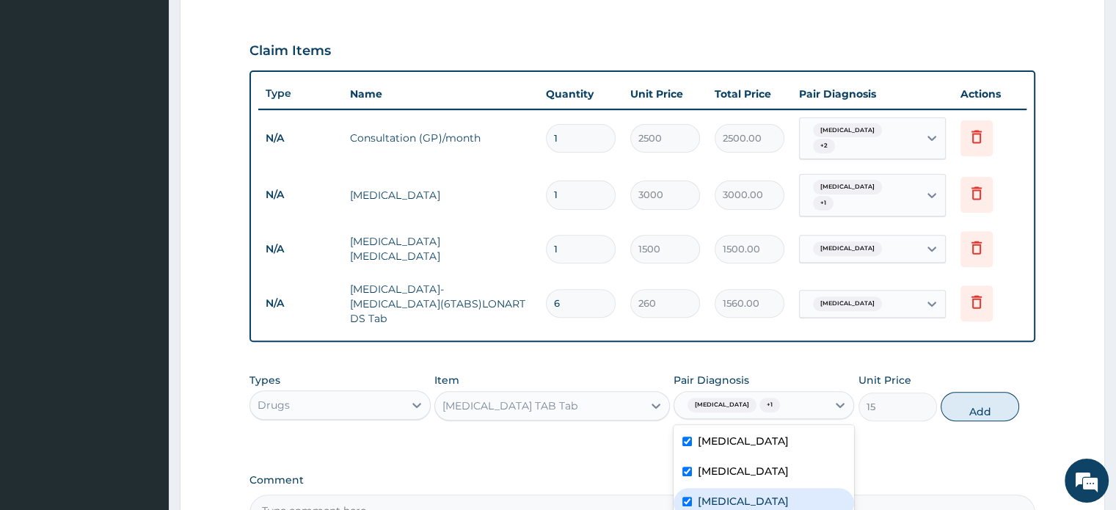
checkbox input "true"
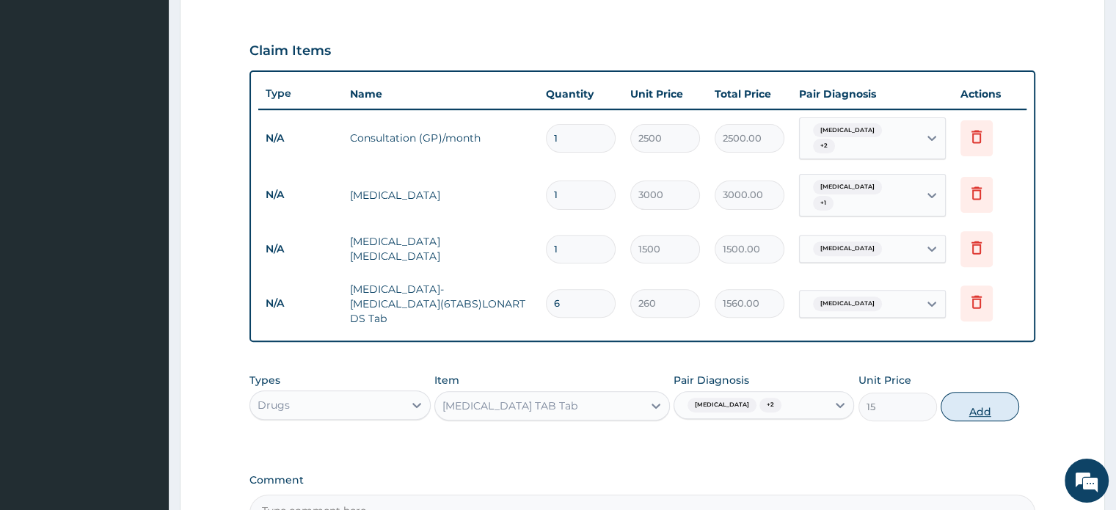
click at [995, 406] on button "Add" at bounding box center [980, 406] width 79 height 29
type input "0"
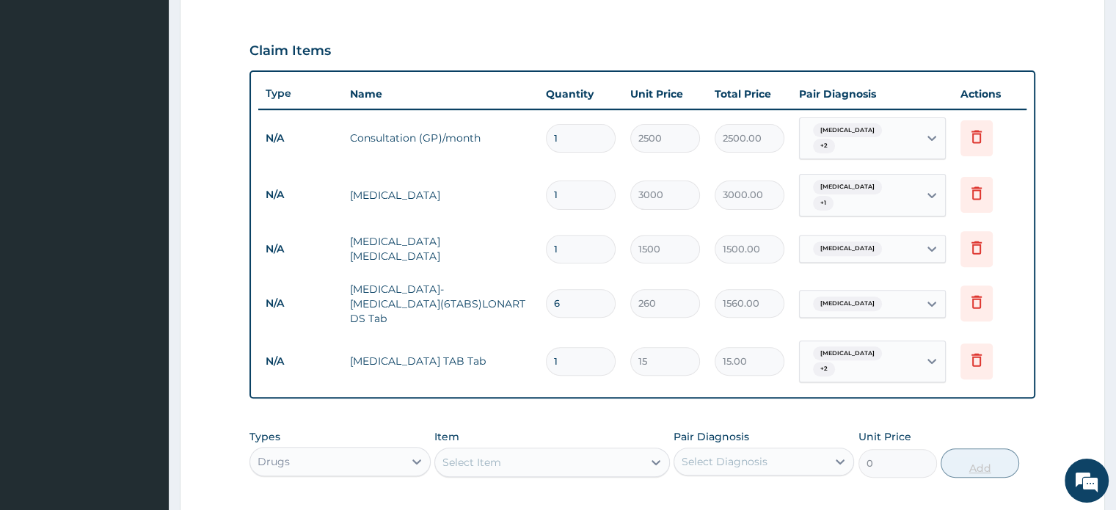
type input "0.00"
type input "3"
type input "45.00"
type input "30"
type input "450.00"
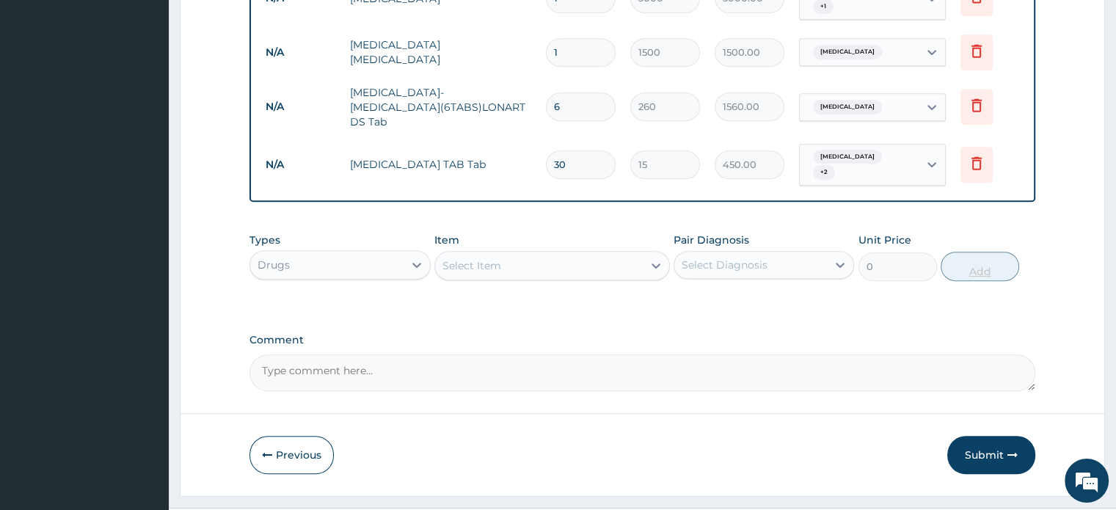
scroll to position [692, 0]
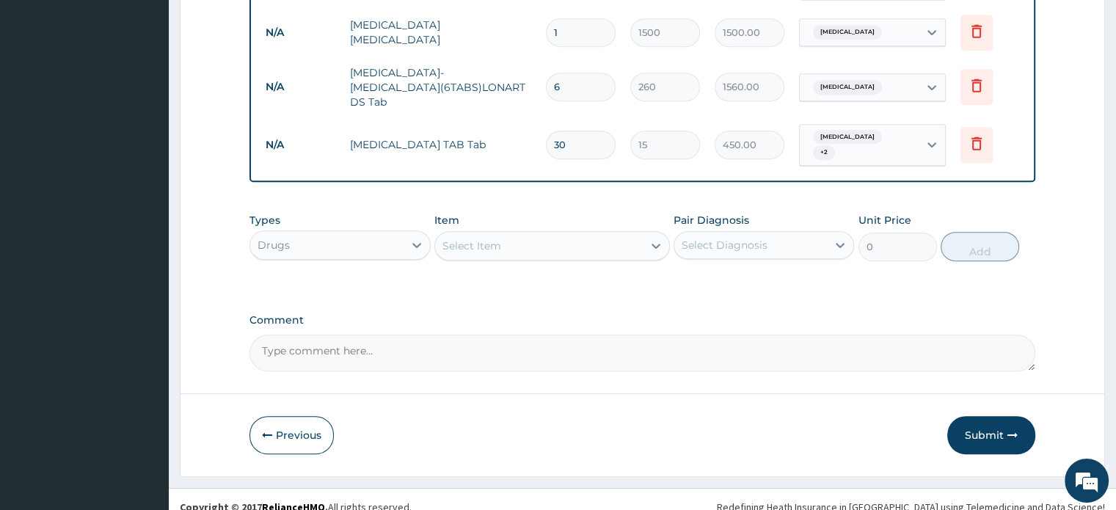
type input "30"
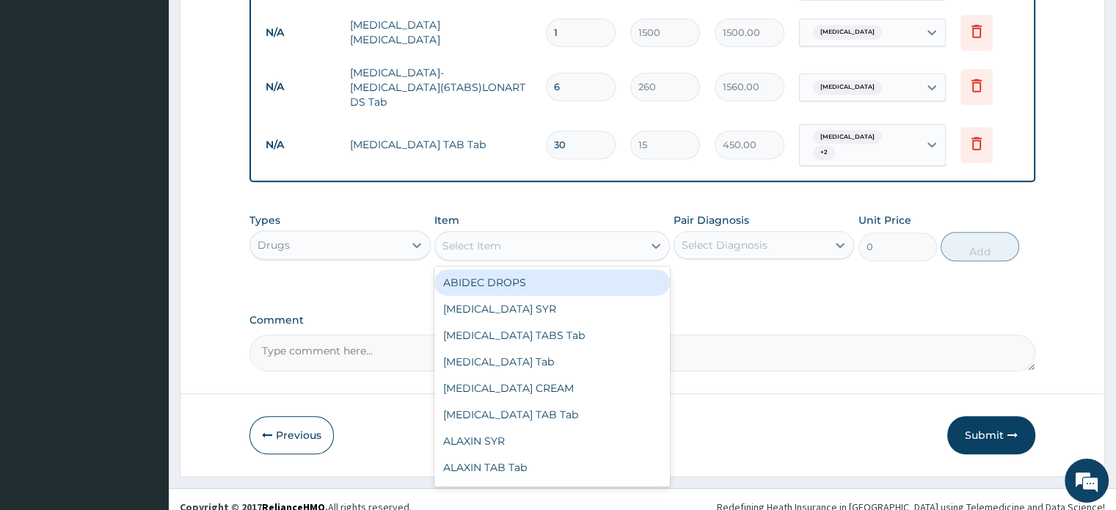
click at [566, 234] on div "Select Item" at bounding box center [539, 245] width 208 height 23
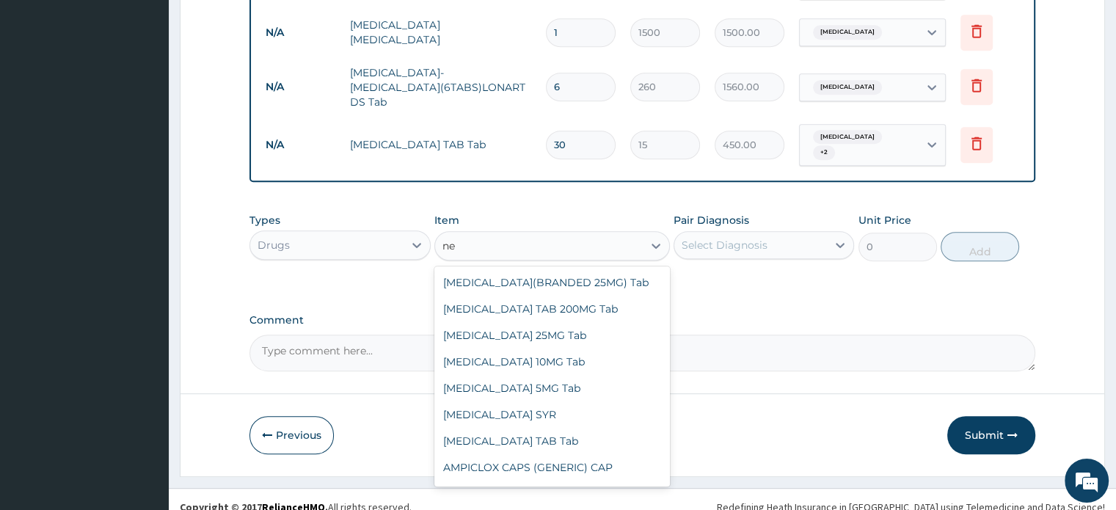
type input "n"
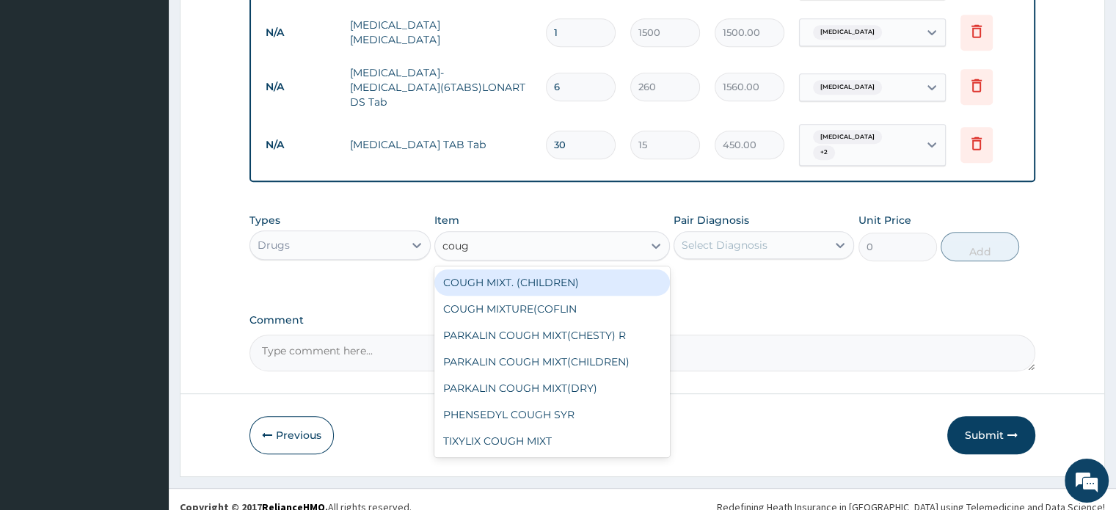
type input "cough"
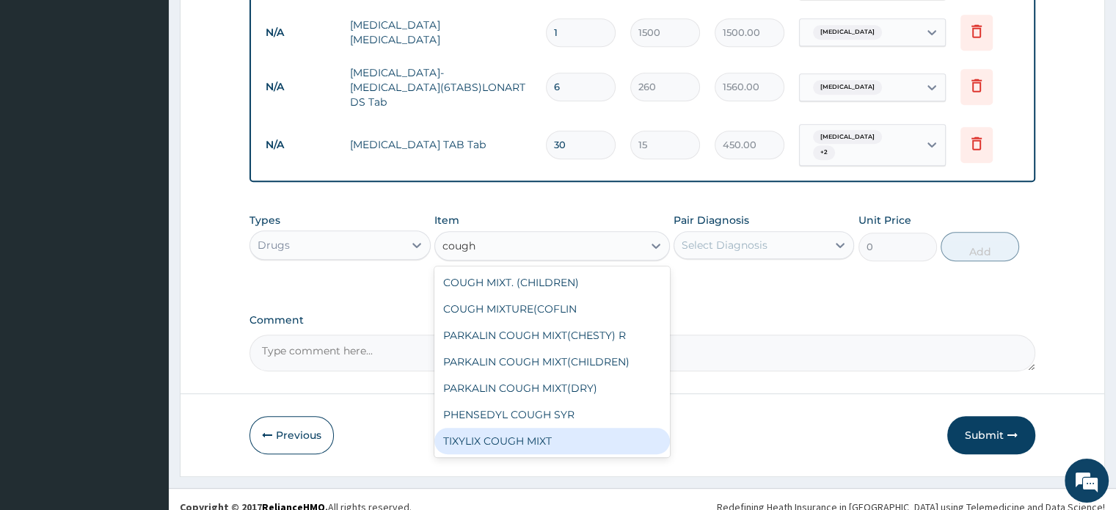
type input "600"
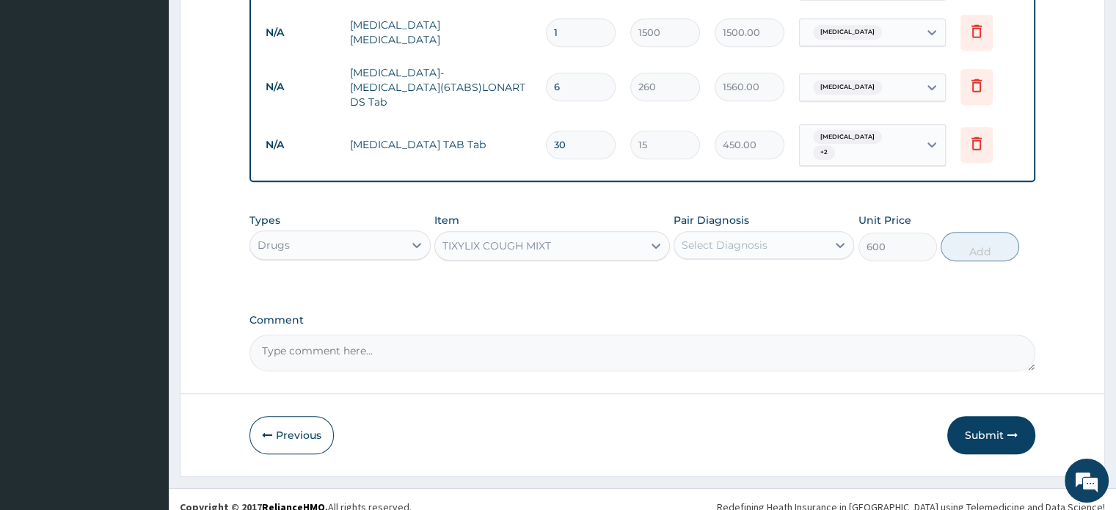
click at [566, 234] on div "TIXYLIX COUGH MIXT" at bounding box center [539, 245] width 208 height 23
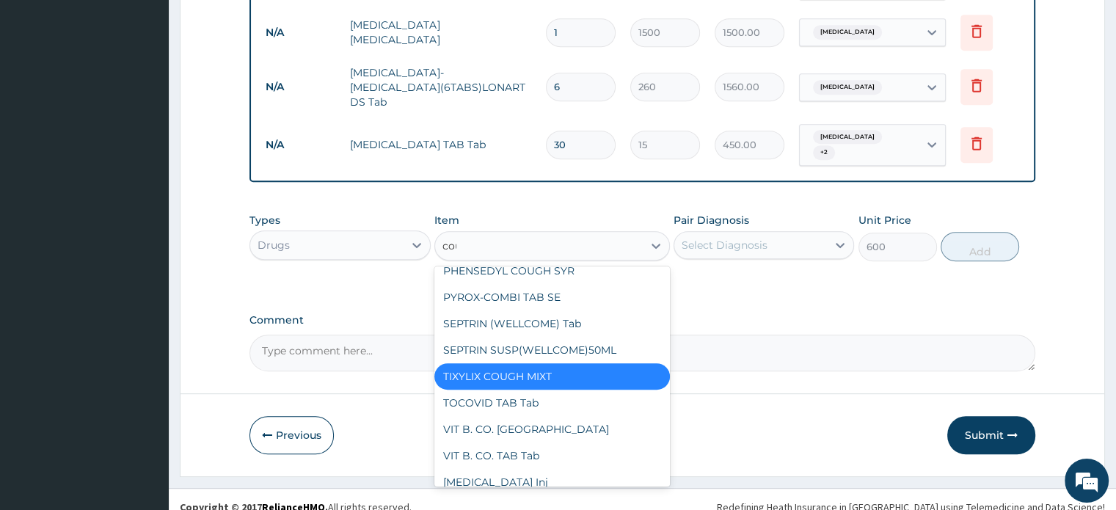
scroll to position [0, 0]
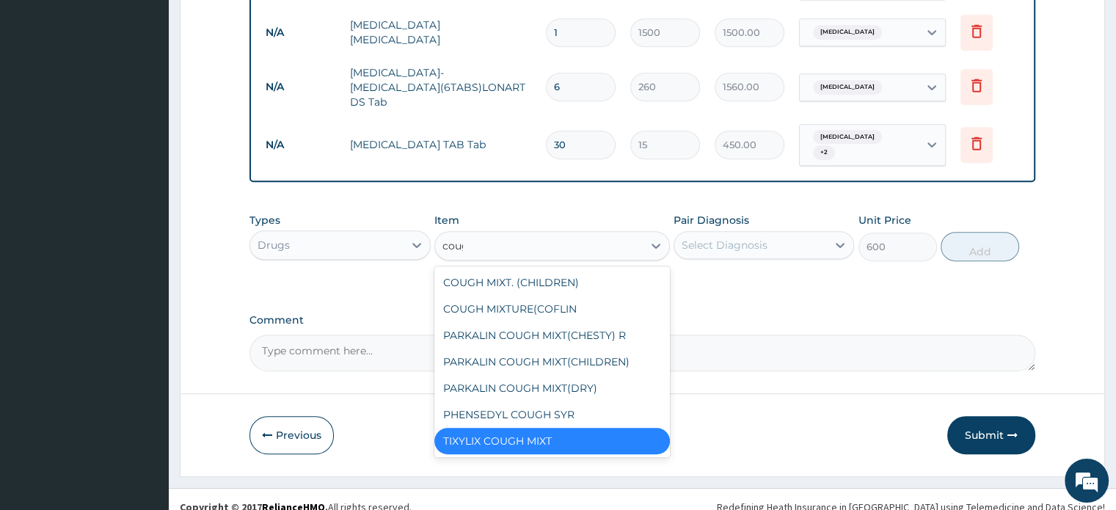
type input "cough"
type input "800"
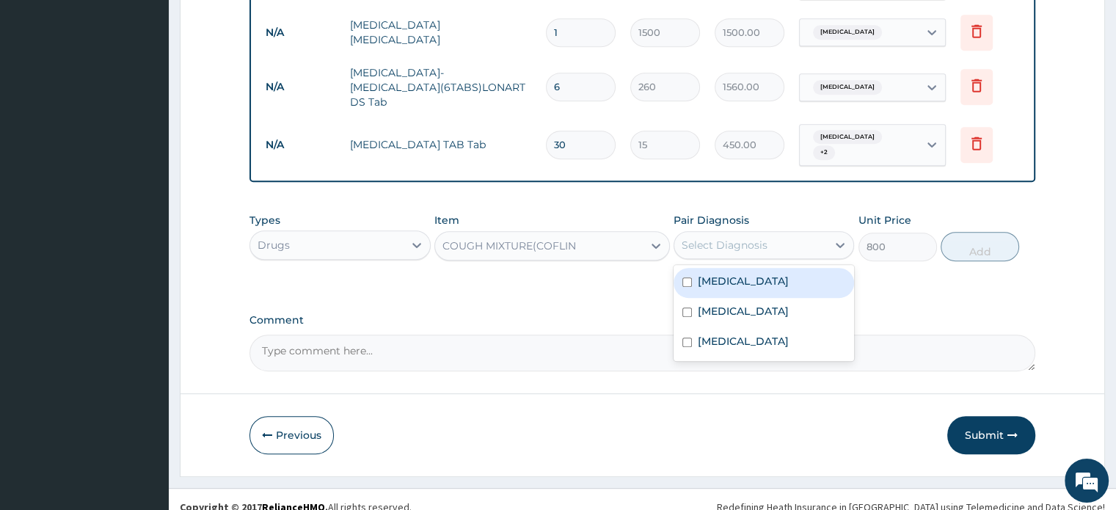
click at [751, 238] on div "Select Diagnosis" at bounding box center [725, 245] width 86 height 15
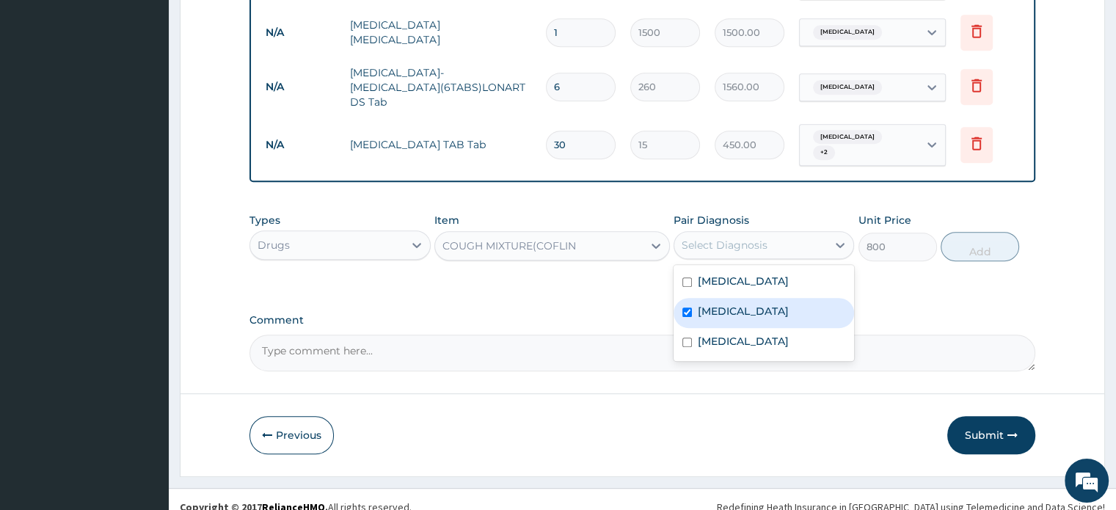
checkbox input "true"
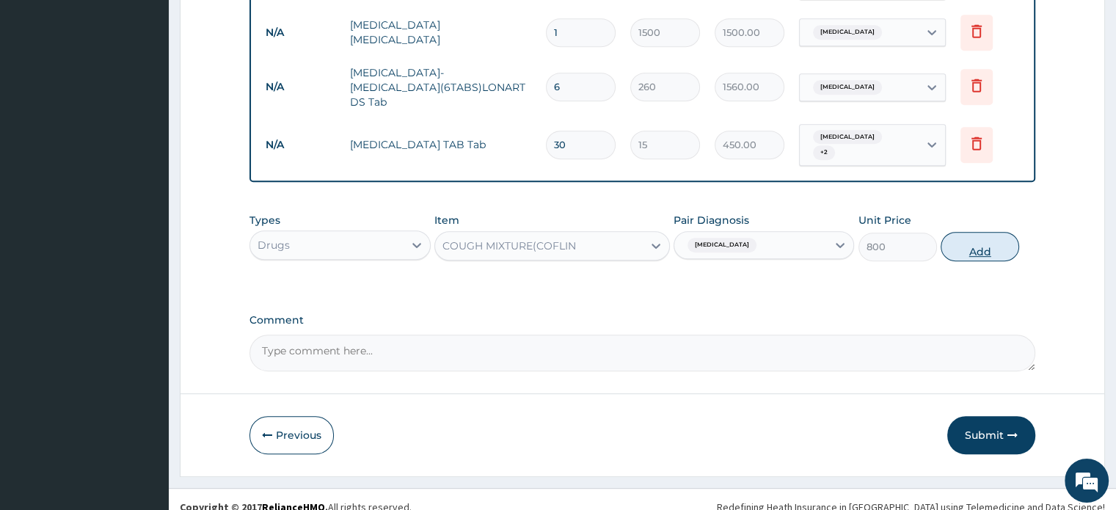
click at [1013, 236] on button "Add" at bounding box center [980, 246] width 79 height 29
type input "0"
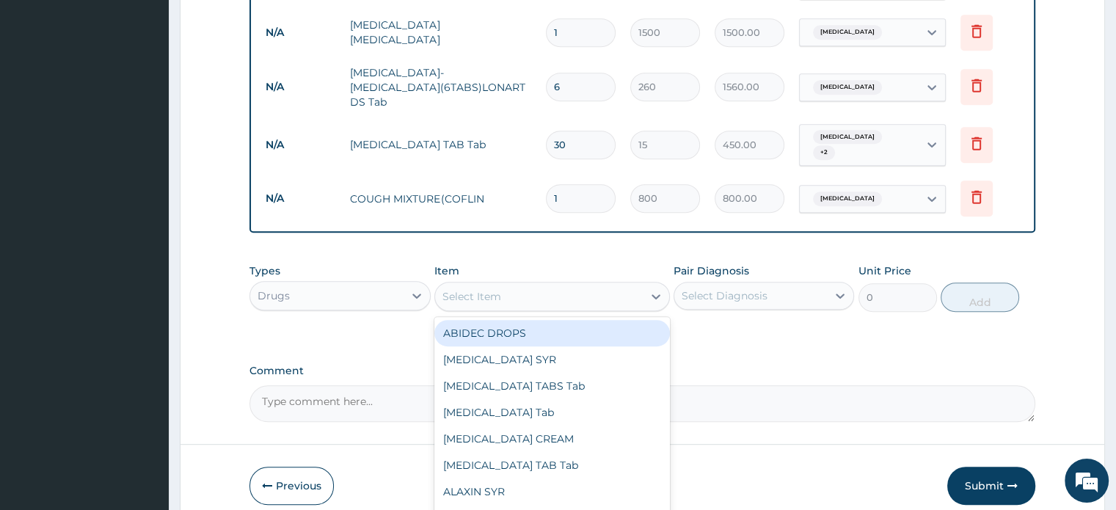
click at [532, 285] on div "Select Item" at bounding box center [539, 296] width 208 height 23
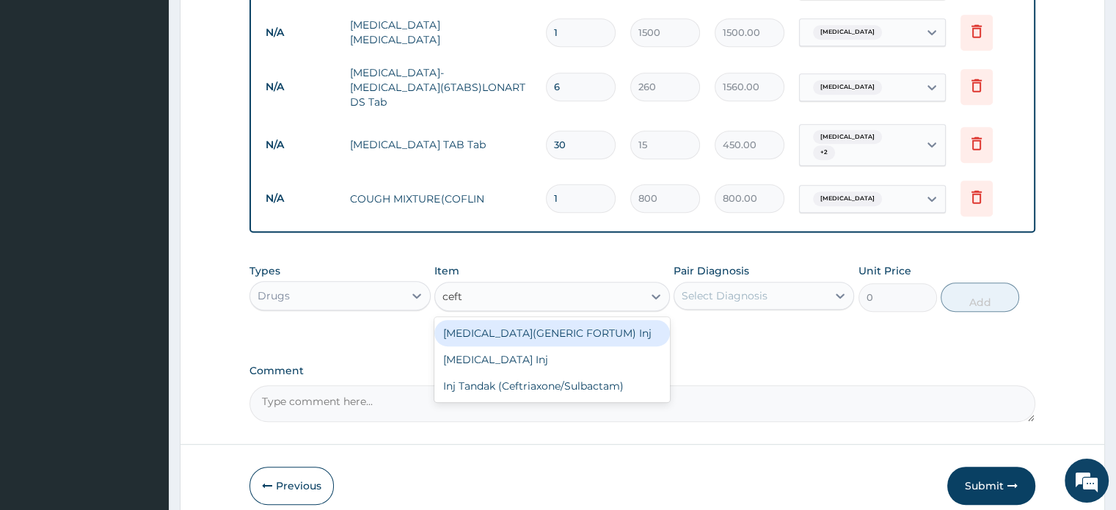
type input "ceftr"
type input "2200"
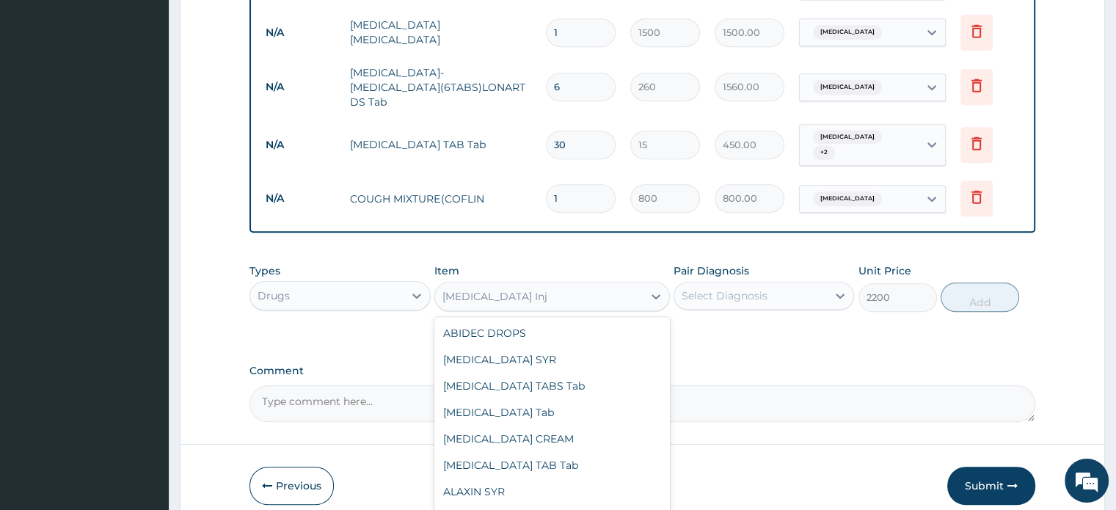
click at [532, 285] on div "CEFTRIAXONE Inj" at bounding box center [539, 296] width 208 height 23
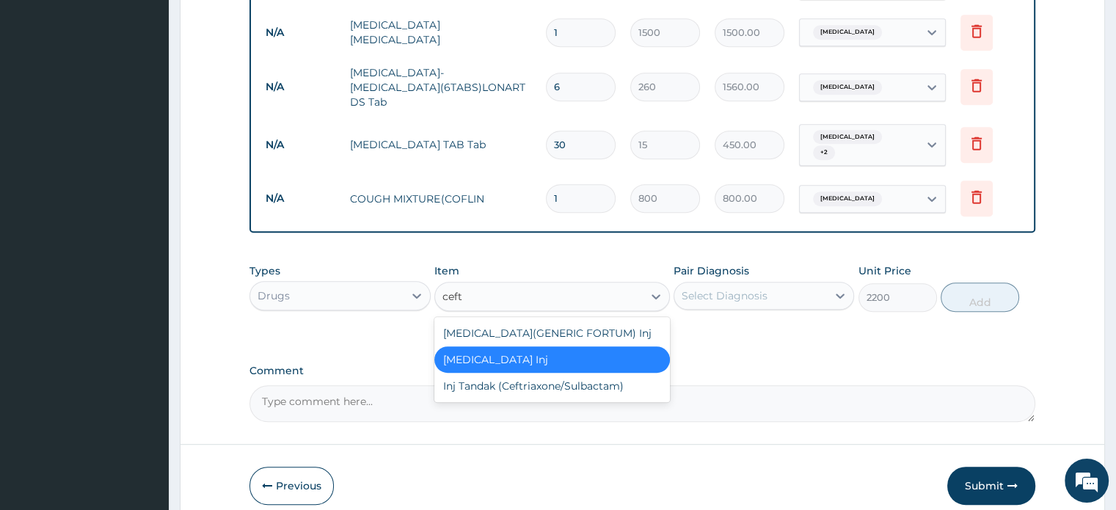
type input "ceftr"
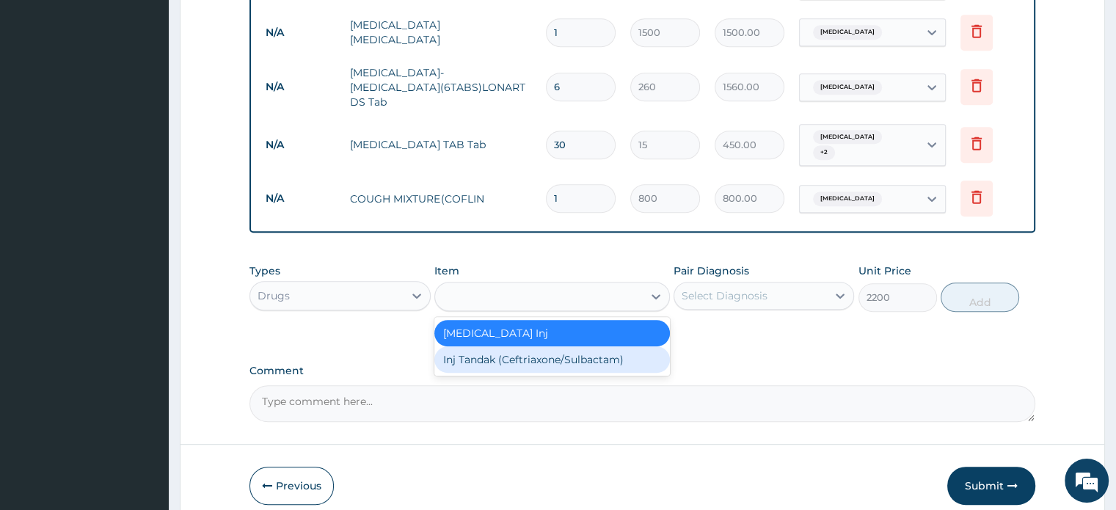
type input "5000"
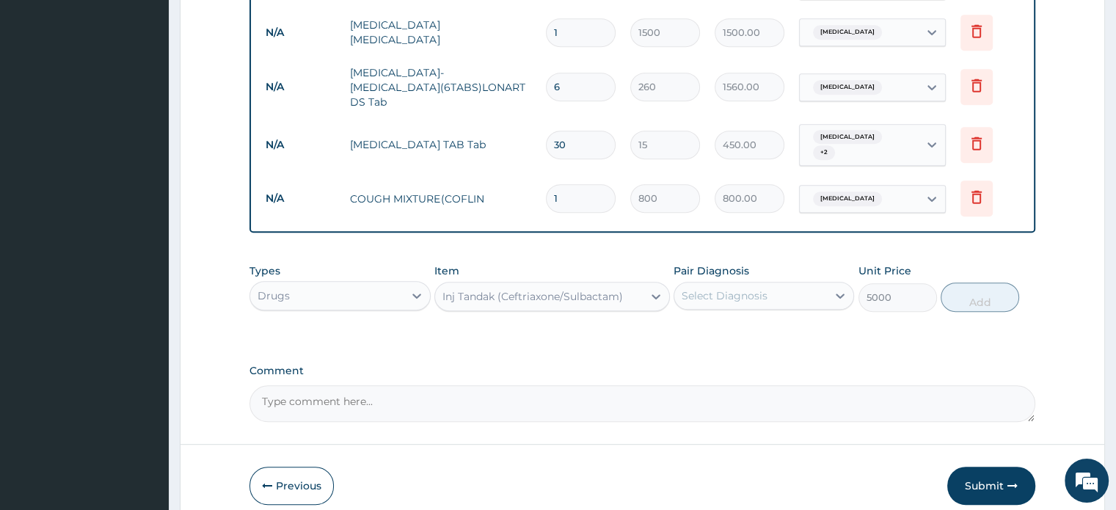
click at [755, 288] on div "Select Diagnosis" at bounding box center [725, 295] width 86 height 15
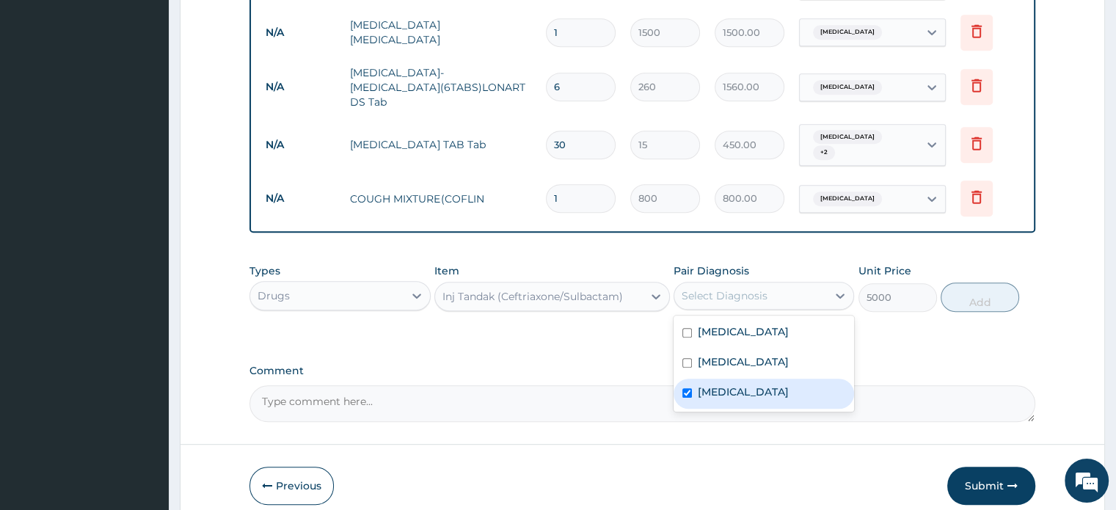
checkbox input "true"
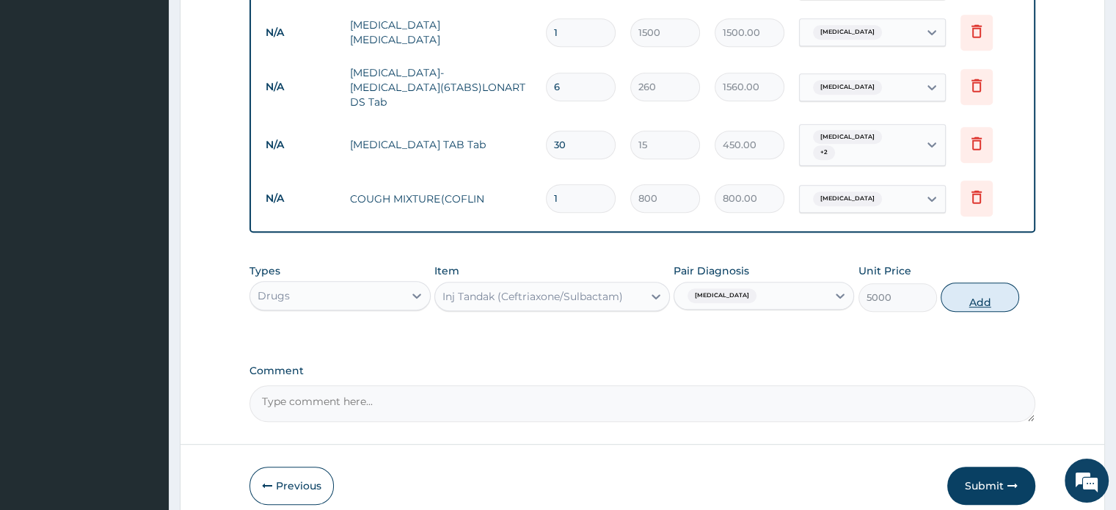
click at [985, 283] on button "Add" at bounding box center [980, 297] width 79 height 29
type input "0"
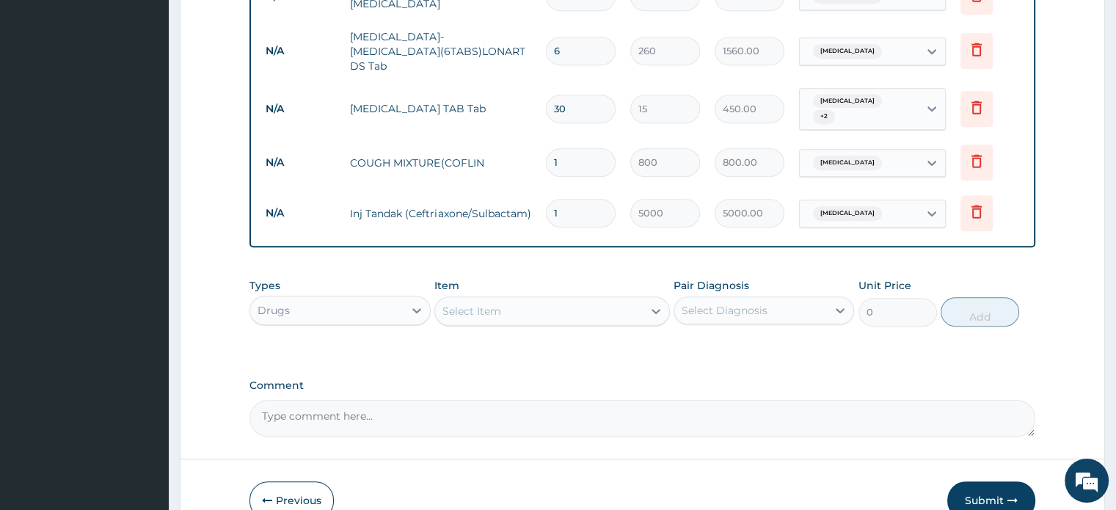
scroll to position [793, 0]
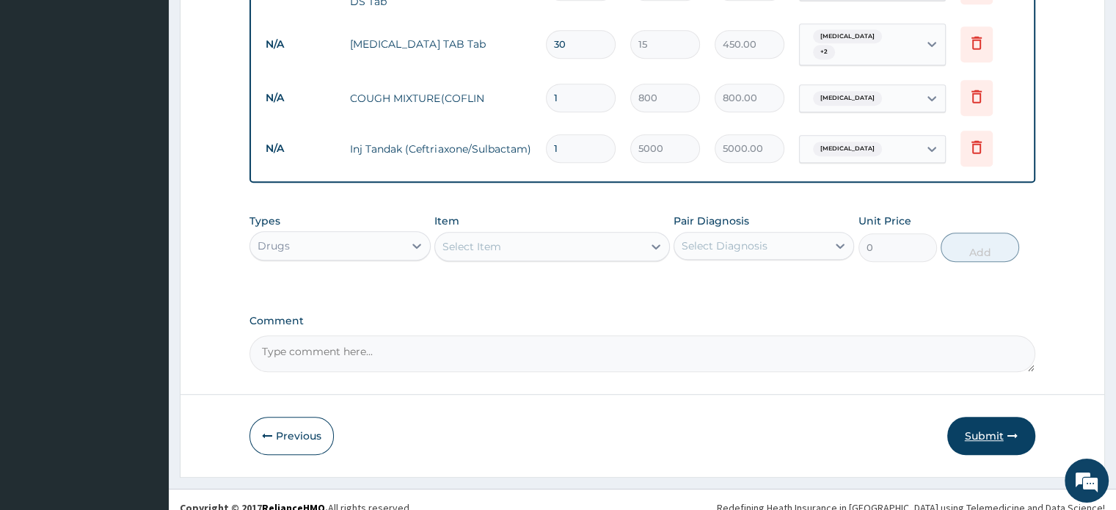
click at [1001, 417] on button "Submit" at bounding box center [992, 436] width 88 height 38
